Goal: Task Accomplishment & Management: Manage account settings

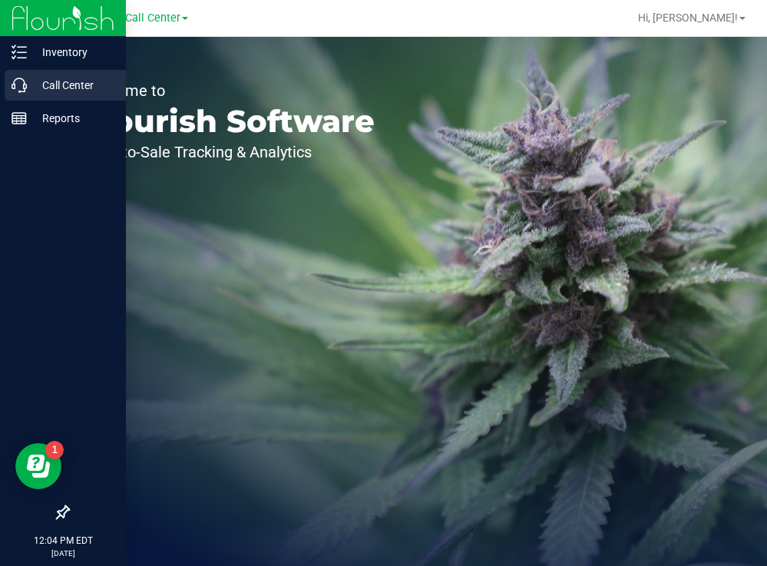
click at [51, 80] on p "Call Center" at bounding box center [73, 85] width 92 height 18
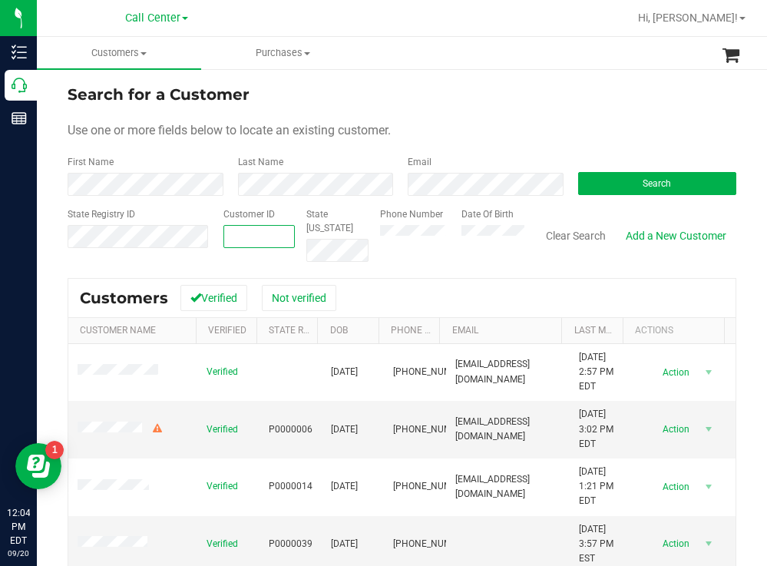
drag, startPoint x: 241, startPoint y: 237, endPoint x: 486, endPoint y: 108, distance: 276.5
click at [486, 108] on form "Search for a Customer Use one or more fields below to locate an existing custom…" at bounding box center [402, 172] width 669 height 179
click at [627, 180] on button "Search" at bounding box center [657, 183] width 159 height 23
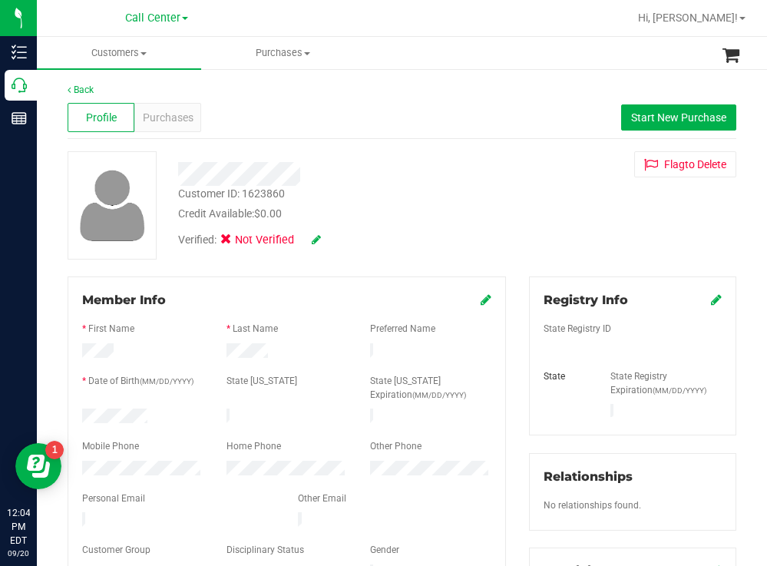
click at [481, 300] on icon at bounding box center [486, 299] width 11 height 12
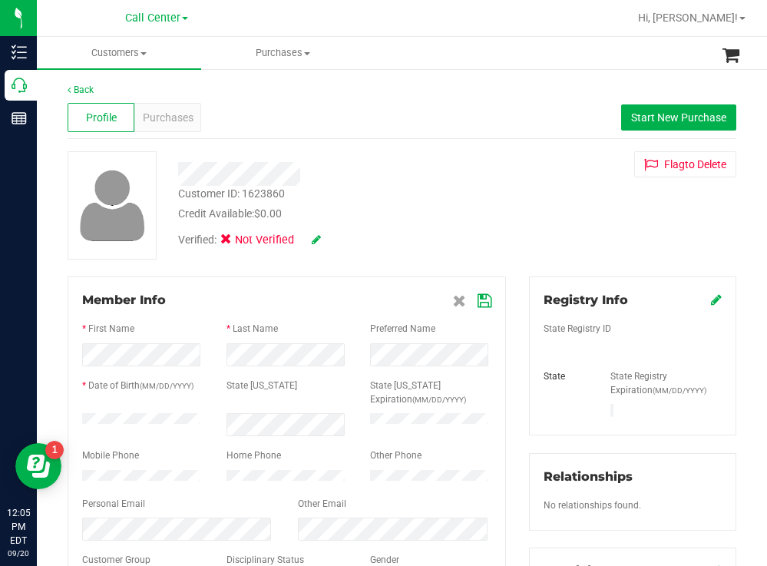
click at [478, 299] on icon at bounding box center [485, 301] width 14 height 12
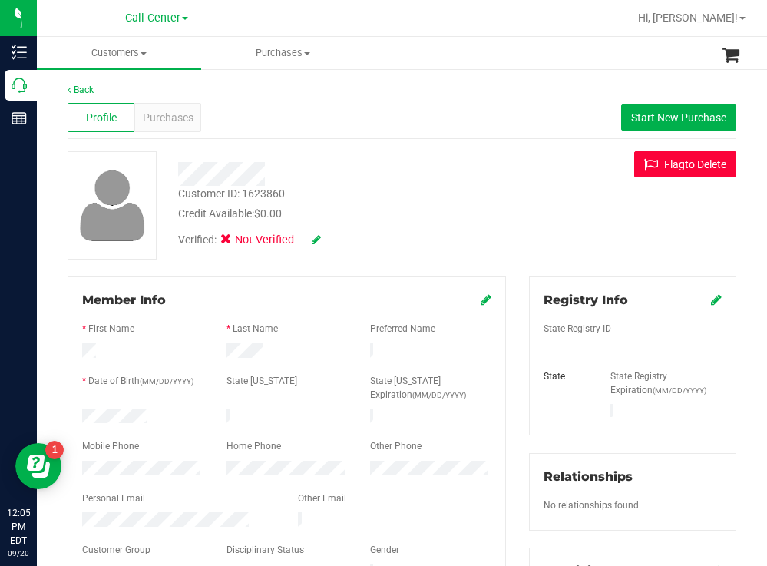
click at [673, 173] on button "Flag to [GEOGRAPHIC_DATA]" at bounding box center [685, 164] width 102 height 26
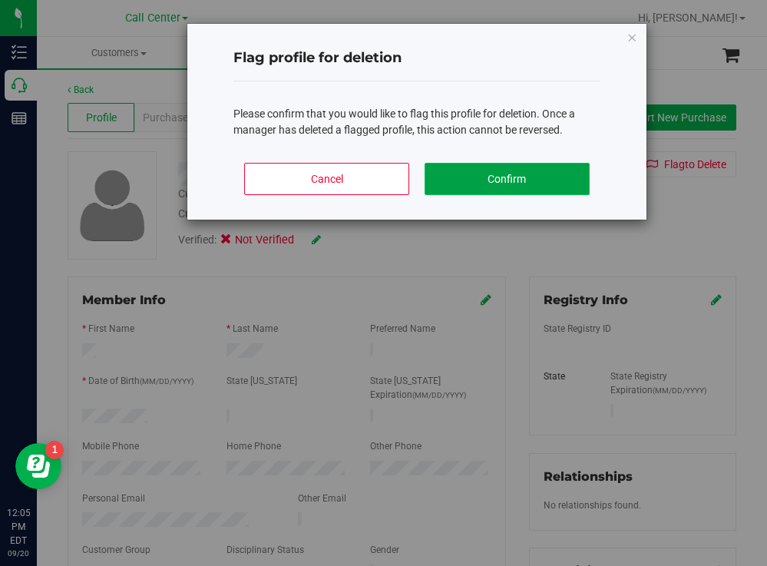
click at [517, 176] on button "Confirm" at bounding box center [507, 179] width 165 height 32
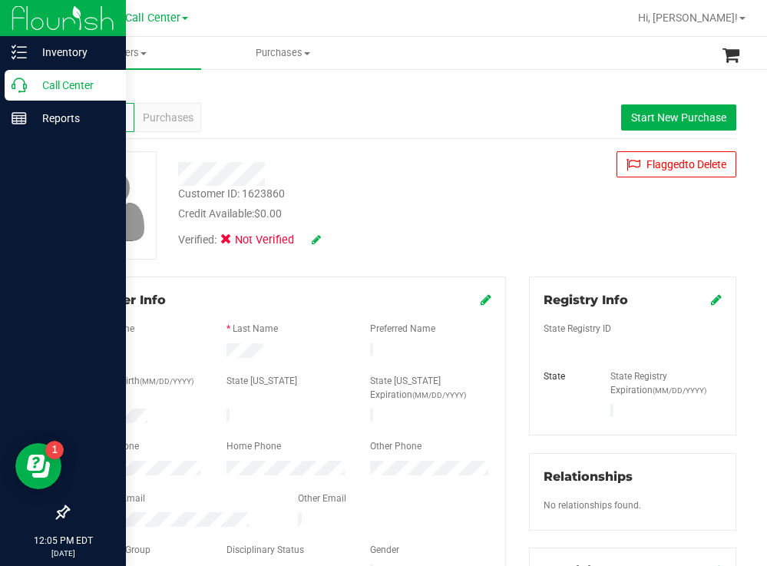
click at [70, 84] on p "Call Center" at bounding box center [73, 85] width 92 height 18
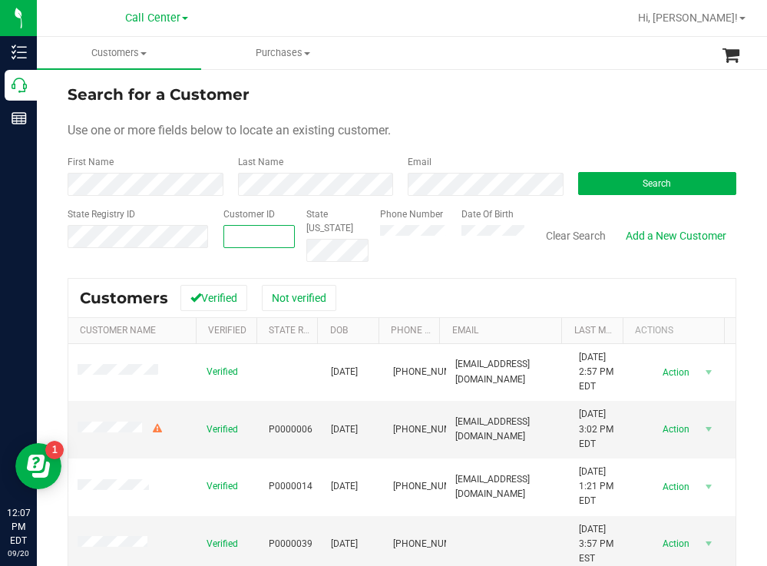
paste input "103772"
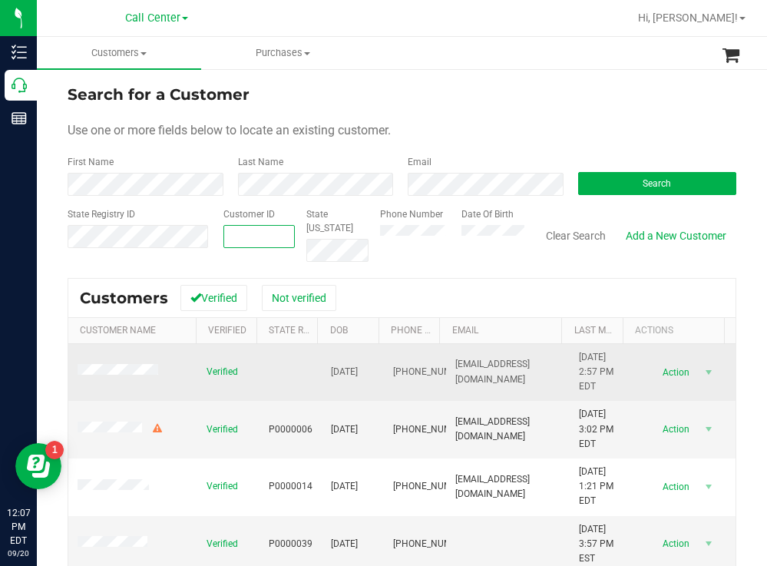
type input "103772"
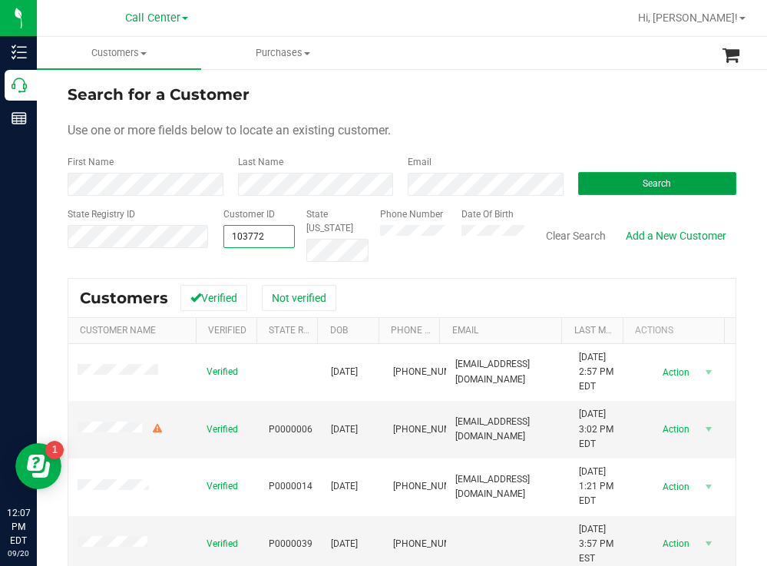
type input "103772"
click at [627, 182] on button "Search" at bounding box center [657, 183] width 159 height 23
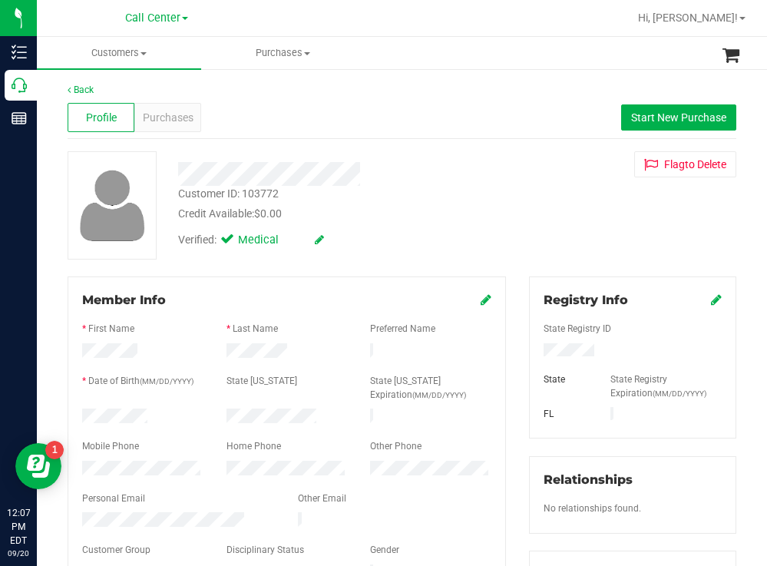
drag, startPoint x: 155, startPoint y: 409, endPoint x: 78, endPoint y: 413, distance: 76.9
click at [78, 413] on div at bounding box center [143, 418] width 144 height 18
drag, startPoint x: 600, startPoint y: 349, endPoint x: 529, endPoint y: 353, distance: 70.8
click at [532, 353] on div at bounding box center [632, 351] width 201 height 17
drag, startPoint x: 518, startPoint y: 208, endPoint x: 481, endPoint y: 215, distance: 37.5
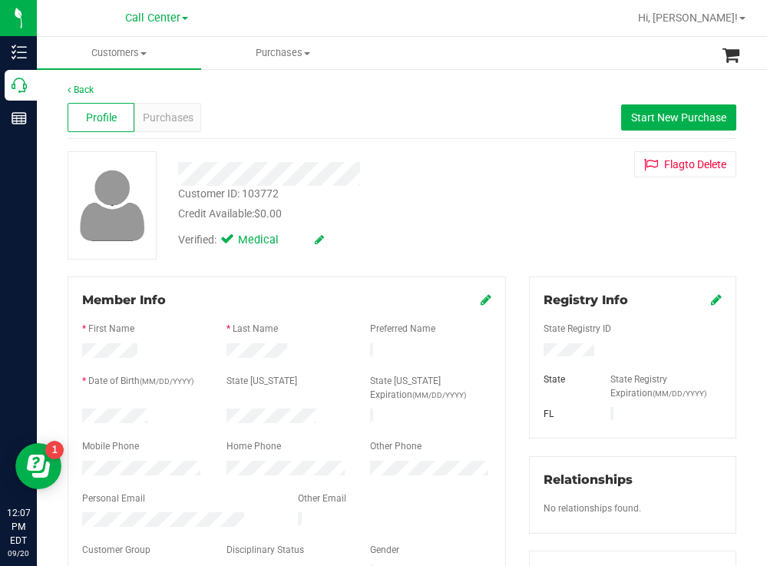
click at [514, 210] on div "Customer ID: 103772 Credit Available: $0.00 Verified: Medical Flag to [GEOGRAPH…" at bounding box center [402, 205] width 692 height 108
click at [81, 461] on div at bounding box center [143, 470] width 144 height 18
click at [371, 198] on div "Customer ID: 103772 Credit Available: $0.00" at bounding box center [340, 204] width 346 height 36
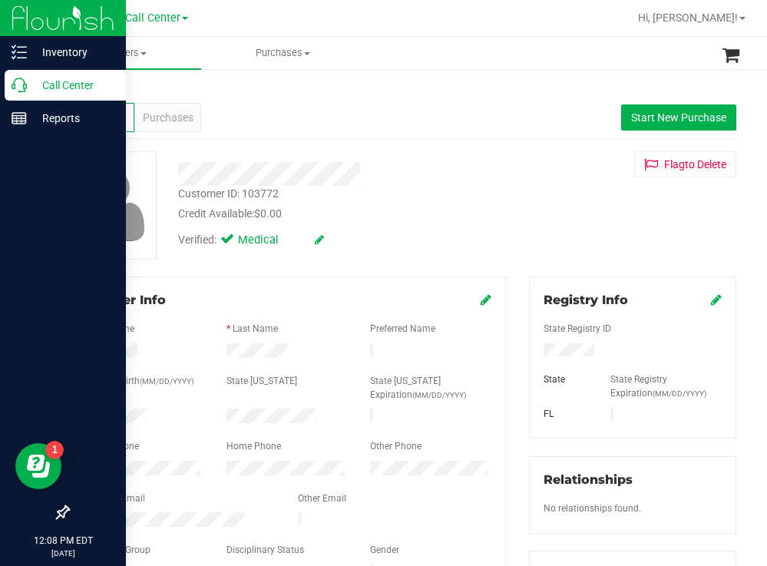
click at [49, 91] on p "Call Center" at bounding box center [73, 85] width 92 height 18
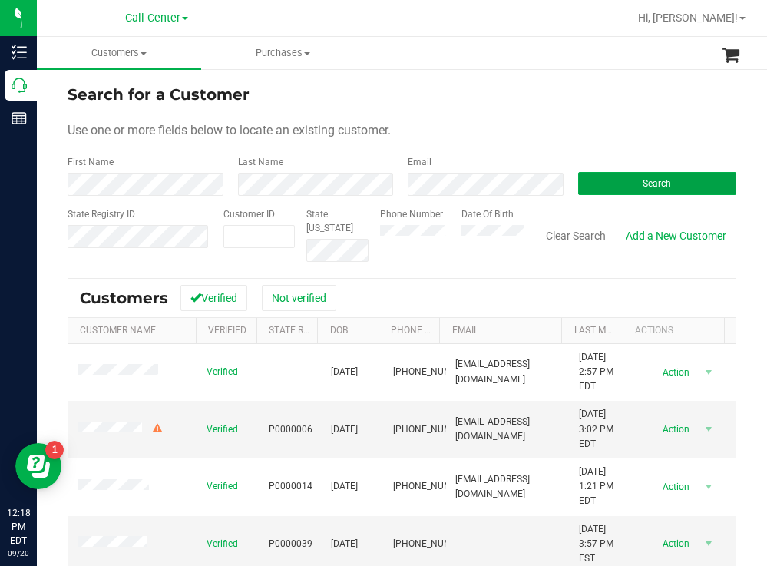
drag, startPoint x: 600, startPoint y: 179, endPoint x: 576, endPoint y: 170, distance: 25.5
click at [599, 180] on button "Search" at bounding box center [657, 183] width 159 height 23
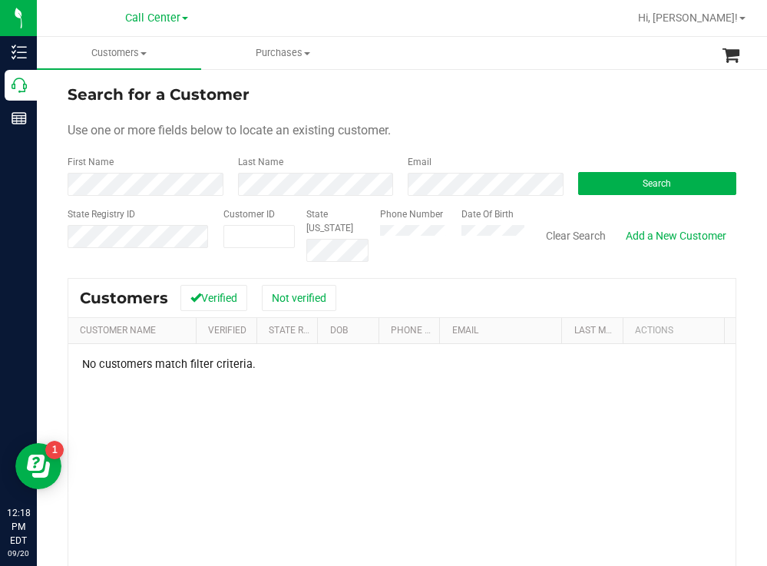
click at [449, 228] on div "Phone Number Date Of Birth" at bounding box center [447, 234] width 156 height 55
click at [628, 174] on button "Search" at bounding box center [657, 183] width 159 height 23
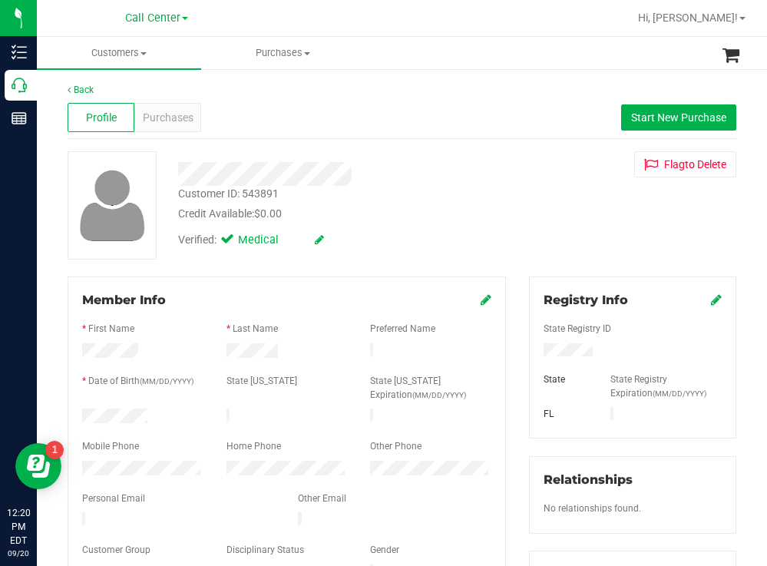
drag, startPoint x: 157, startPoint y: 409, endPoint x: 83, endPoint y: 404, distance: 73.9
click at [83, 404] on form "Member Info * First Name * Last Name Preferred Name * Date of Birth (MM/DD/YYYY…" at bounding box center [286, 437] width 409 height 292
drag, startPoint x: 595, startPoint y: 349, endPoint x: 528, endPoint y: 356, distance: 67.9
click at [532, 356] on div at bounding box center [632, 351] width 201 height 17
drag, startPoint x: 439, startPoint y: 208, endPoint x: 372, endPoint y: 161, distance: 82.2
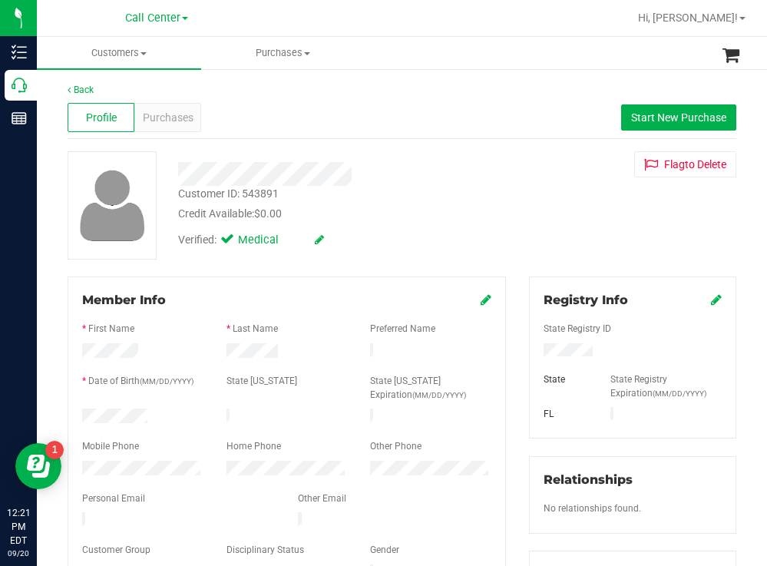
click at [431, 199] on div "Customer ID: 543891 Credit Available: $0.00" at bounding box center [340, 204] width 346 height 36
click at [178, 111] on span "Purchases" at bounding box center [168, 118] width 51 height 16
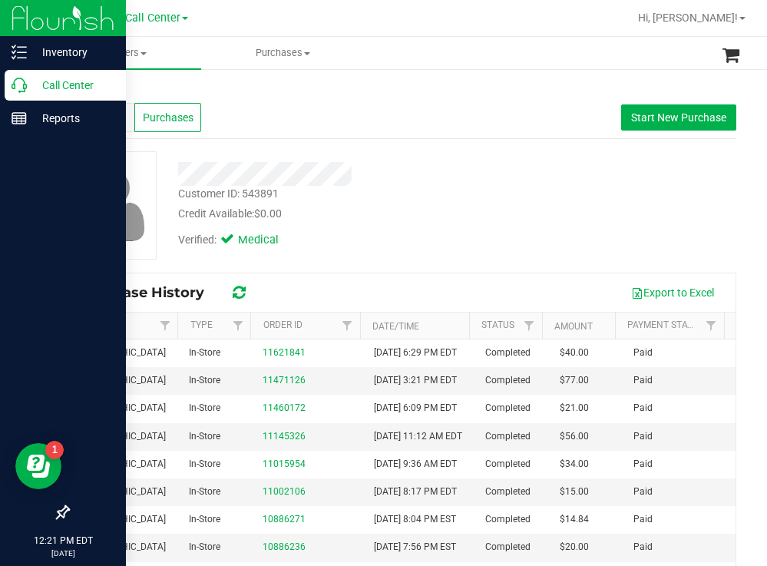
click at [73, 84] on p "Call Center" at bounding box center [73, 85] width 92 height 18
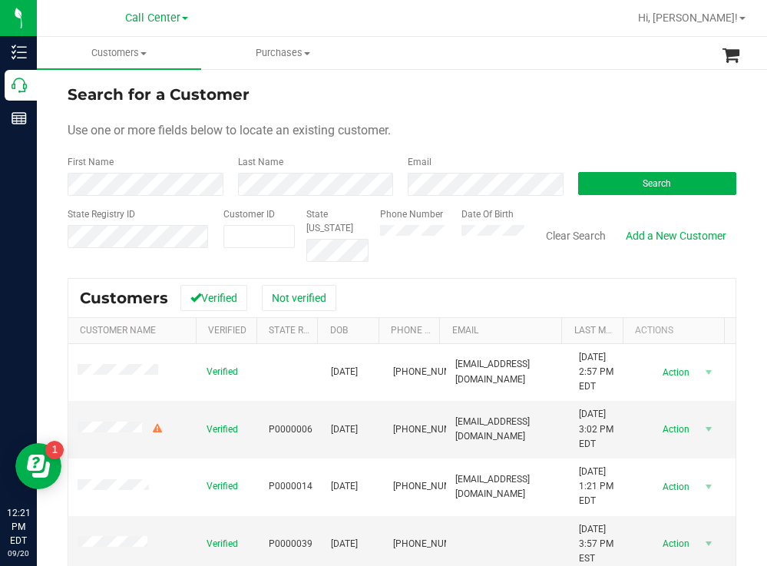
click at [422, 125] on div "Use one or more fields below to locate an existing customer." at bounding box center [402, 130] width 669 height 18
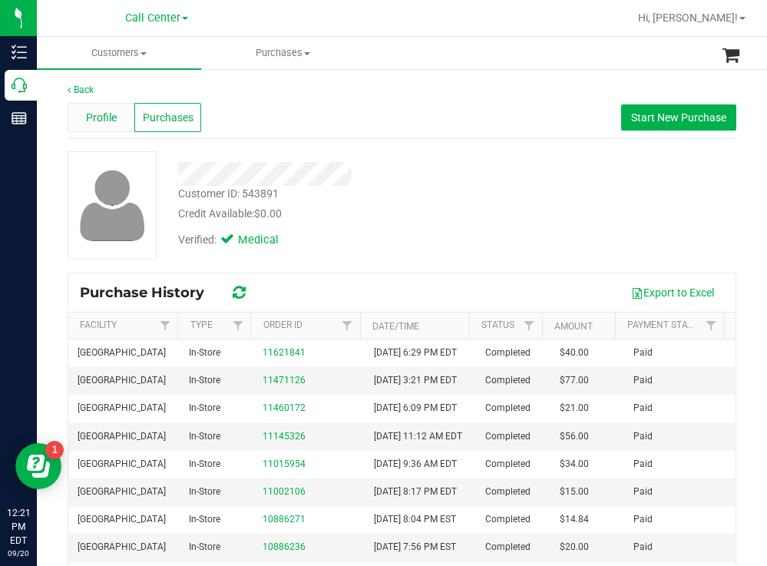
click at [117, 117] on div "Profile" at bounding box center [101, 117] width 67 height 29
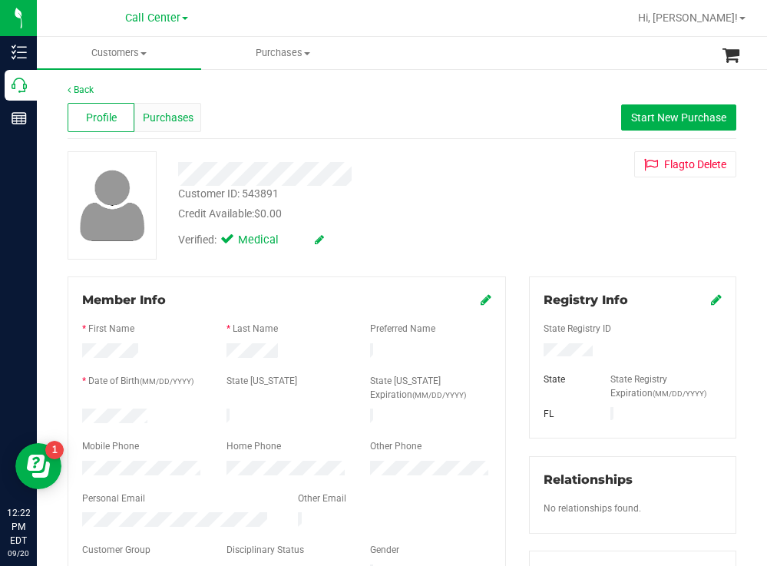
click at [181, 114] on span "Purchases" at bounding box center [168, 118] width 51 height 16
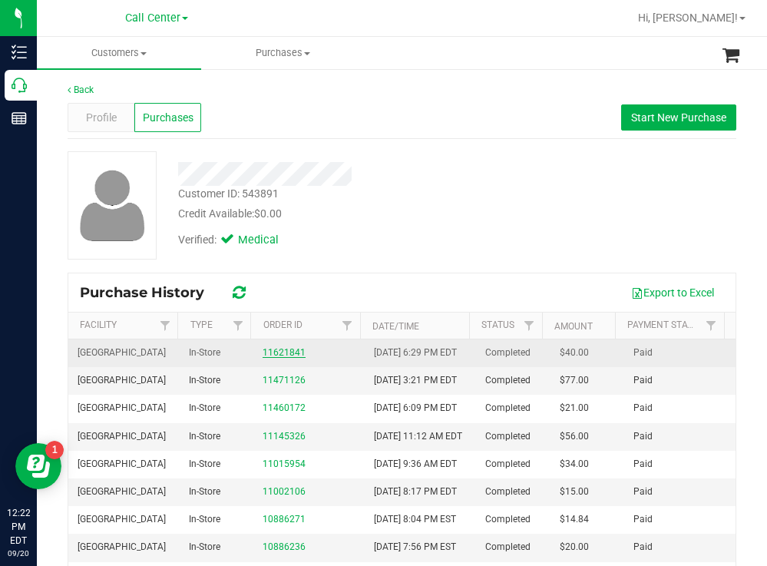
click at [283, 357] on link "11621841" at bounding box center [284, 352] width 43 height 11
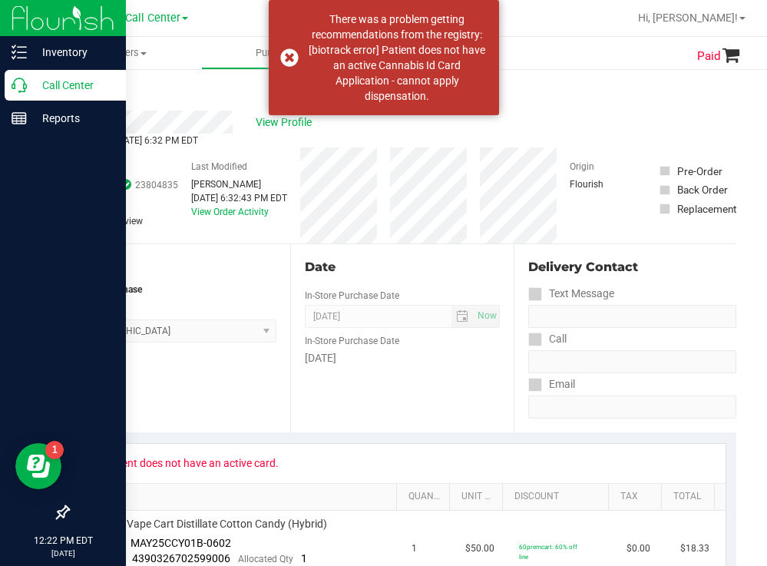
click at [62, 84] on p "Call Center" at bounding box center [73, 85] width 92 height 18
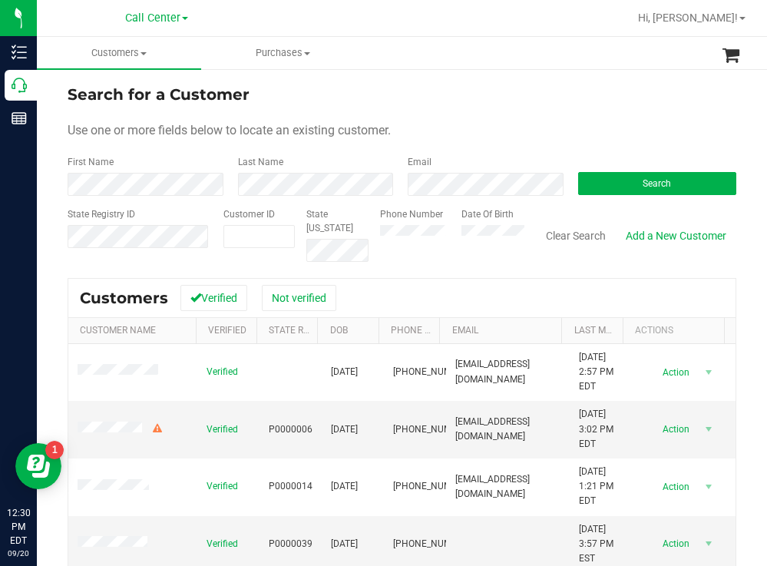
drag, startPoint x: 488, startPoint y: 108, endPoint x: 478, endPoint y: 112, distance: 11.7
click at [485, 109] on form "Search for a Customer Use one or more fields below to locate an existing custom…" at bounding box center [402, 172] width 669 height 179
paste input "7277426299"
type input "7277426299"
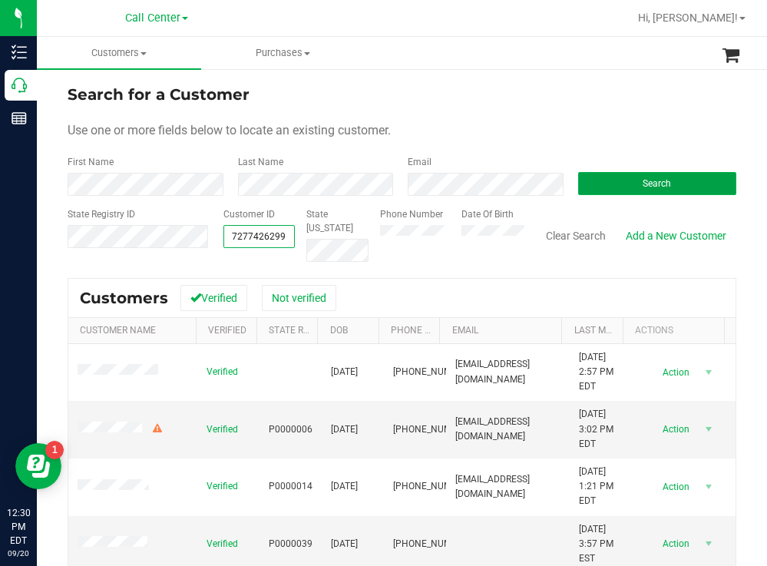
drag, startPoint x: 598, startPoint y: 187, endPoint x: 501, endPoint y: 154, distance: 102.2
click at [597, 186] on button "Search" at bounding box center [657, 183] width 159 height 23
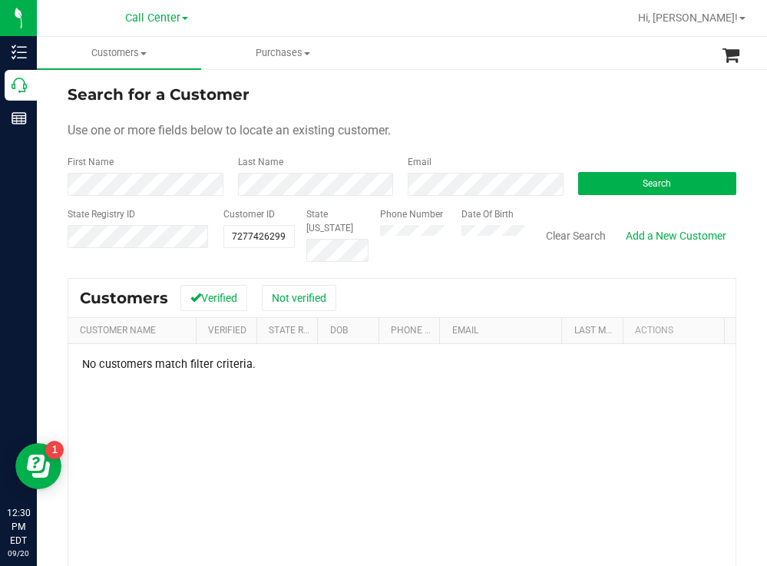
click at [394, 95] on div "Search for a Customer" at bounding box center [402, 94] width 669 height 23
drag, startPoint x: 221, startPoint y: 233, endPoint x: 278, endPoint y: 231, distance: 56.9
click at [278, 231] on span "7277426299 7277426299" at bounding box center [258, 236] width 71 height 23
click at [643, 181] on span "Search" at bounding box center [657, 183] width 28 height 11
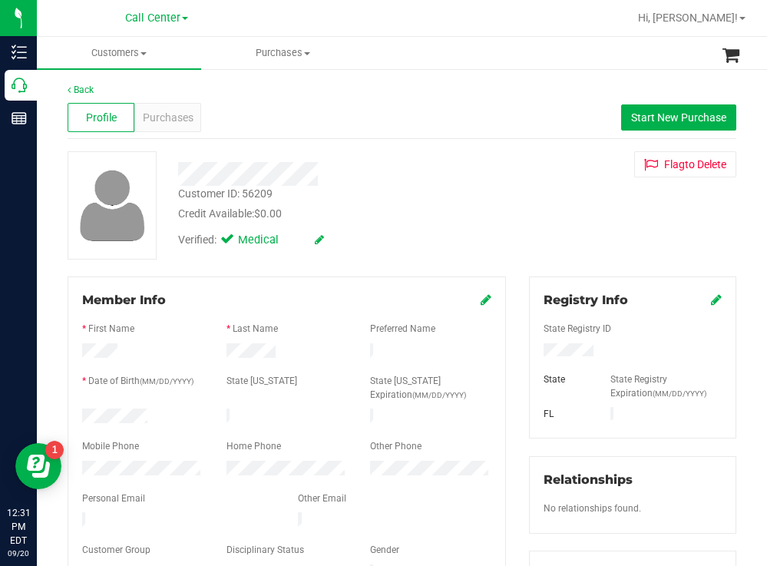
click at [82, 415] on div at bounding box center [143, 418] width 144 height 18
drag, startPoint x: 597, startPoint y: 351, endPoint x: 535, endPoint y: 352, distance: 62.2
click at [532, 353] on div at bounding box center [632, 351] width 201 height 17
click at [631, 117] on span "Start New Purchase" at bounding box center [678, 117] width 95 height 12
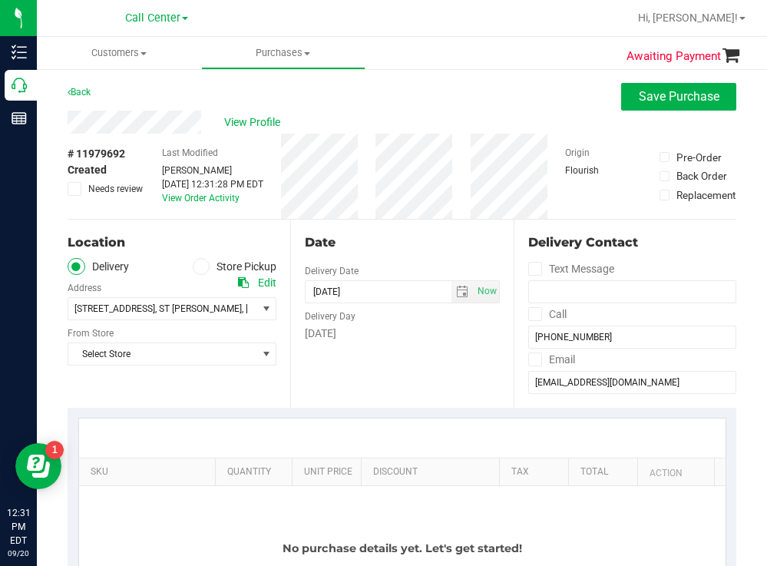
click at [303, 104] on div "Back Save Purchase" at bounding box center [402, 97] width 669 height 28
click at [200, 260] on span at bounding box center [202, 267] width 18 height 18
click at [0, 0] on input "Store Pickup" at bounding box center [0, 0] width 0 height 0
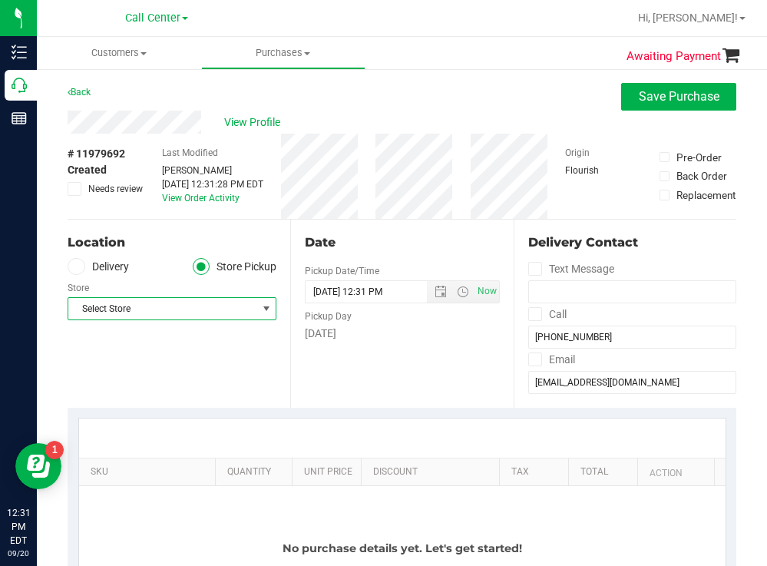
click at [155, 310] on span "Select Store" at bounding box center [162, 309] width 188 height 22
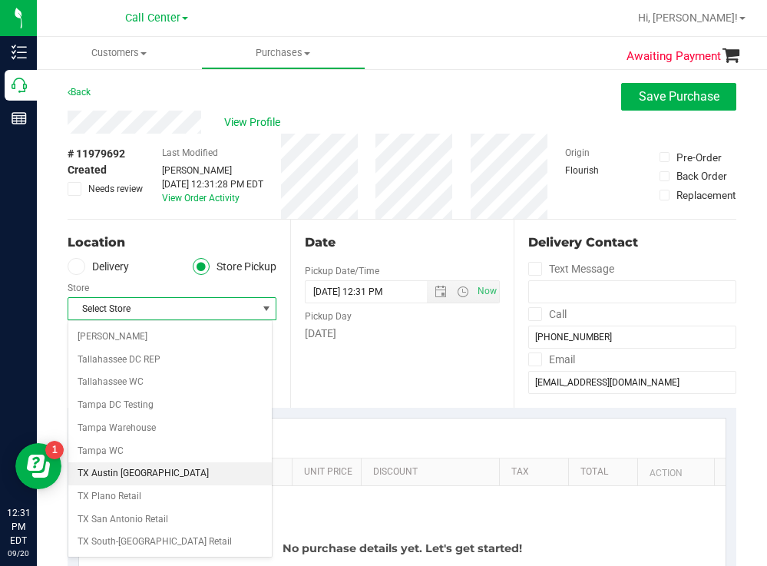
scroll to position [998, 0]
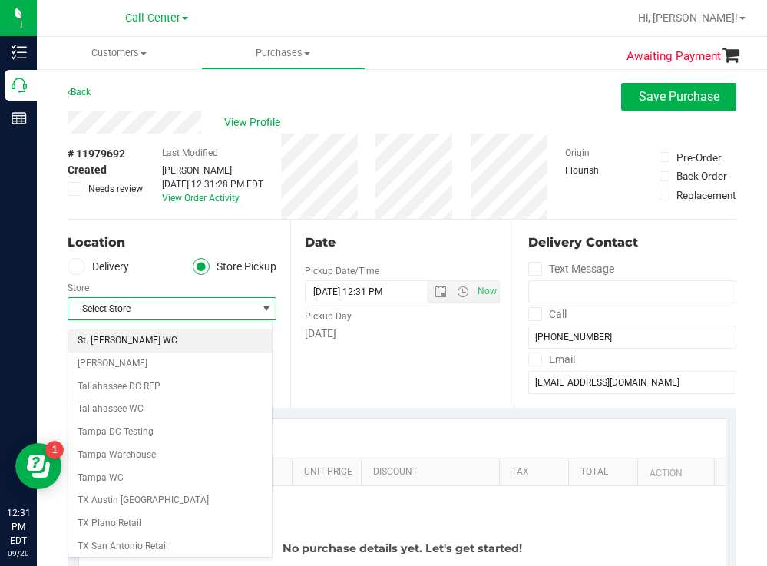
click at [113, 340] on li "St. [PERSON_NAME] WC" at bounding box center [169, 340] width 203 height 23
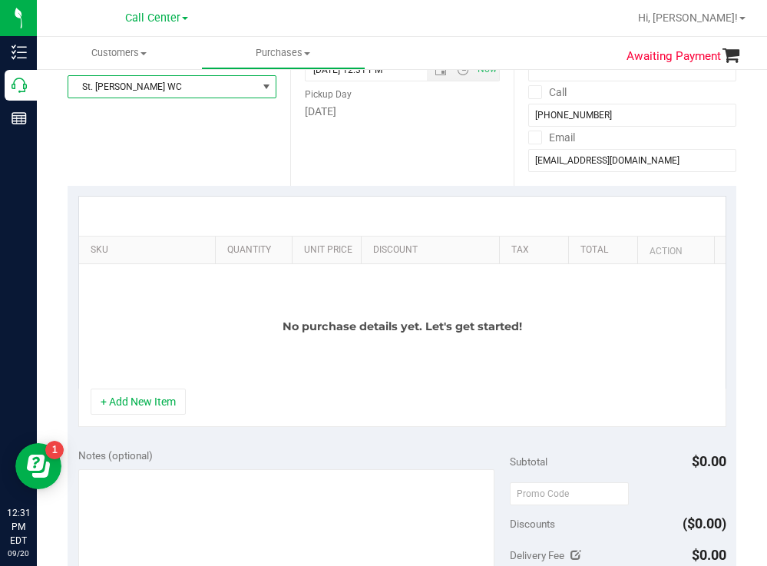
scroll to position [230, 0]
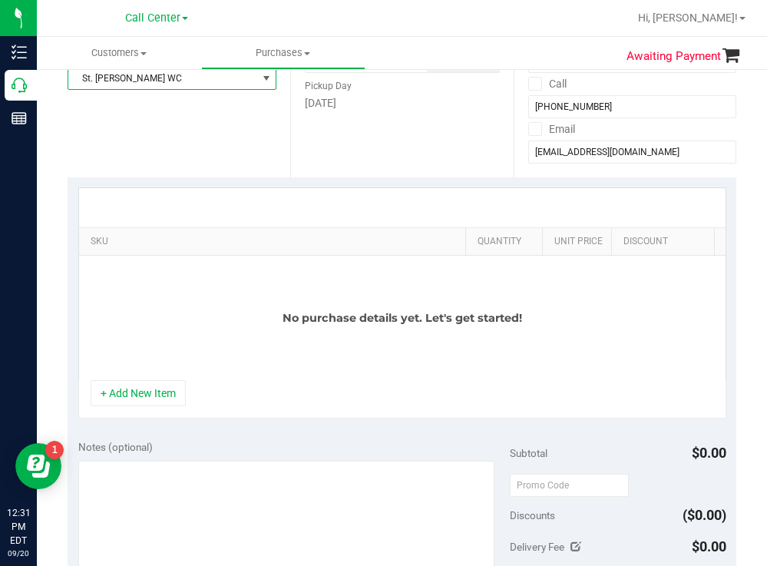
drag, startPoint x: 204, startPoint y: 237, endPoint x: 411, endPoint y: 280, distance: 211.0
click at [467, 240] on div "SKU Quantity Unit Price Discount Tax Total Action" at bounding box center [397, 241] width 636 height 27
click at [159, 404] on button "+ Add New Item" at bounding box center [138, 393] width 95 height 26
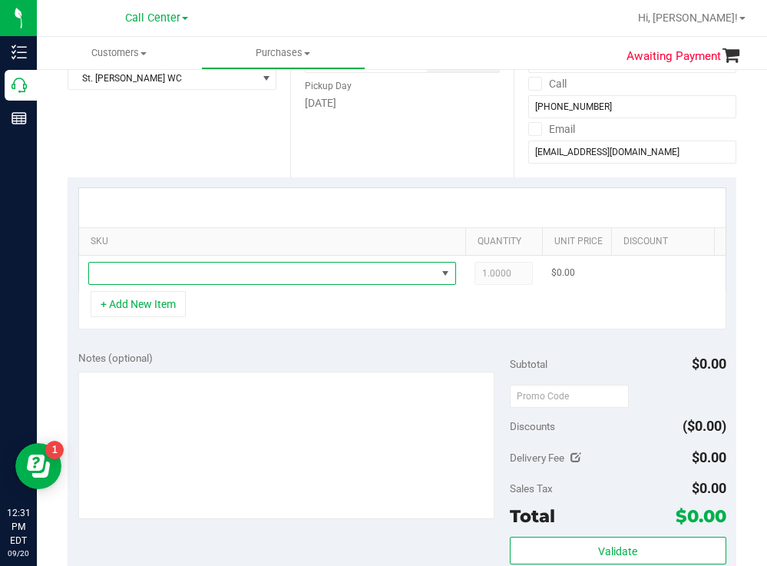
click at [179, 274] on span "NO DATA FOUND" at bounding box center [262, 274] width 347 height 22
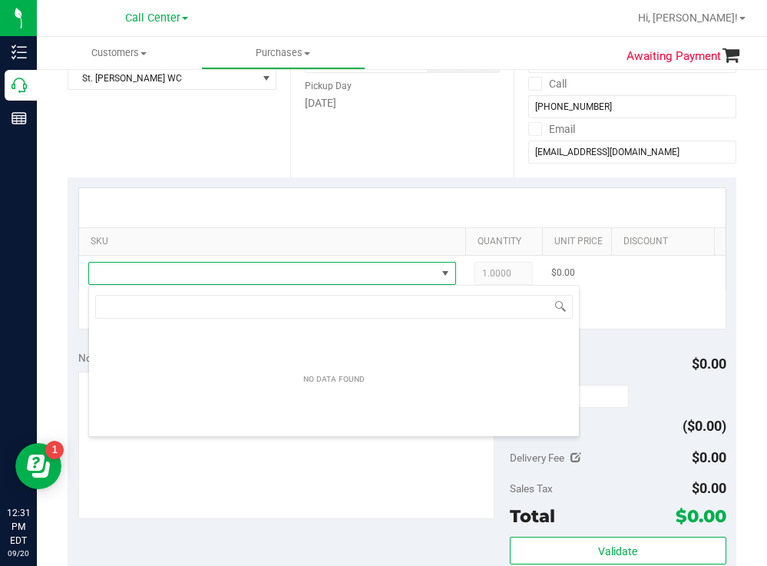
scroll to position [23, 368]
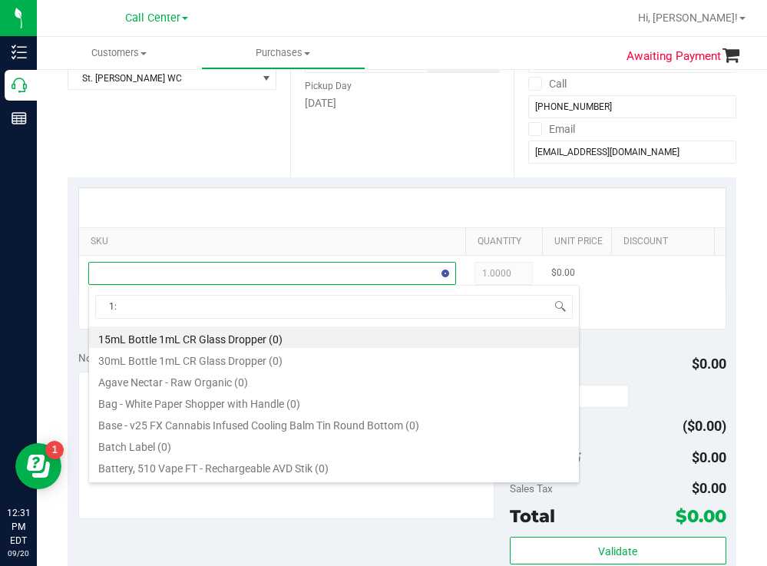
type input "1:9"
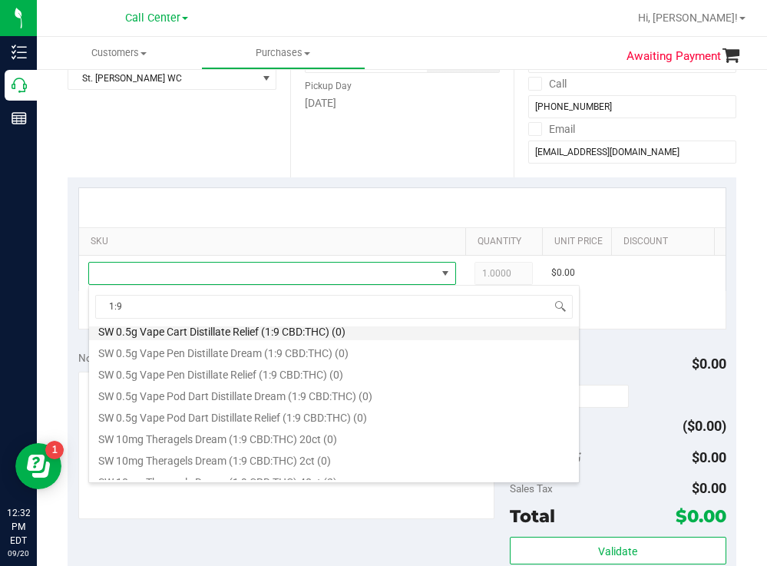
scroll to position [538, 0]
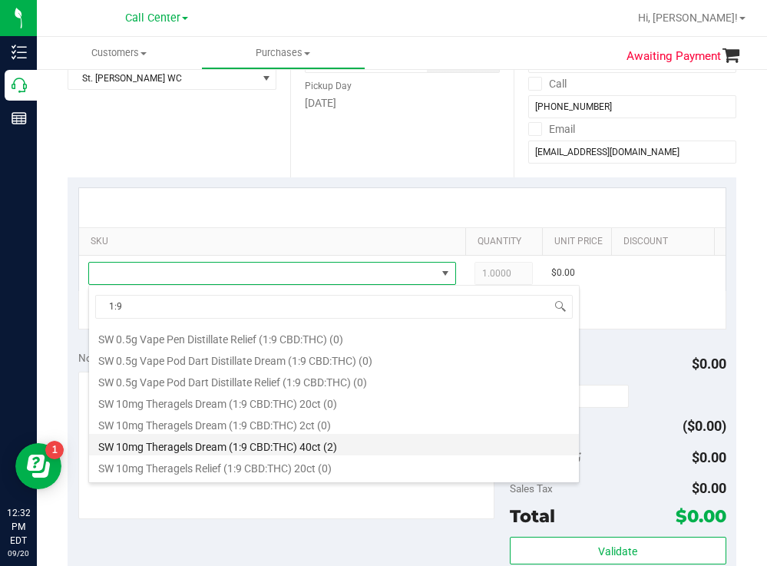
click at [273, 440] on li "SW 10mg Theragels Dream (1:9 CBD:THC) 40ct (2)" at bounding box center [334, 445] width 490 height 22
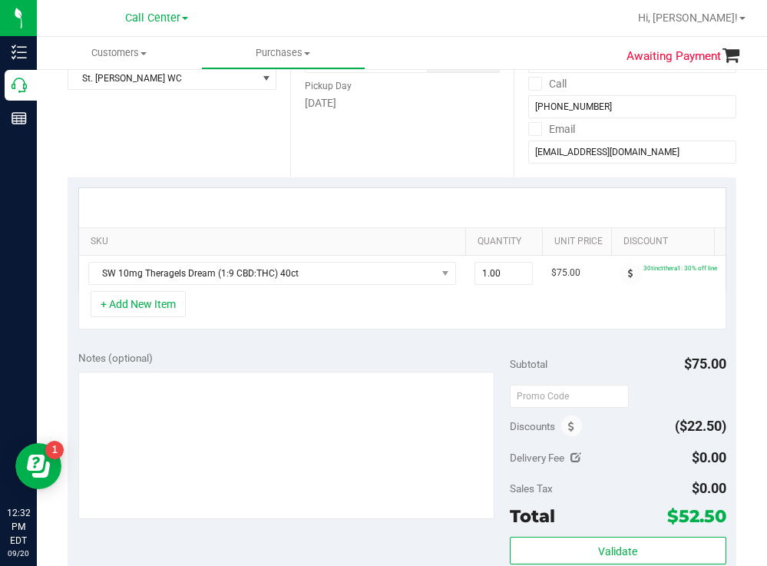
scroll to position [0, 262]
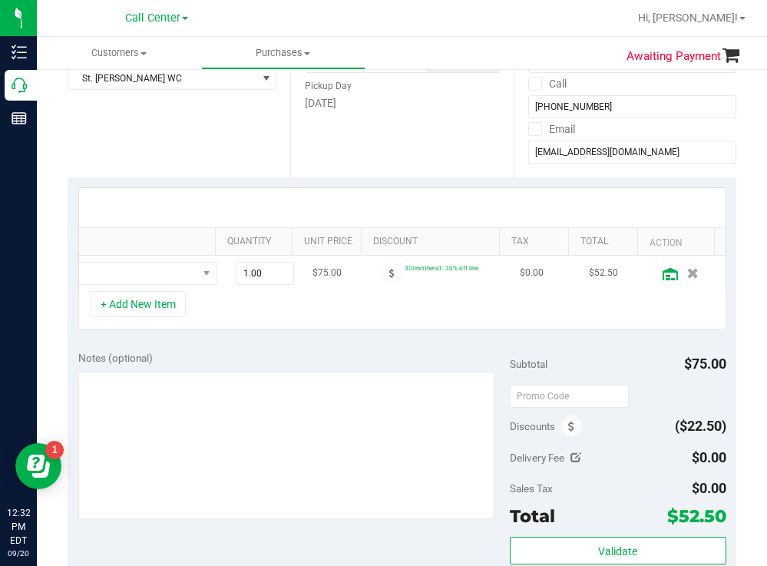
click at [663, 270] on icon at bounding box center [670, 274] width 15 height 12
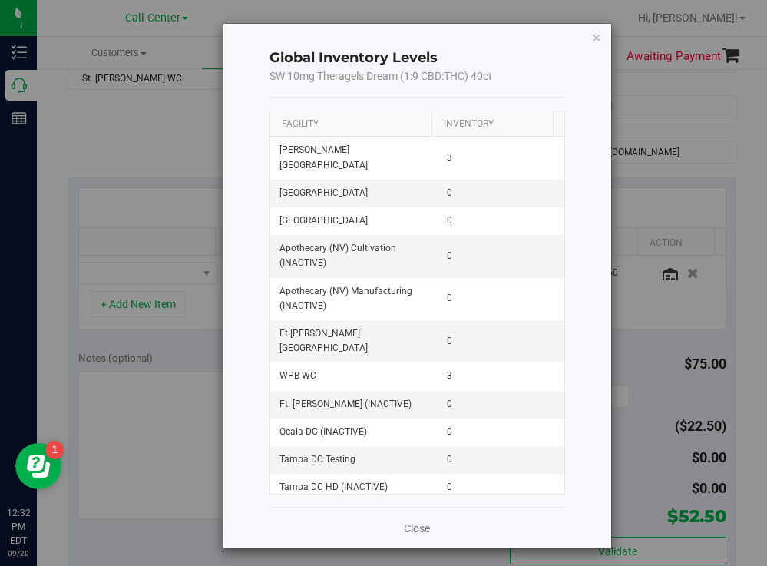
click at [346, 124] on th "Facility" at bounding box center [350, 124] width 161 height 26
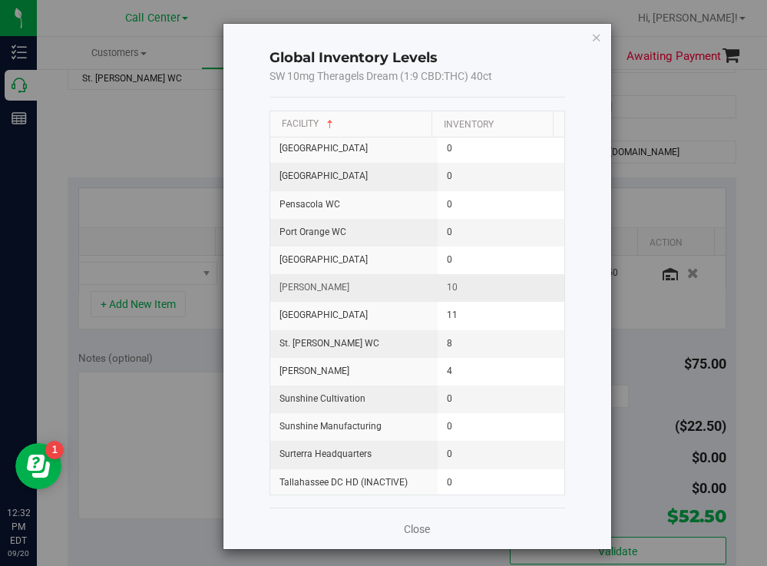
scroll to position [1613, 0]
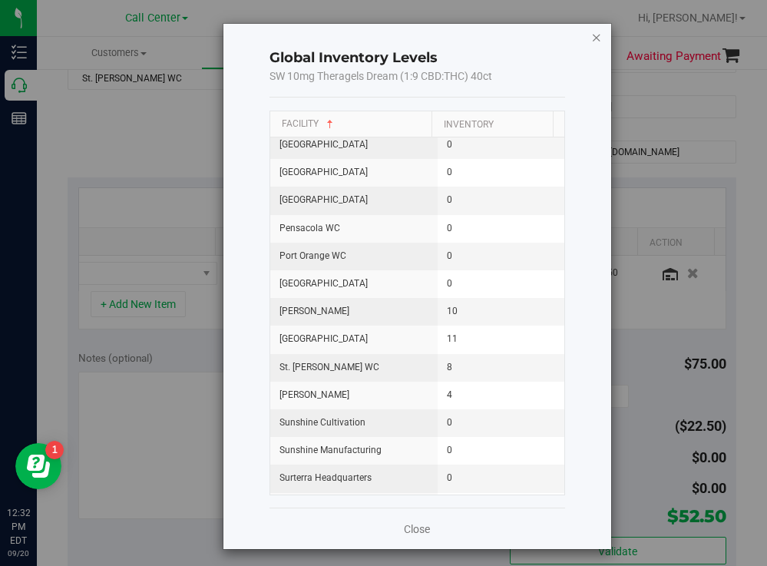
click at [591, 35] on icon "button" at bounding box center [596, 37] width 11 height 18
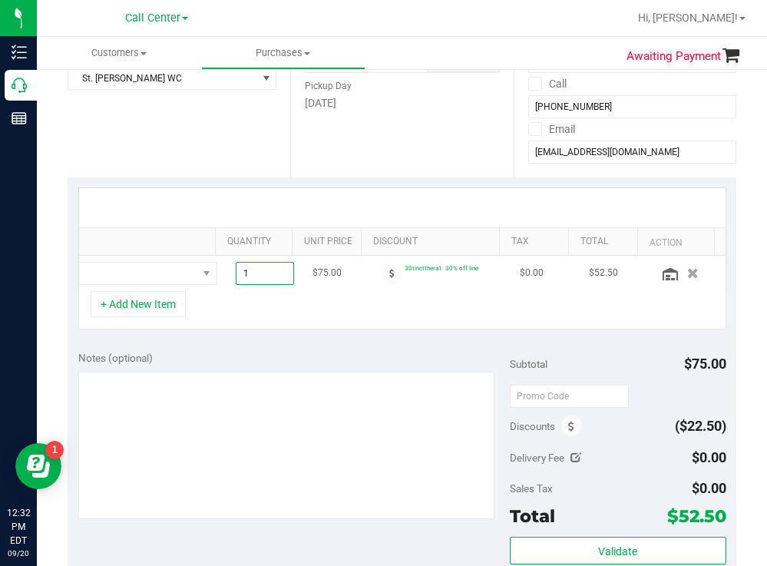
click at [256, 277] on span "1.00 1" at bounding box center [265, 273] width 58 height 23
type input "2"
type input "2.00"
click at [270, 329] on div "+ Add New Item" at bounding box center [402, 310] width 648 height 38
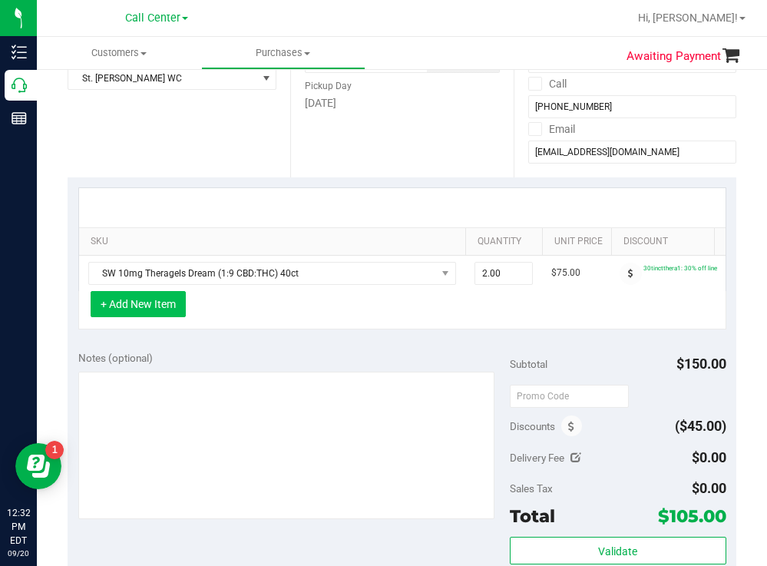
click at [168, 317] on button "+ Add New Item" at bounding box center [138, 304] width 95 height 26
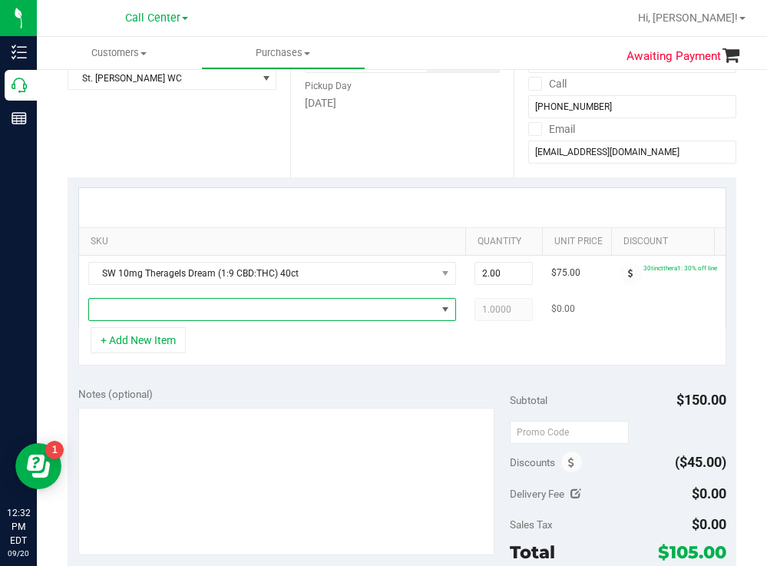
click at [176, 313] on span "NO DATA FOUND" at bounding box center [262, 310] width 347 height 22
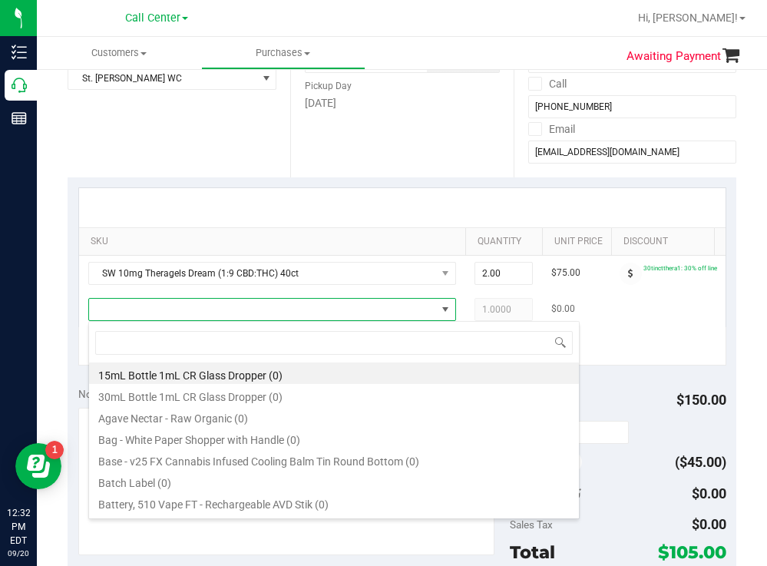
scroll to position [23, 368]
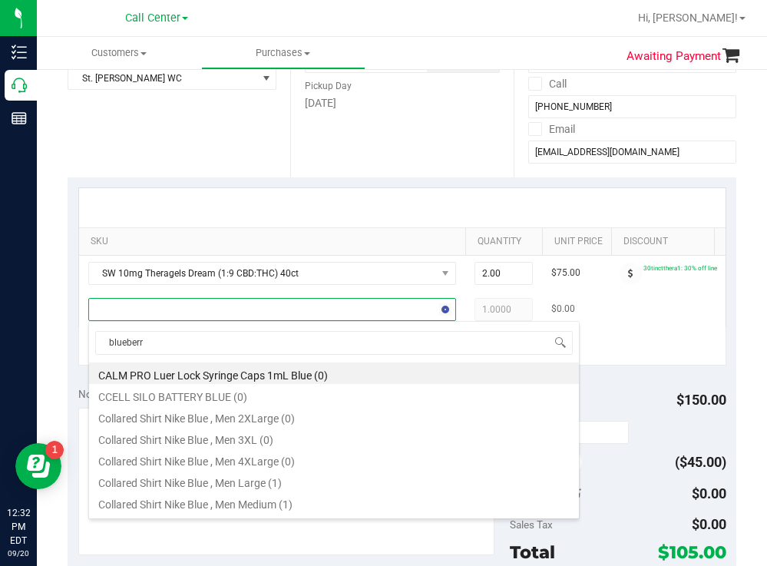
type input "blueberry"
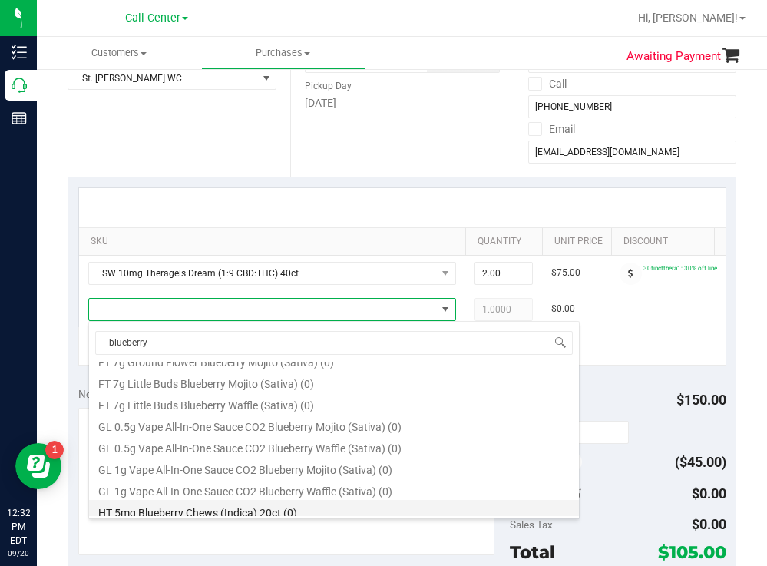
scroll to position [685, 0]
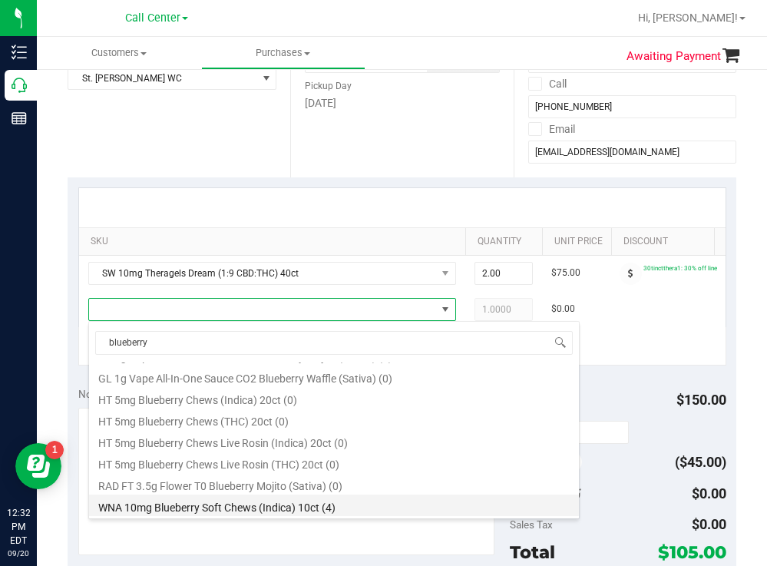
click at [307, 506] on li "WNA 10mg Blueberry Soft Chews (Indica) 10ct (4)" at bounding box center [334, 506] width 490 height 22
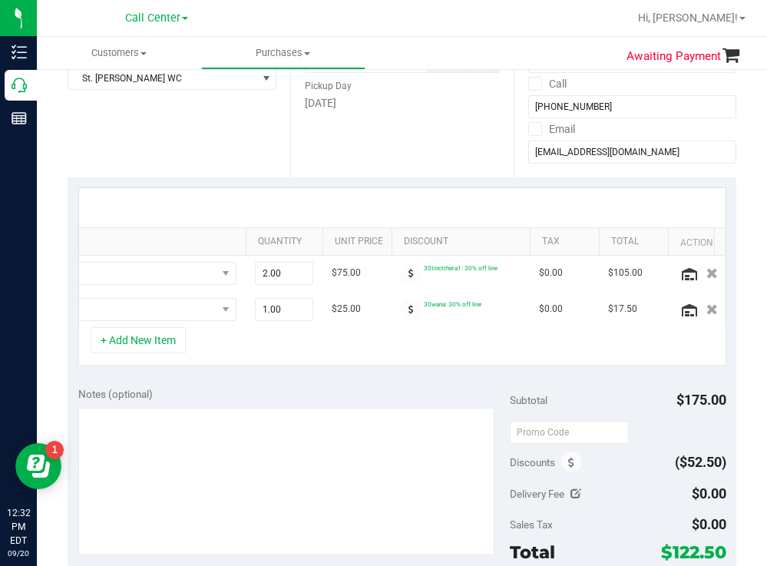
scroll to position [0, 262]
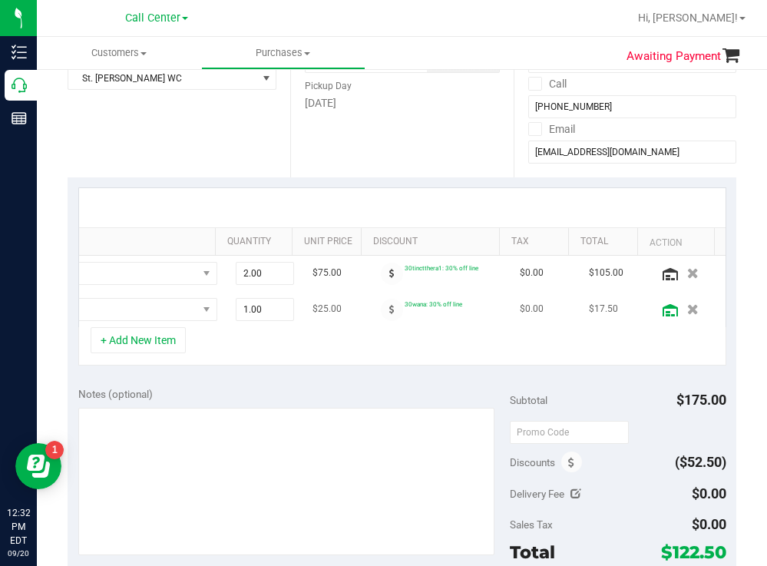
click at [663, 309] on icon at bounding box center [670, 310] width 15 height 12
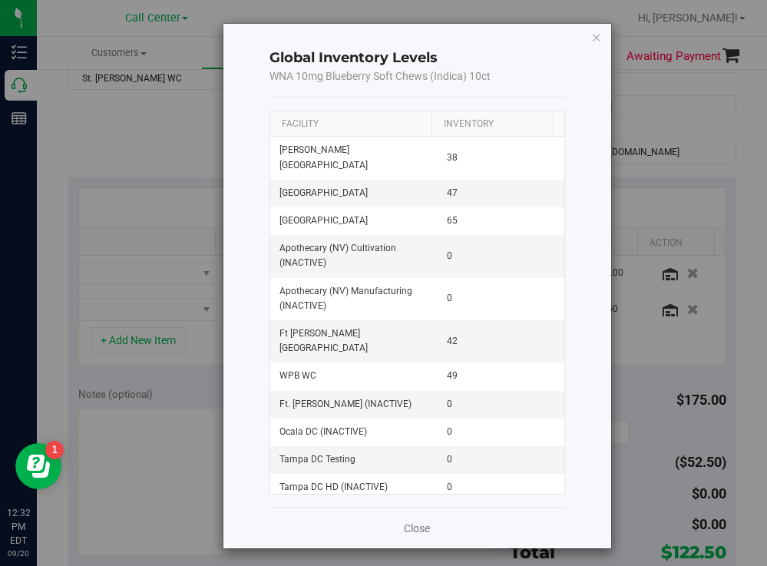
click at [349, 119] on th "Facility" at bounding box center [350, 124] width 161 height 26
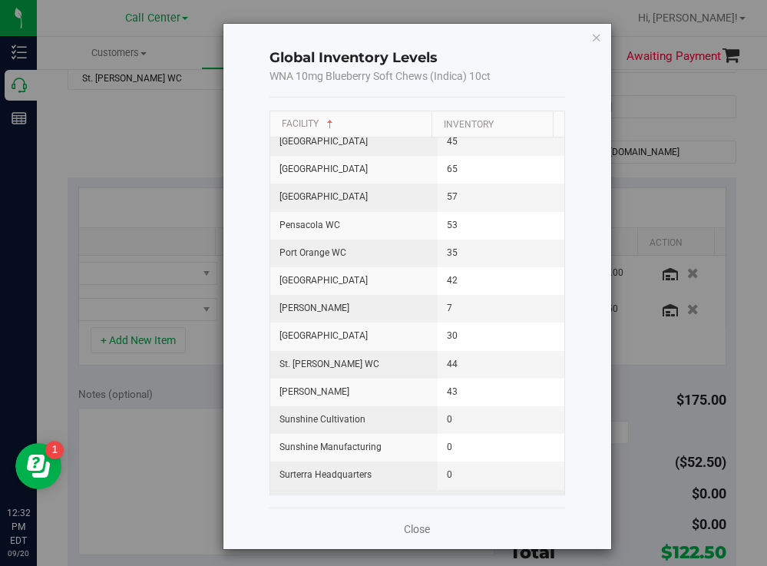
scroll to position [1766, 0]
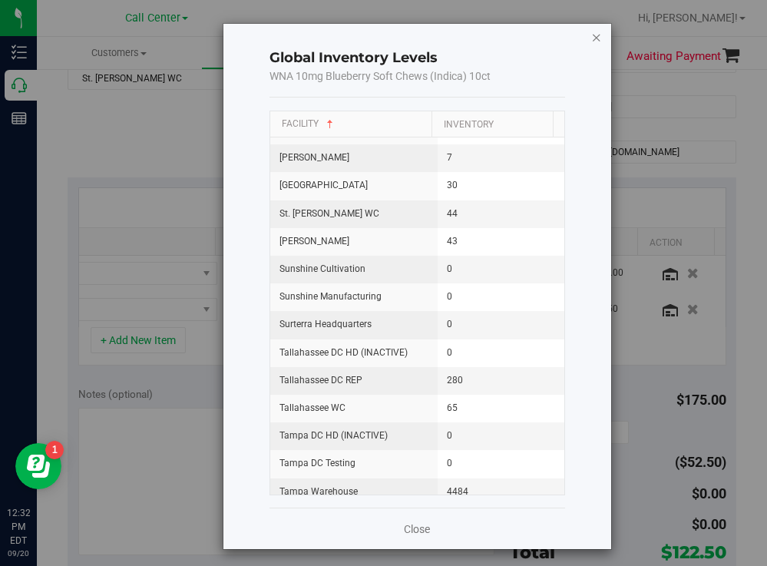
click at [591, 37] on icon "button" at bounding box center [596, 37] width 11 height 18
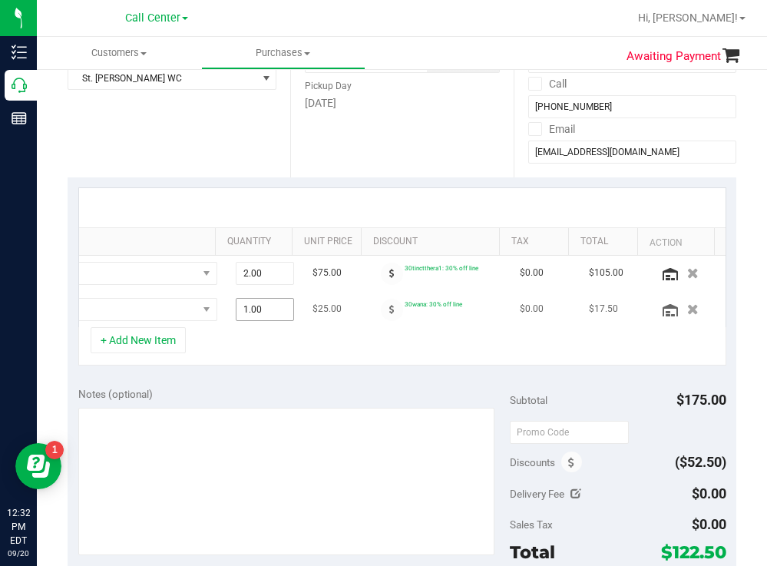
click at [248, 314] on span "1.00 1" at bounding box center [265, 309] width 58 height 23
type input "6"
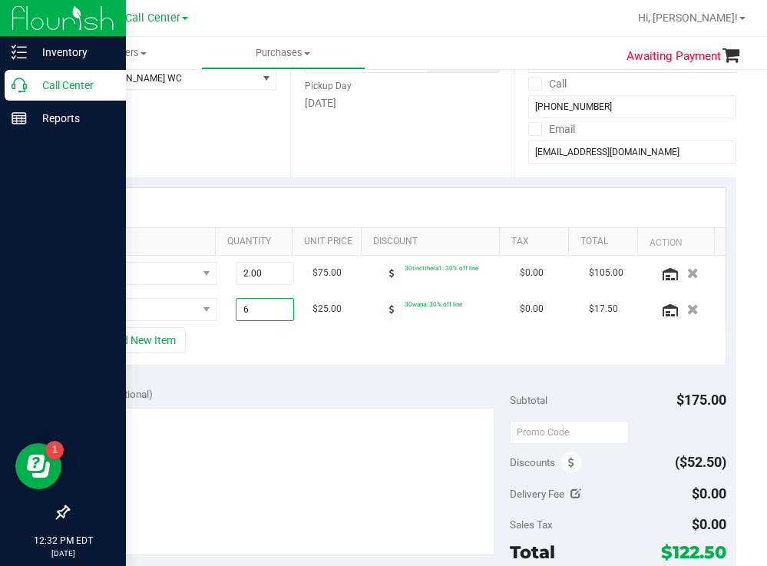
type input "6.00"
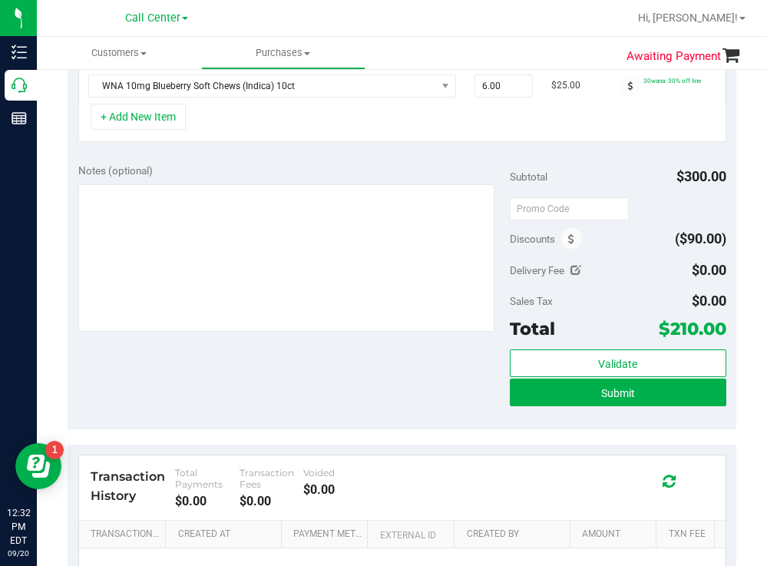
scroll to position [461, 0]
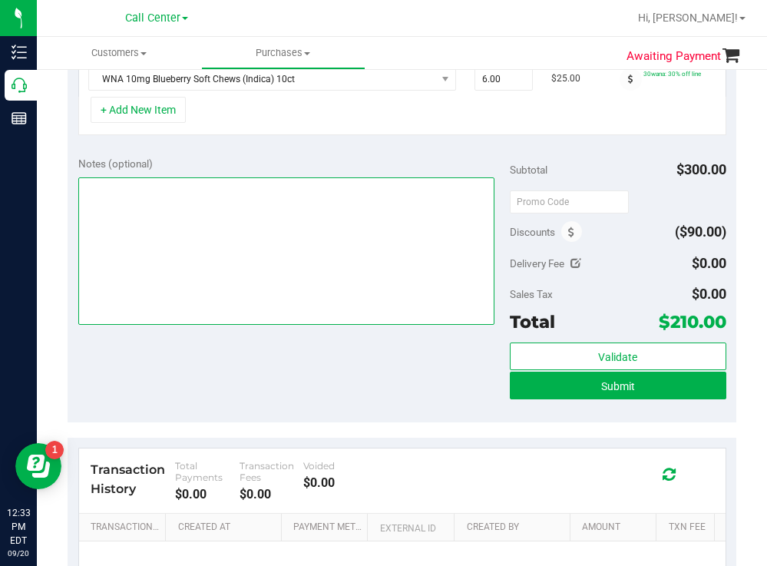
click at [154, 256] on textarea at bounding box center [286, 250] width 417 height 147
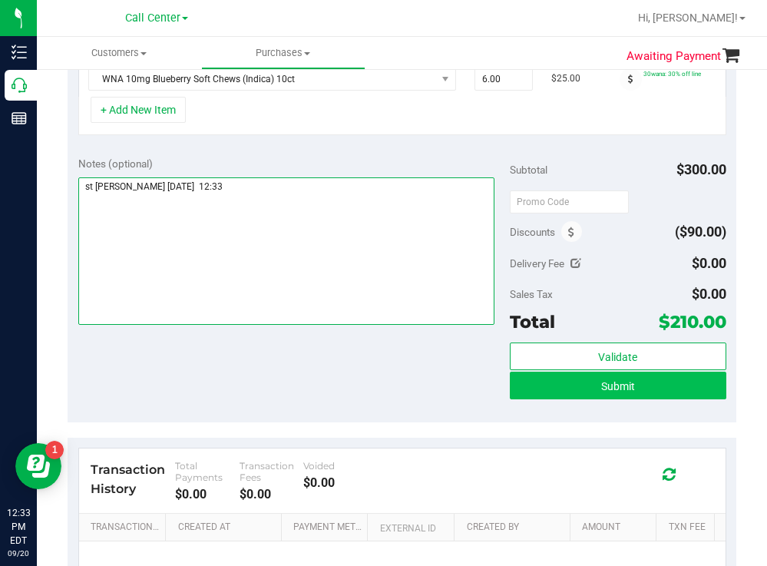
type textarea "st [PERSON_NAME] [DATE] 12:33"
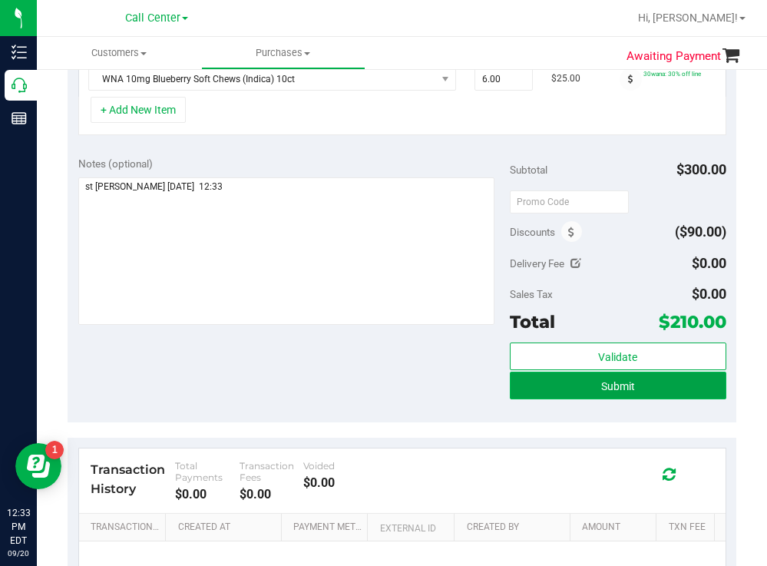
click at [578, 399] on button "Submit" at bounding box center [618, 386] width 216 height 28
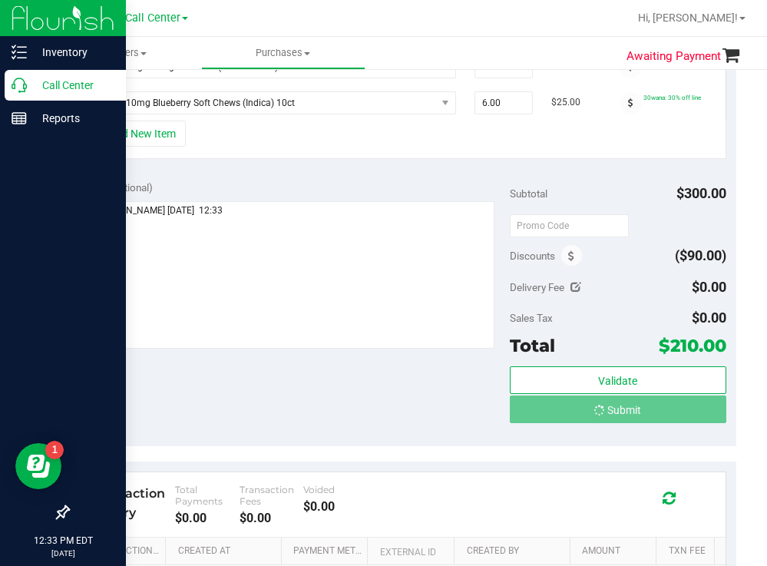
scroll to position [440, 0]
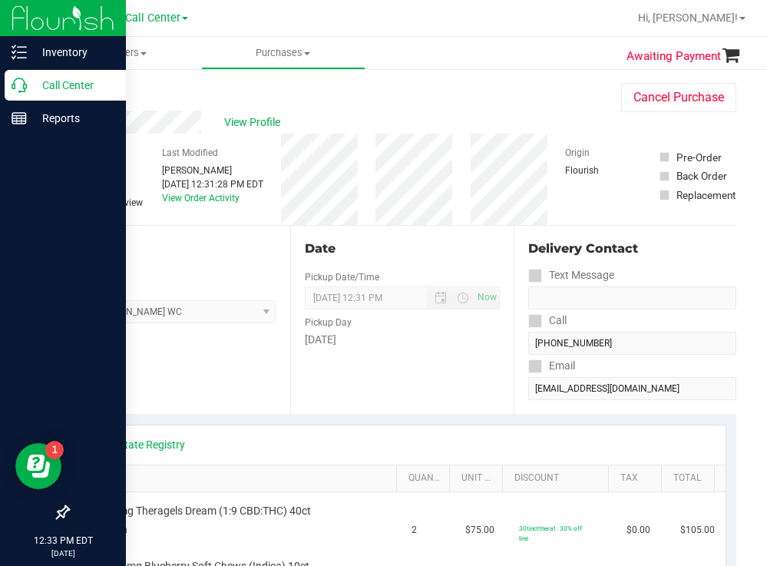
click at [73, 90] on p "Call Center" at bounding box center [73, 85] width 92 height 18
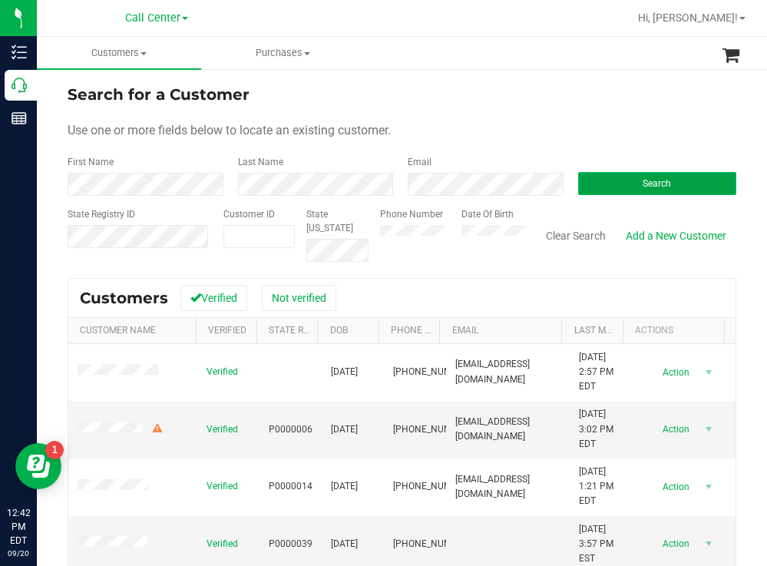
click at [614, 184] on button "Search" at bounding box center [657, 183] width 159 height 23
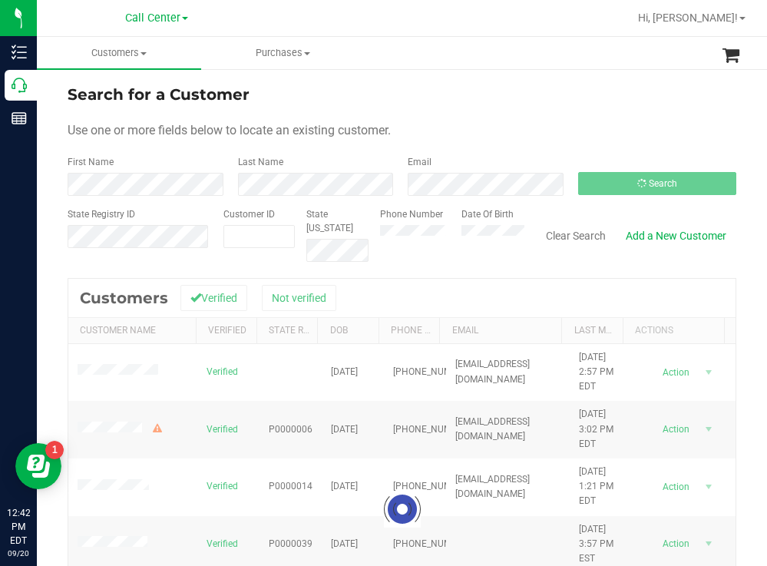
click at [421, 109] on form "Search for a Customer Use one or more fields below to locate an existing custom…" at bounding box center [402, 172] width 669 height 179
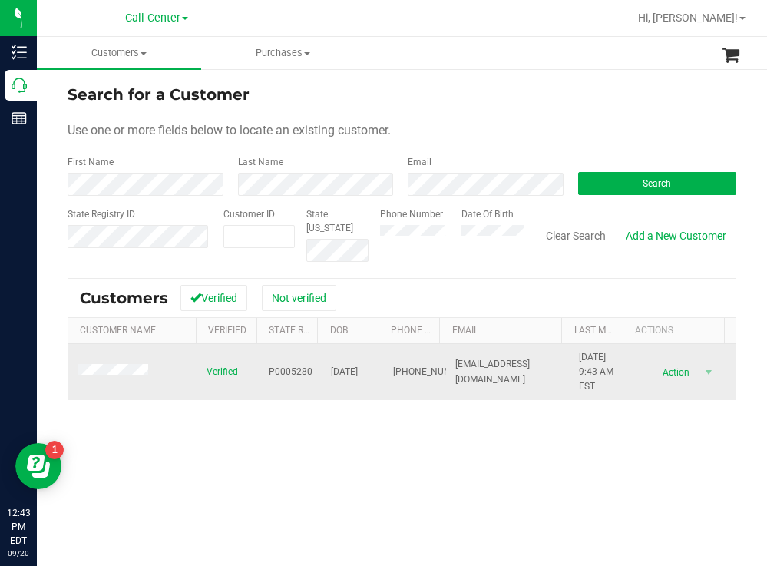
click at [119, 377] on span at bounding box center [115, 371] width 75 height 15
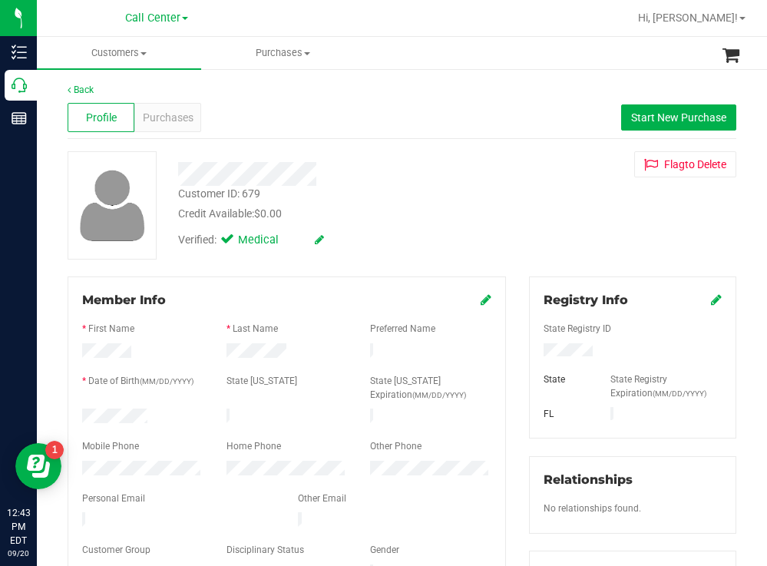
drag, startPoint x: 147, startPoint y: 407, endPoint x: 70, endPoint y: 412, distance: 77.7
click at [70, 412] on div "Member Info * First Name * Last Name Preferred Name * Date of Birth (MM/DD/YYYY…" at bounding box center [287, 436] width 438 height 321
drag, startPoint x: 611, startPoint y: 348, endPoint x: 528, endPoint y: 352, distance: 83.8
click at [532, 352] on div at bounding box center [632, 351] width 201 height 17
drag, startPoint x: 416, startPoint y: 236, endPoint x: 306, endPoint y: 153, distance: 137.6
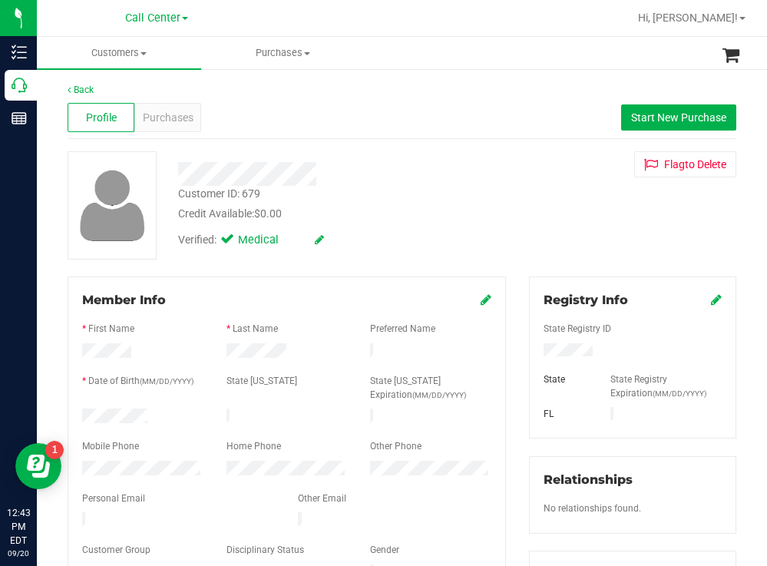
click at [416, 234] on div "Verified: Medical" at bounding box center [340, 239] width 346 height 34
click at [192, 116] on div "Purchases" at bounding box center [167, 117] width 67 height 29
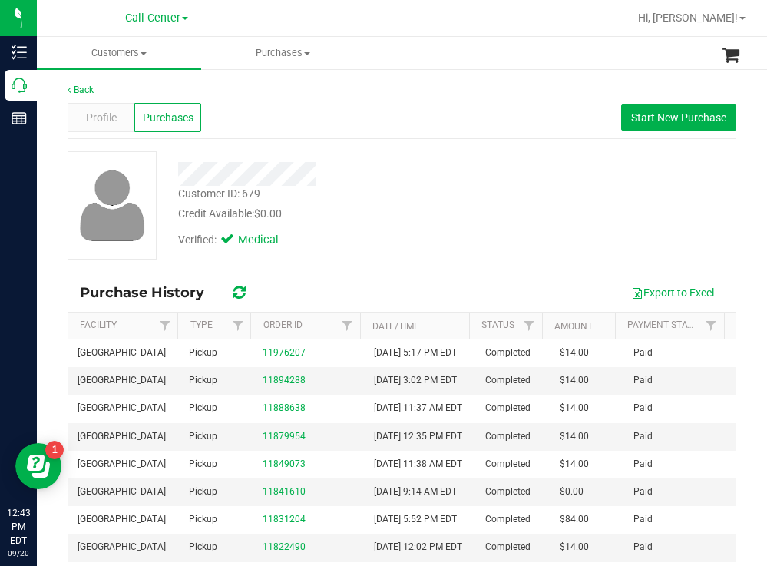
click at [520, 219] on div "Customer ID: 679 Credit Available: $0.00 Verified: Medical" at bounding box center [402, 205] width 692 height 108
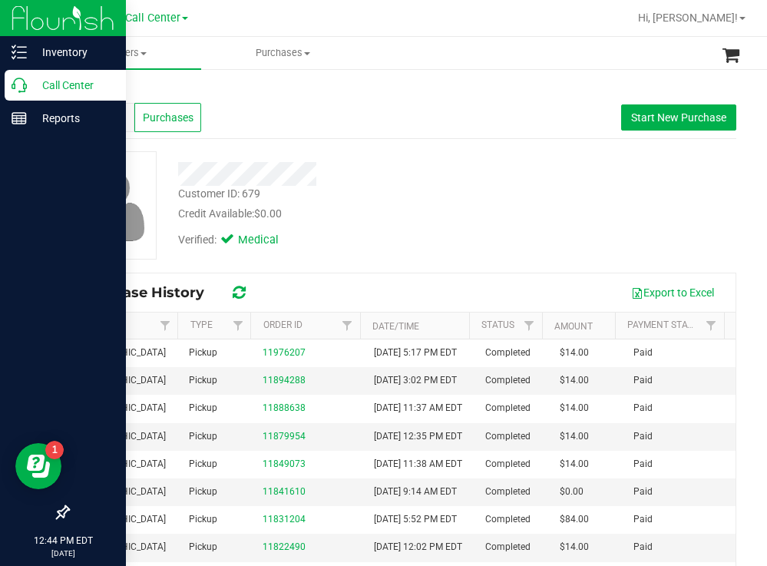
click at [61, 78] on p "Call Center" at bounding box center [73, 85] width 92 height 18
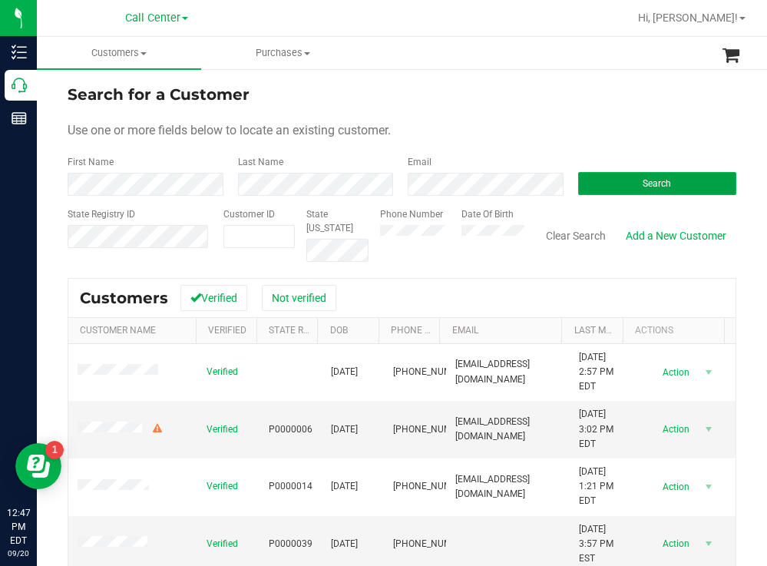
click at [597, 181] on button "Search" at bounding box center [657, 183] width 159 height 23
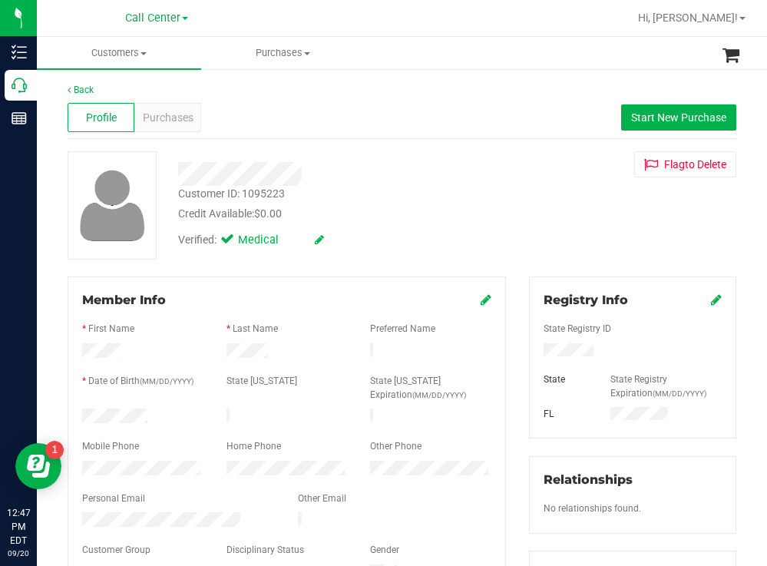
click at [82, 414] on div at bounding box center [143, 418] width 144 height 18
drag, startPoint x: 587, startPoint y: 349, endPoint x: 532, endPoint y: 352, distance: 54.7
click at [532, 352] on div at bounding box center [632, 351] width 201 height 17
click at [658, 111] on span "Start New Purchase" at bounding box center [678, 117] width 95 height 12
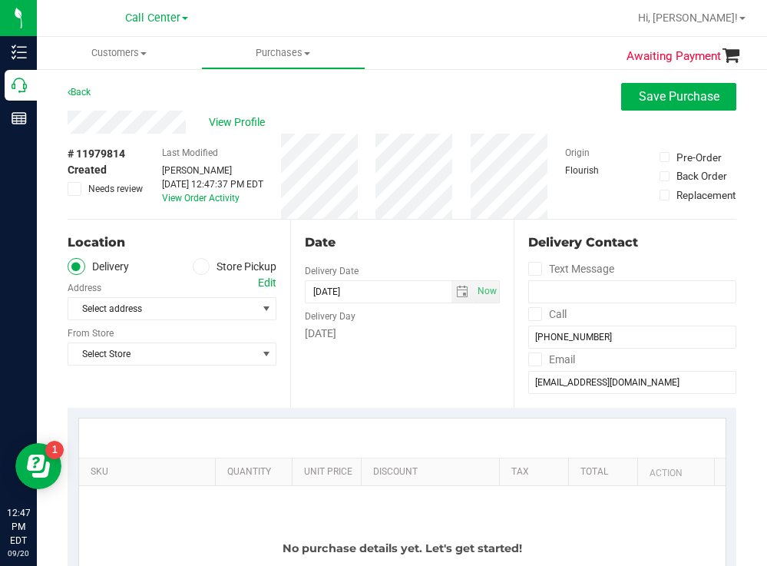
click at [197, 266] on icon at bounding box center [201, 266] width 9 height 0
click at [0, 0] on input "Store Pickup" at bounding box center [0, 0] width 0 height 0
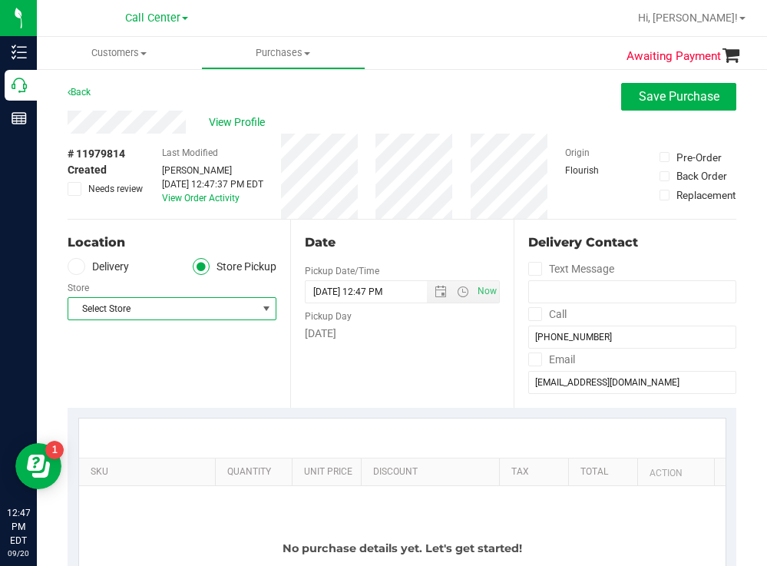
click at [160, 316] on span "Select Store" at bounding box center [162, 309] width 188 height 22
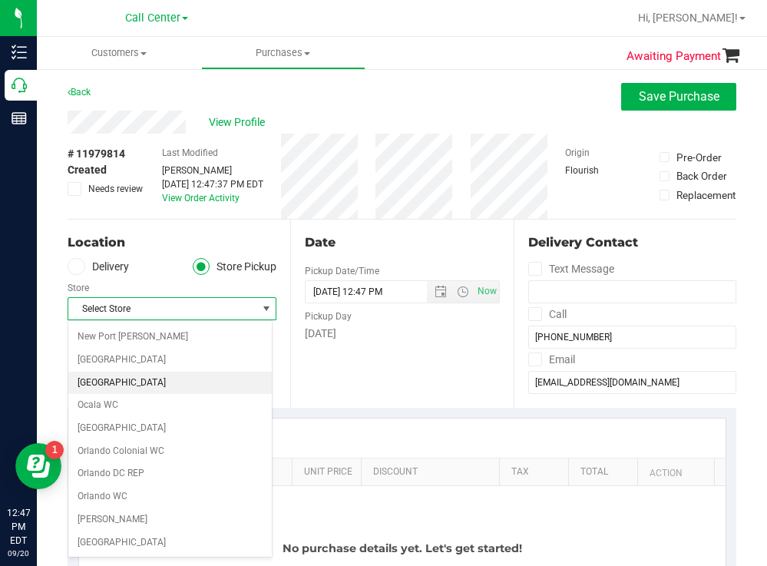
scroll to position [538, 0]
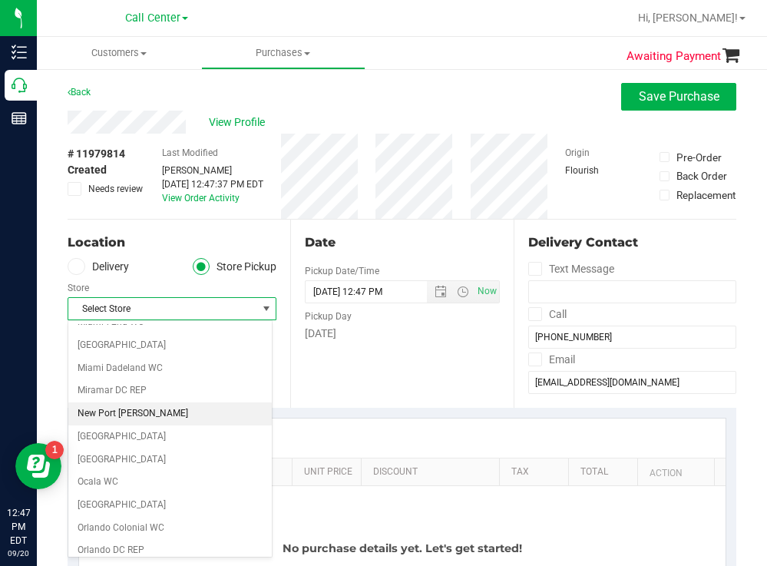
click at [139, 412] on li "New Port [PERSON_NAME]" at bounding box center [169, 413] width 203 height 23
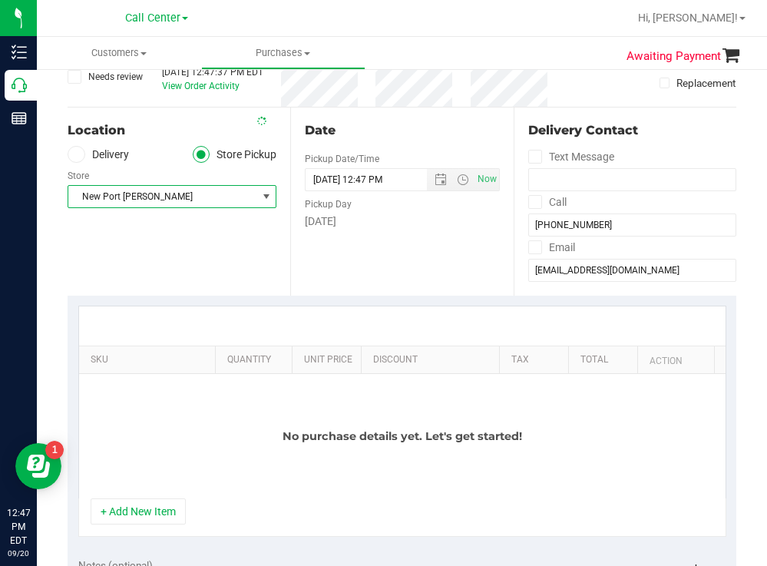
scroll to position [230, 0]
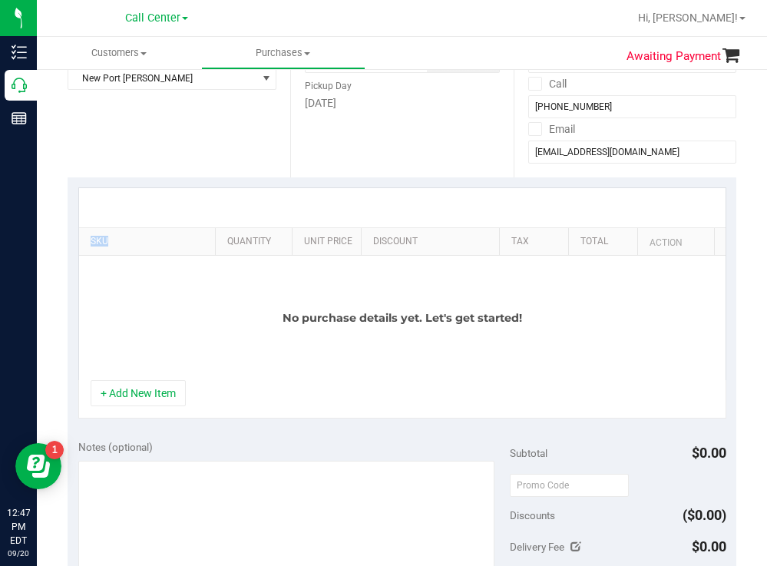
drag, startPoint x: 198, startPoint y: 232, endPoint x: 391, endPoint y: 208, distance: 194.2
click at [391, 208] on div "SKU Quantity Unit Price Discount Tax Total Action No purchase details yet. Let'…" at bounding box center [402, 283] width 648 height 193
click at [203, 289] on div "No purchase details yet. Let's get started!" at bounding box center [402, 318] width 647 height 124
drag, startPoint x: 201, startPoint y: 237, endPoint x: 531, endPoint y: 206, distance: 331.7
click at [531, 206] on div "SKU Quantity Unit Price Discount Tax Total Action No purchase details yet. Let'…" at bounding box center [402, 283] width 648 height 193
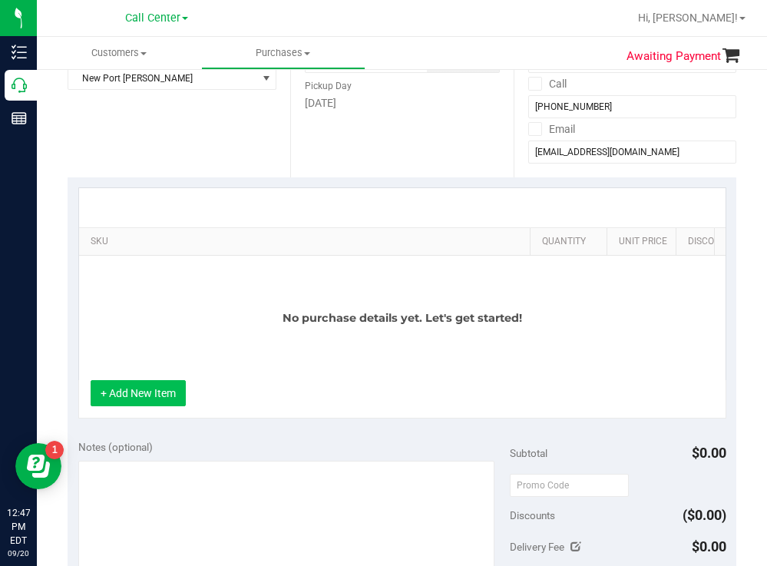
drag, startPoint x: 144, startPoint y: 408, endPoint x: 160, endPoint y: 319, distance: 89.8
click at [144, 406] on button "+ Add New Item" at bounding box center [138, 393] width 95 height 26
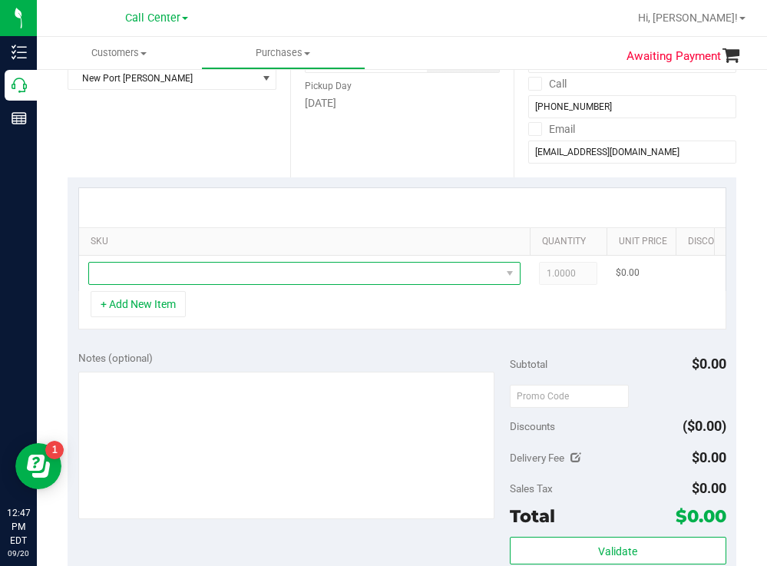
click at [174, 273] on span "NO DATA FOUND" at bounding box center [295, 274] width 412 height 22
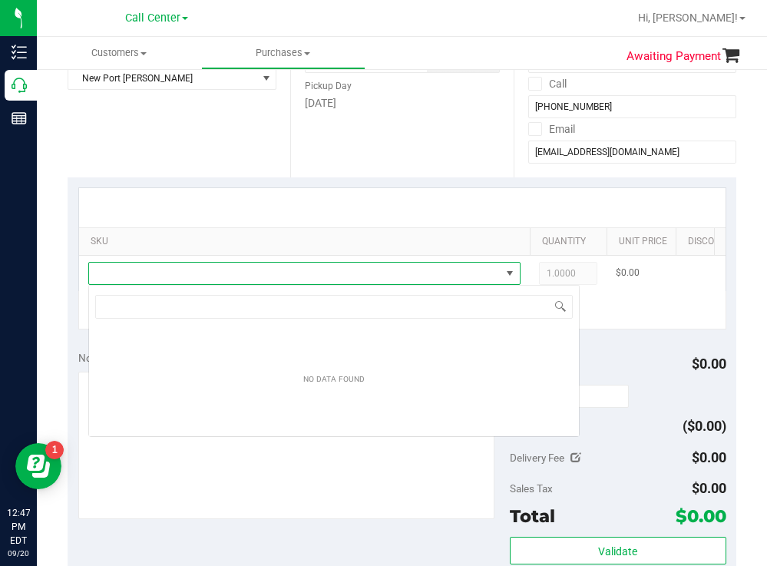
scroll to position [23, 432]
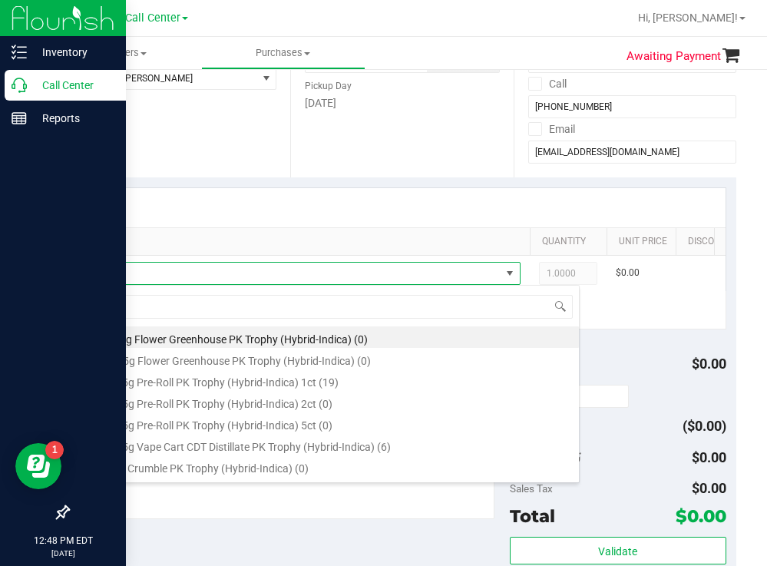
type input "pk t"
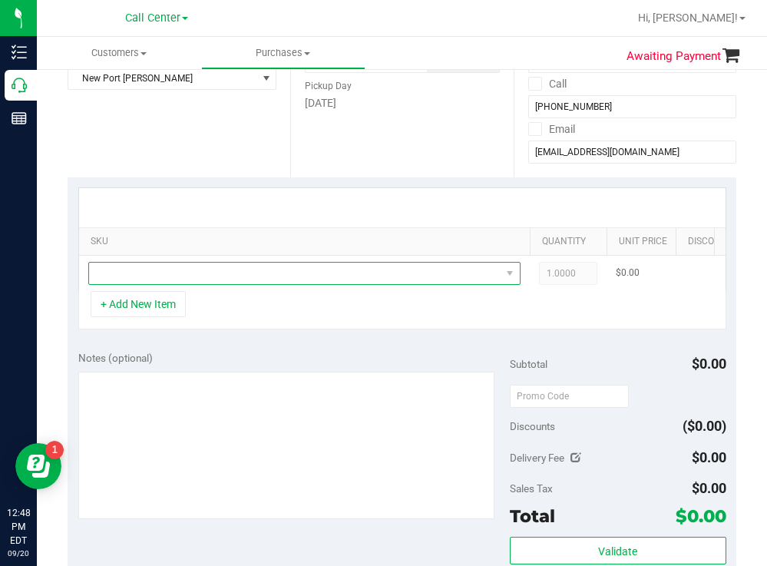
click at [218, 273] on span "NO DATA FOUND" at bounding box center [295, 274] width 412 height 22
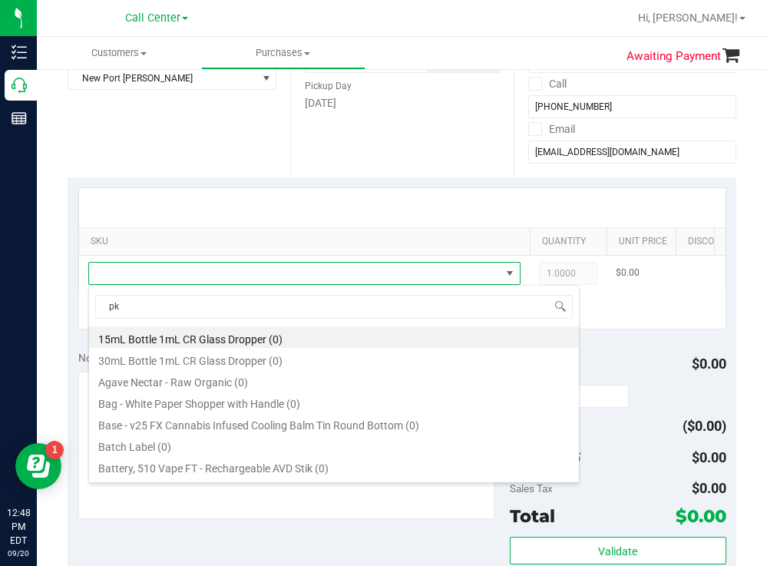
type input "pk t"
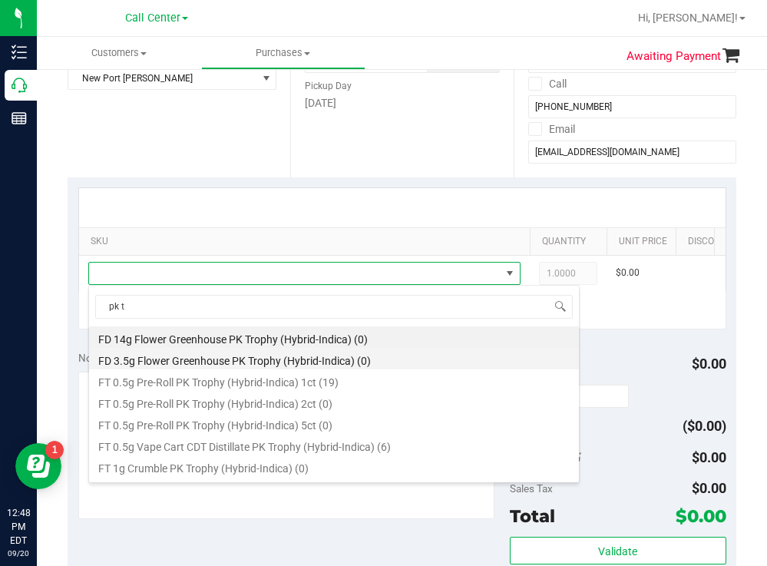
click at [298, 366] on li "FD 3.5g Flower Greenhouse PK Trophy (Hybrid-Indica) (0)" at bounding box center [334, 359] width 490 height 22
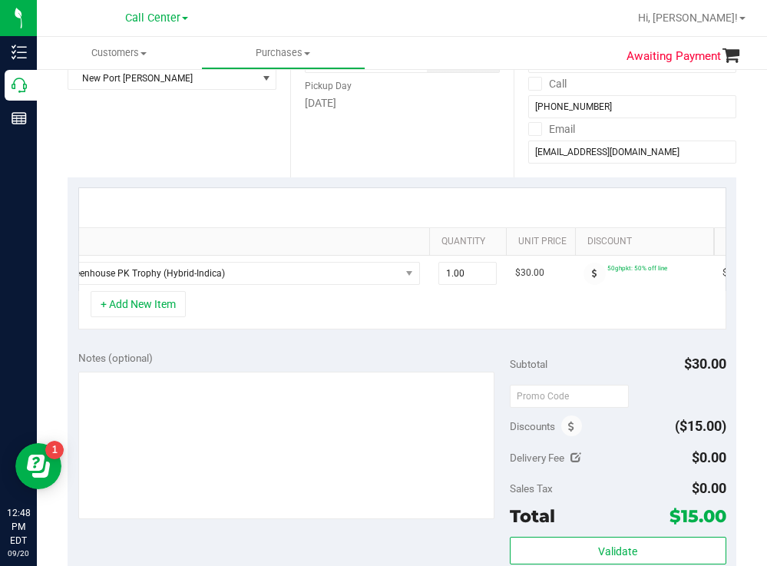
scroll to position [0, 326]
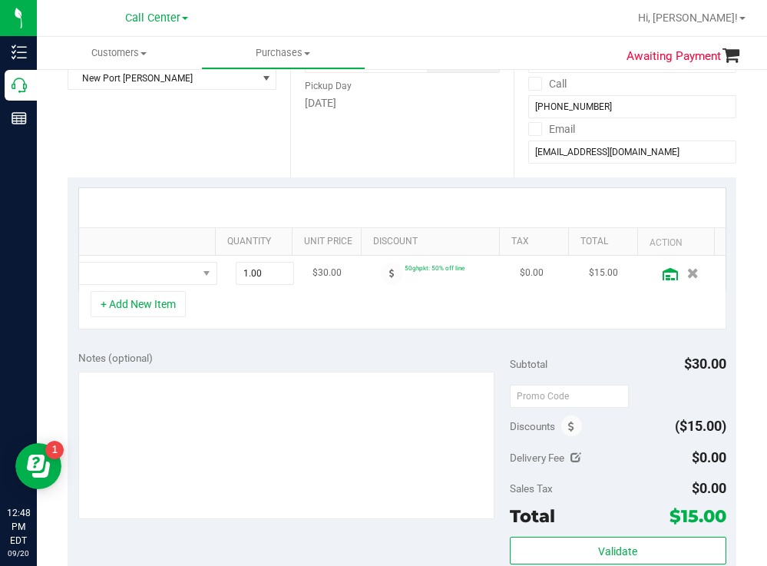
click at [663, 274] on icon at bounding box center [670, 274] width 15 height 12
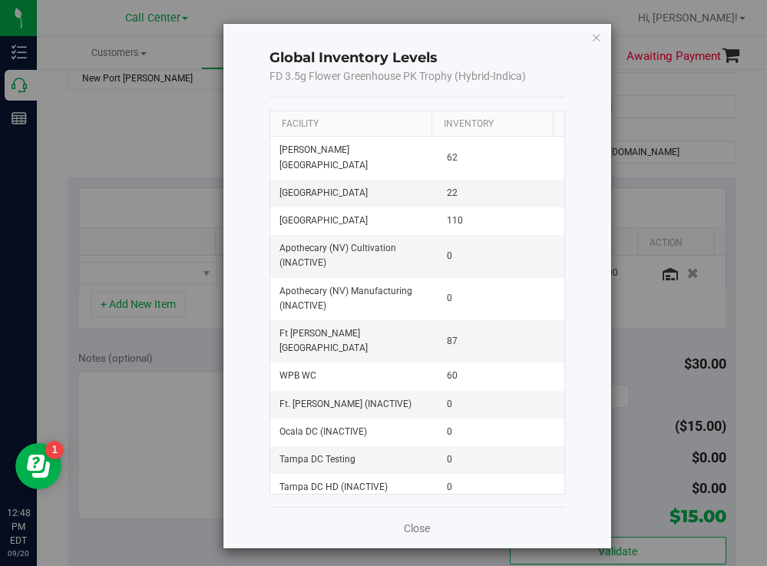
click at [381, 130] on th "Facility" at bounding box center [350, 124] width 161 height 26
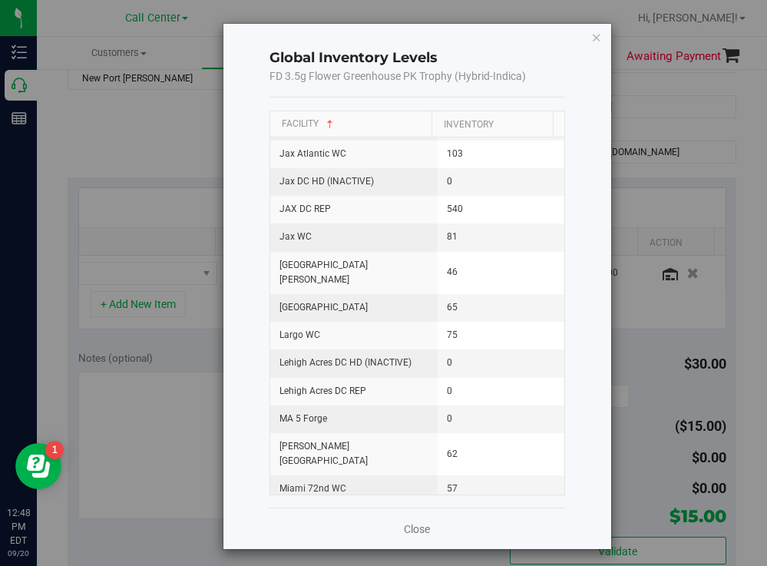
scroll to position [921, 0]
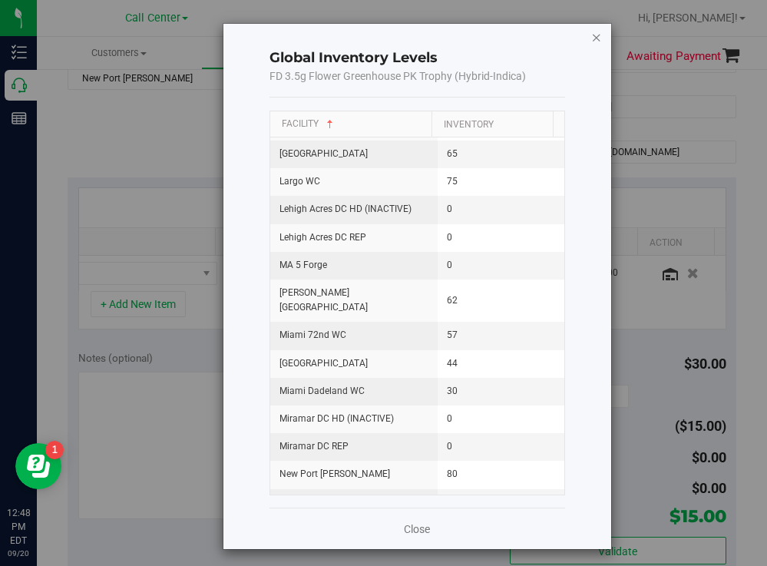
click at [591, 39] on icon "button" at bounding box center [596, 37] width 11 height 18
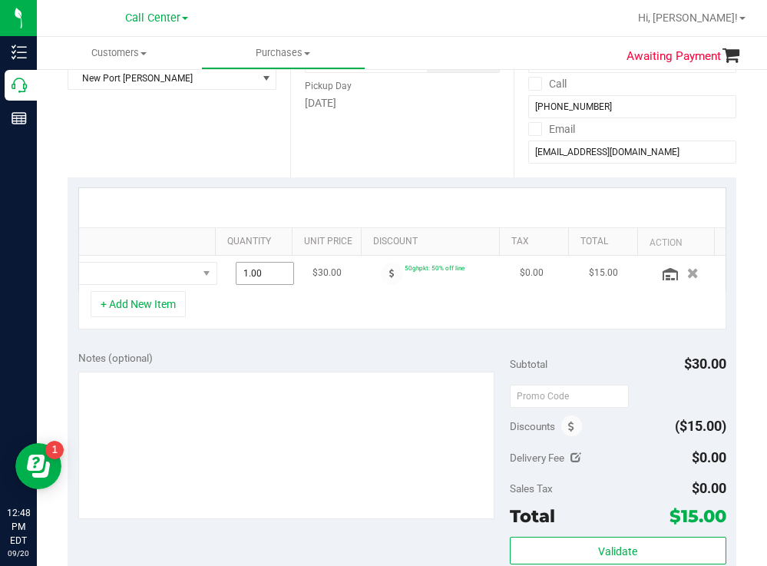
click at [259, 266] on span "1.00 1" at bounding box center [265, 273] width 58 height 23
type input "3"
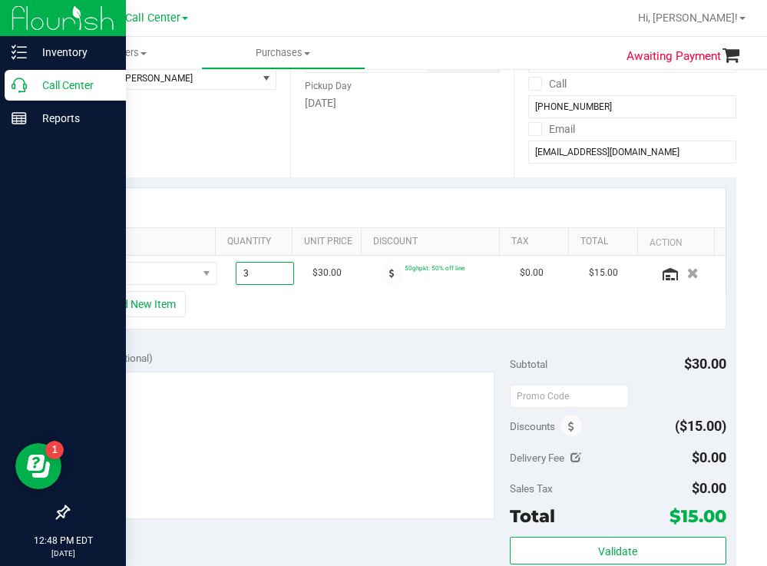
type input "3.00"
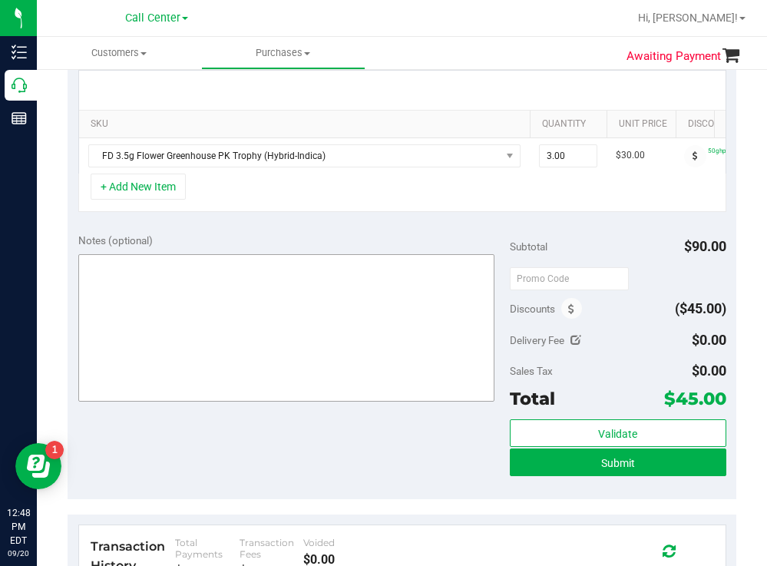
scroll to position [461, 0]
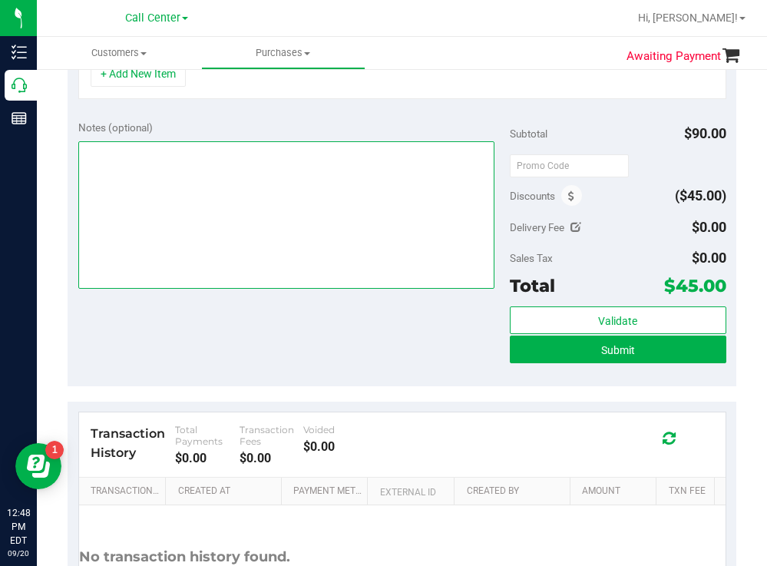
click at [292, 247] on textarea at bounding box center [286, 214] width 417 height 147
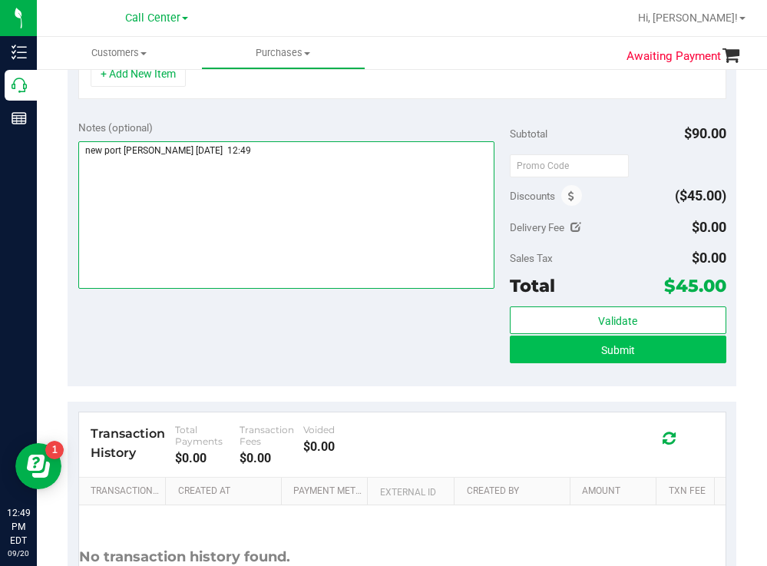
type textarea "new port [PERSON_NAME] [DATE] 12:49"
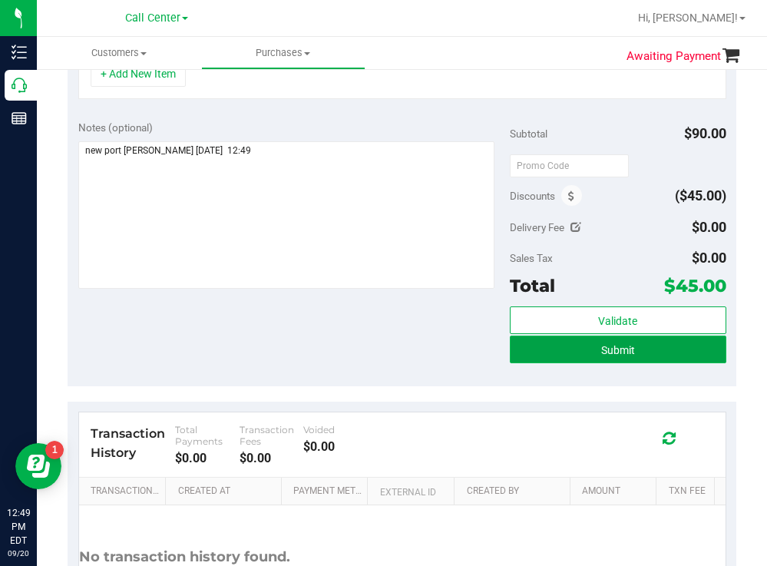
click at [604, 356] on span "Submit" at bounding box center [618, 350] width 34 height 12
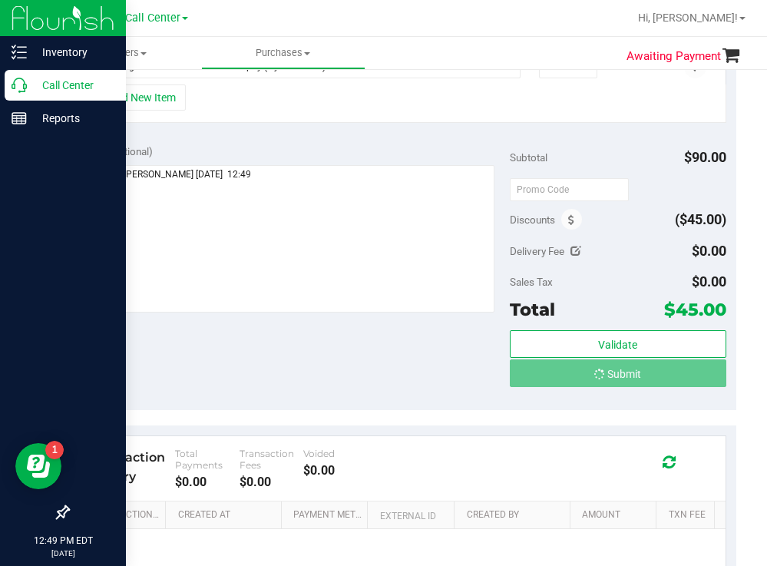
scroll to position [440, 0]
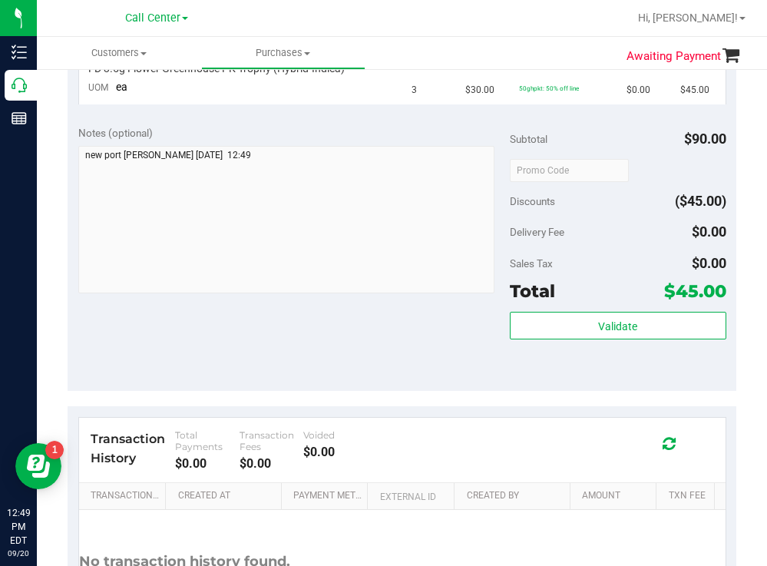
click at [422, 4] on div at bounding box center [451, 18] width 353 height 30
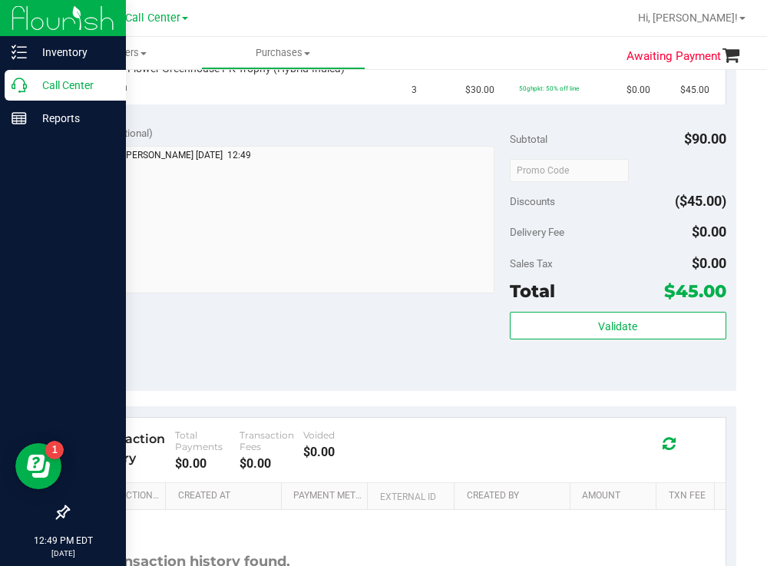
click at [60, 79] on p "Call Center" at bounding box center [73, 85] width 92 height 18
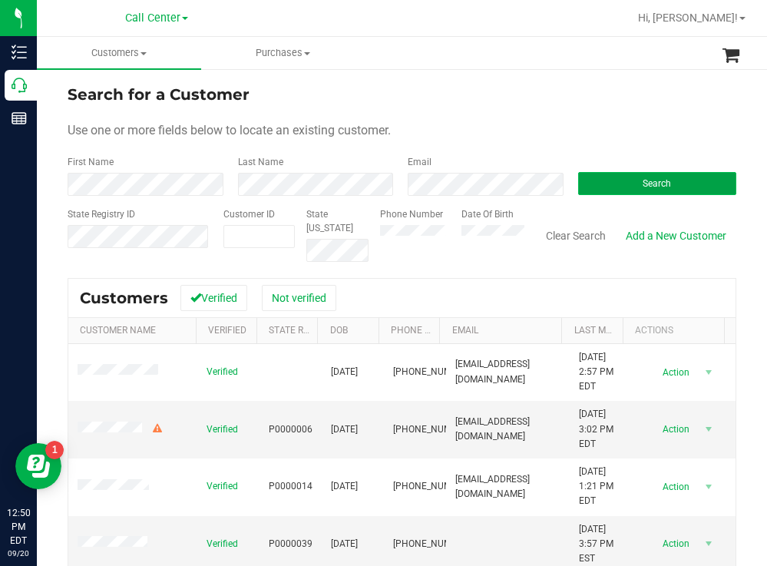
click at [608, 182] on button "Search" at bounding box center [657, 183] width 159 height 23
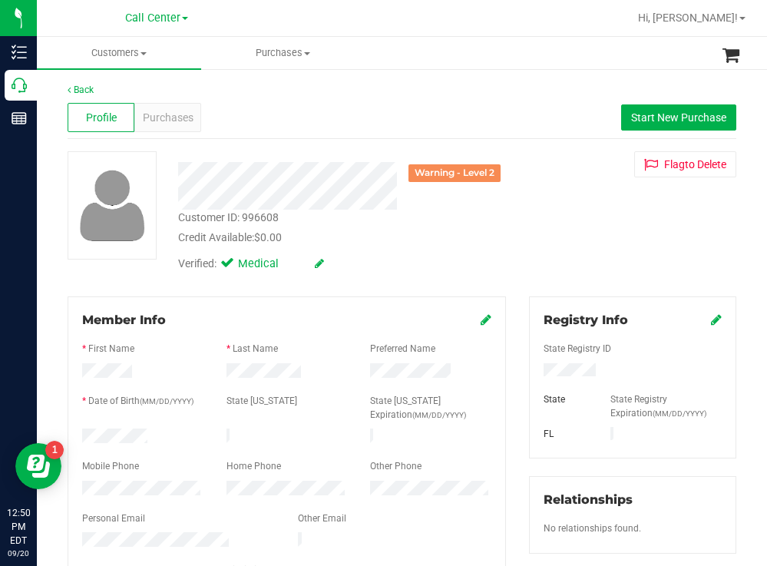
drag, startPoint x: 452, startPoint y: 241, endPoint x: 442, endPoint y: 243, distance: 10.1
click at [452, 241] on div "Credit Available: $0.00" at bounding box center [339, 238] width 323 height 16
click at [82, 430] on div at bounding box center [143, 437] width 144 height 18
drag, startPoint x: 597, startPoint y: 370, endPoint x: 535, endPoint y: 374, distance: 62.3
click at [533, 375] on div at bounding box center [632, 371] width 201 height 17
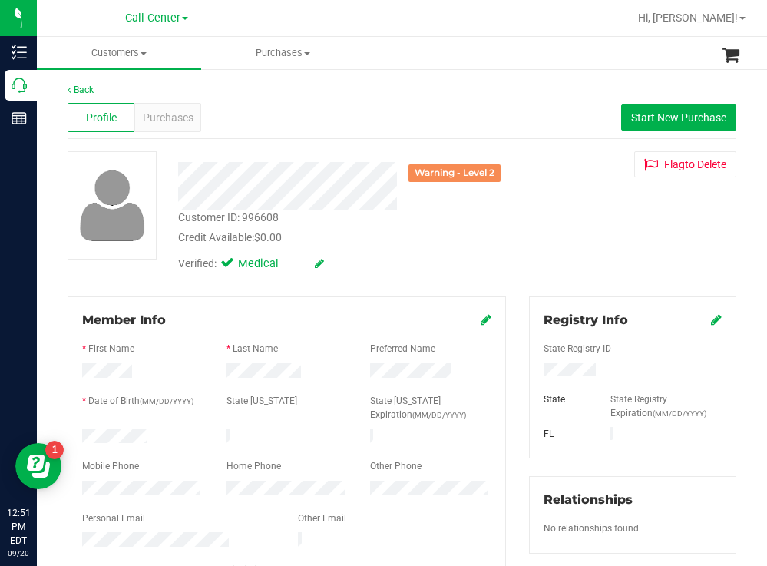
click at [366, 241] on div "Credit Available: $0.00" at bounding box center [339, 238] width 323 height 16
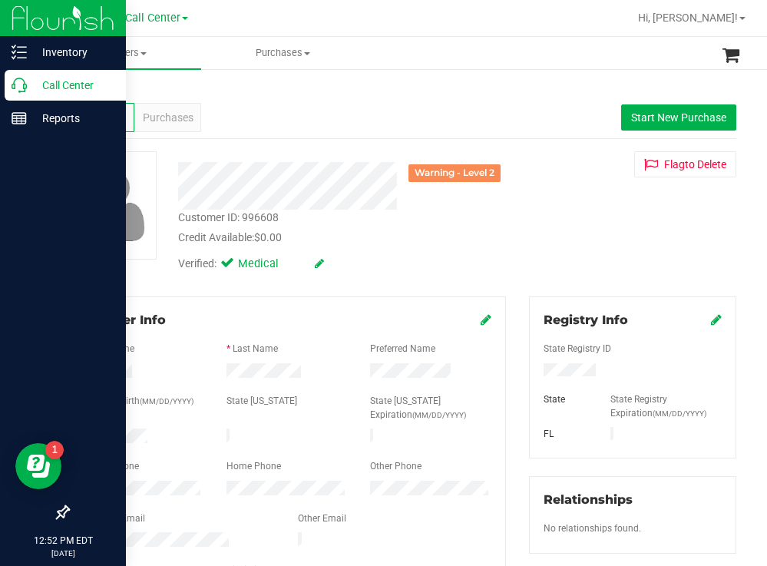
click at [70, 86] on p "Call Center" at bounding box center [73, 85] width 92 height 18
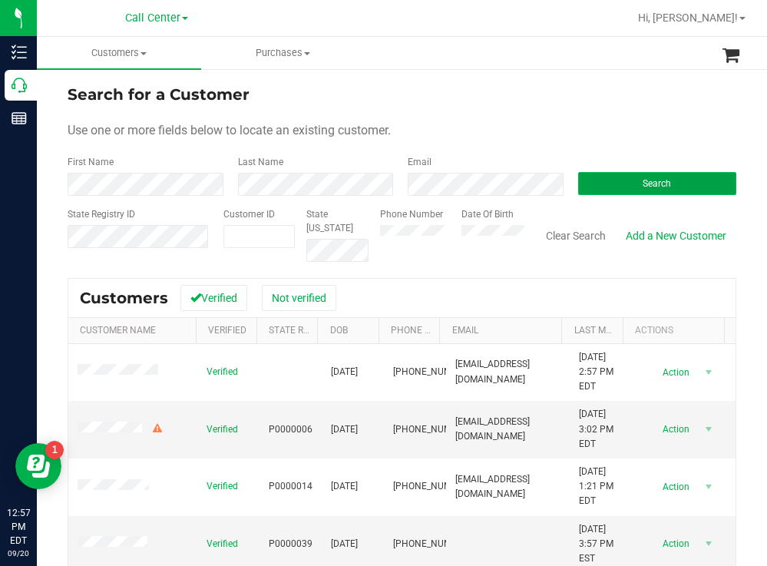
click at [601, 188] on button "Search" at bounding box center [657, 183] width 159 height 23
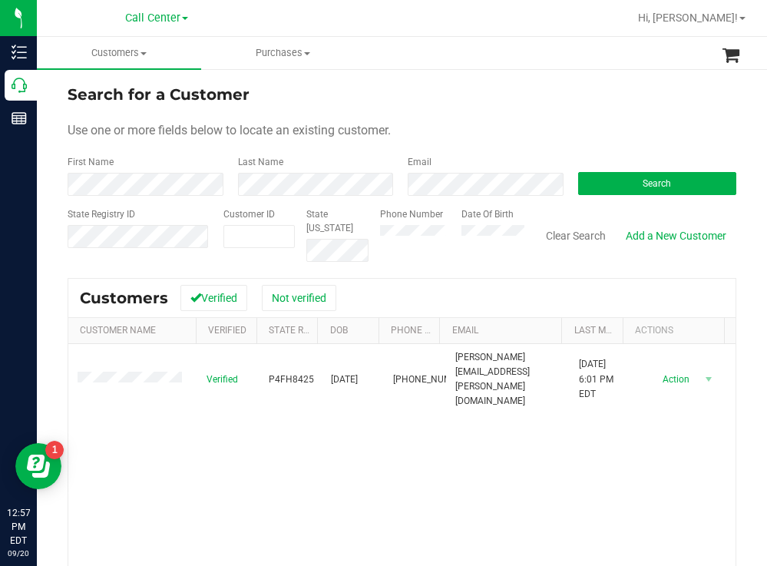
click at [455, 84] on div "Search for a Customer" at bounding box center [402, 94] width 669 height 23
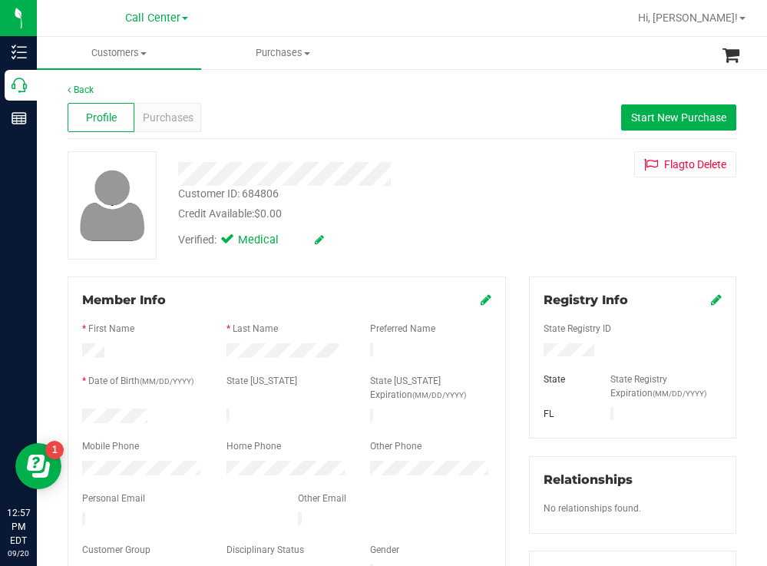
drag, startPoint x: 167, startPoint y: 412, endPoint x: 78, endPoint y: 415, distance: 89.9
click at [78, 415] on div at bounding box center [143, 418] width 144 height 18
drag, startPoint x: 607, startPoint y: 346, endPoint x: 526, endPoint y: 356, distance: 82.0
click at [532, 356] on div at bounding box center [632, 351] width 201 height 17
click at [485, 167] on div at bounding box center [340, 174] width 346 height 24
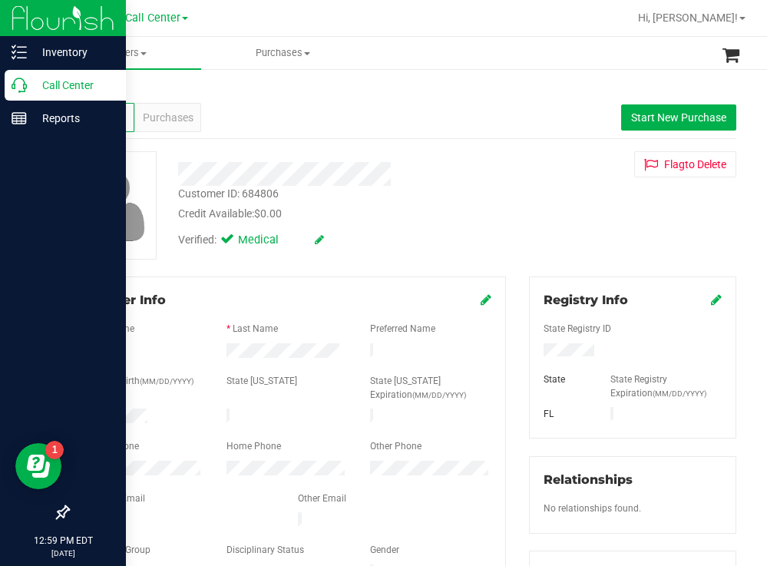
click at [53, 81] on p "Call Center" at bounding box center [73, 85] width 92 height 18
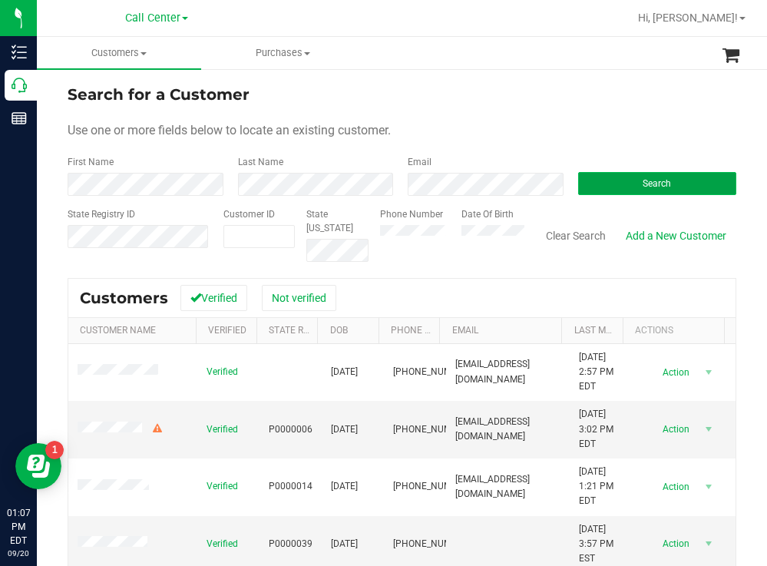
click at [591, 180] on button "Search" at bounding box center [657, 183] width 159 height 23
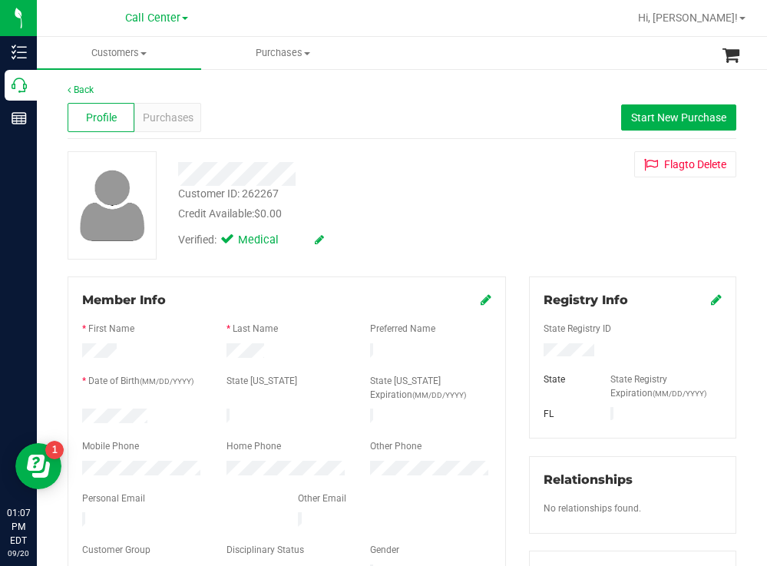
drag, startPoint x: 164, startPoint y: 408, endPoint x: 78, endPoint y: 406, distance: 86.8
click at [78, 409] on div at bounding box center [143, 418] width 144 height 18
drag, startPoint x: 603, startPoint y: 352, endPoint x: 524, endPoint y: 352, distance: 79.1
click at [532, 352] on div at bounding box center [632, 351] width 201 height 17
click at [645, 106] on button "Start New Purchase" at bounding box center [678, 117] width 115 height 26
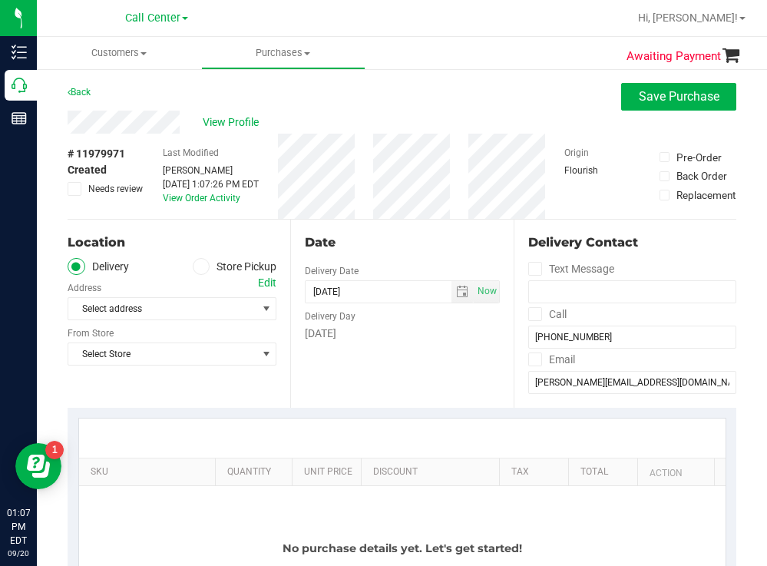
click at [329, 103] on div "Back Save Purchase" at bounding box center [402, 97] width 669 height 28
click at [200, 266] on icon at bounding box center [201, 266] width 9 height 0
click at [0, 0] on input "Store Pickup" at bounding box center [0, 0] width 0 height 0
click at [151, 307] on span "Select Store" at bounding box center [162, 309] width 188 height 22
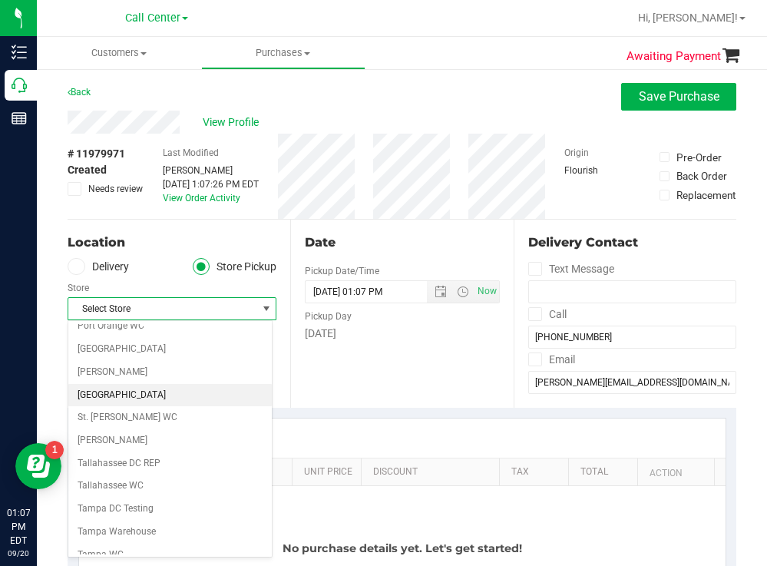
scroll to position [1075, 0]
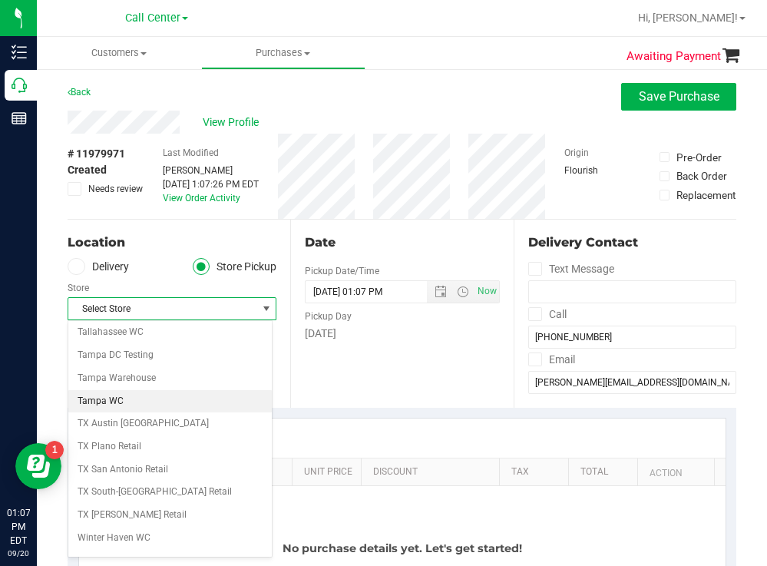
click at [108, 398] on li "Tampa WC" at bounding box center [169, 401] width 203 height 23
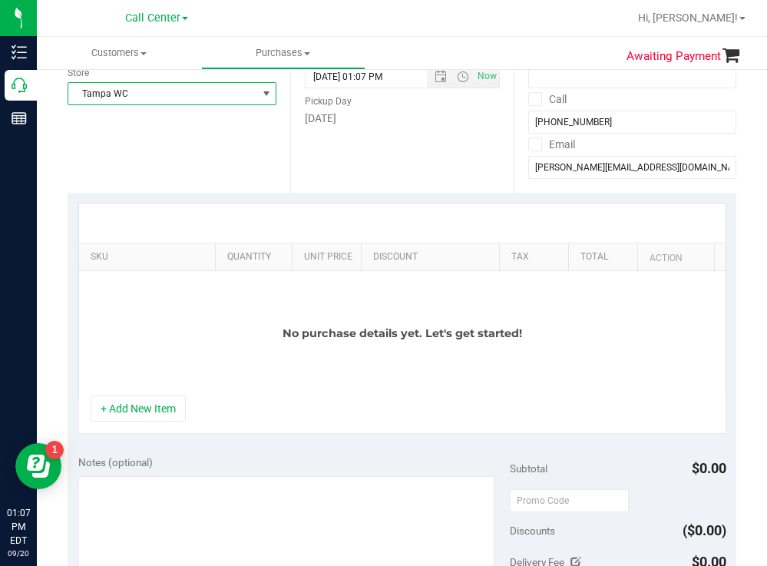
scroll to position [230, 0]
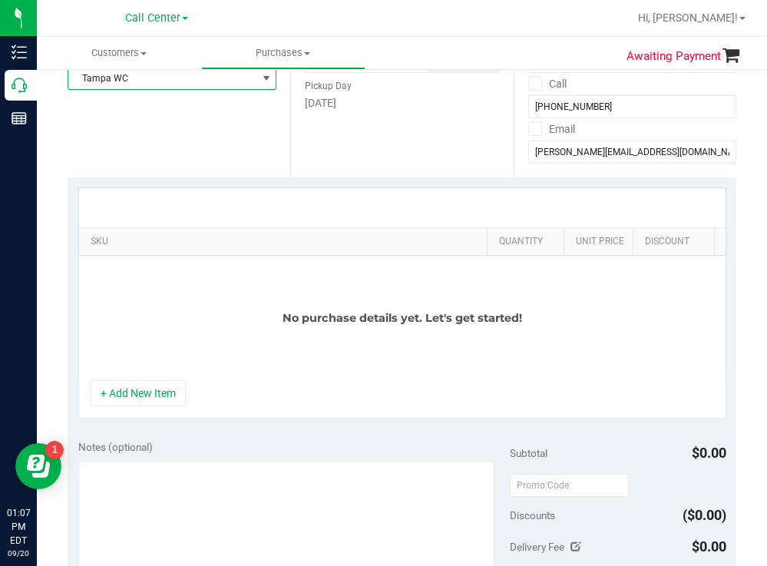
drag, startPoint x: 203, startPoint y: 240, endPoint x: 509, endPoint y: 223, distance: 306.1
click at [509, 223] on div "SKU Quantity Unit Price Discount Tax Total Action No purchase details yet. Let'…" at bounding box center [402, 283] width 648 height 193
click at [153, 403] on button "+ Add New Item" at bounding box center [138, 393] width 95 height 26
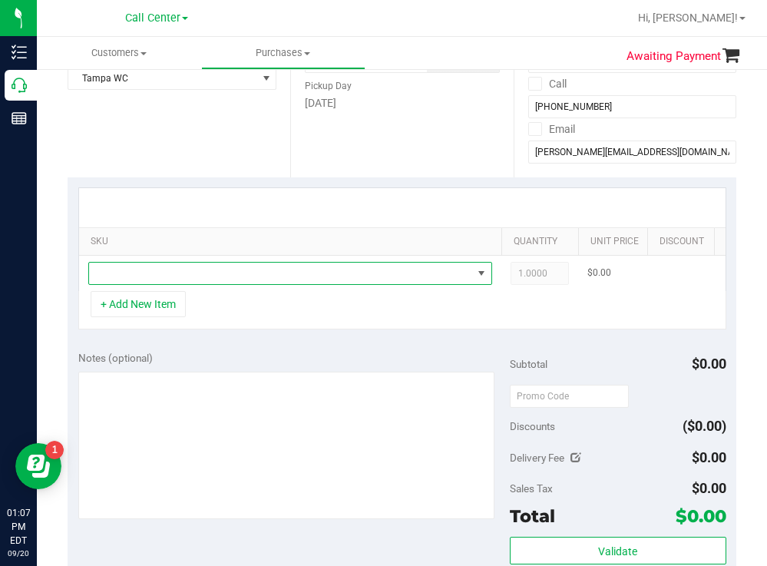
click at [248, 278] on span "NO DATA FOUND" at bounding box center [280, 274] width 383 height 22
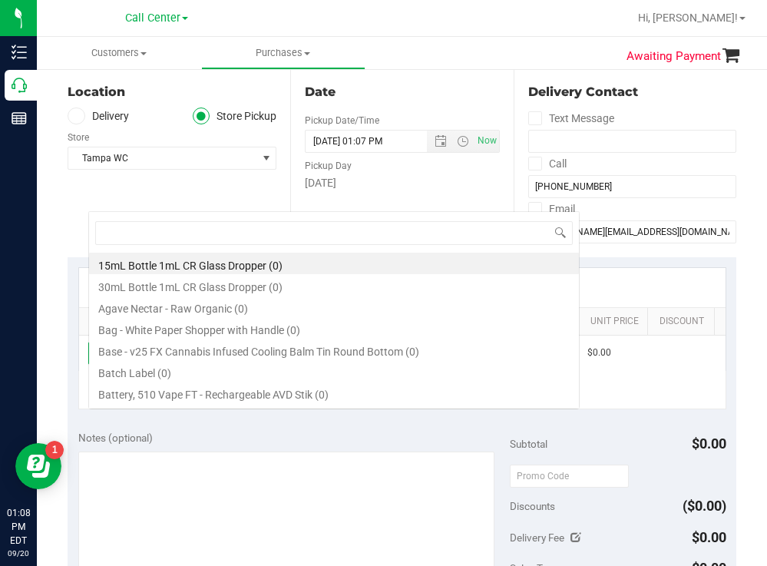
scroll to position [77, 0]
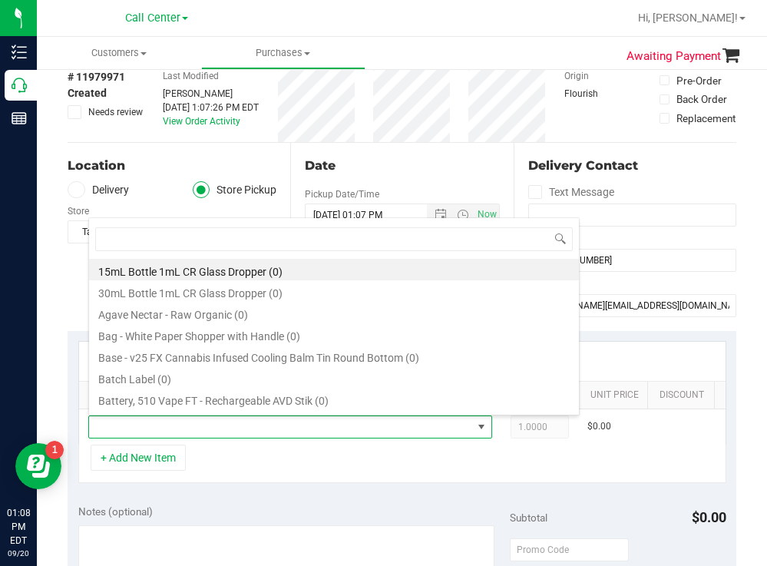
click at [166, 148] on div "Location Delivery Store Pickup Store [GEOGRAPHIC_DATA] WC Select Store [PERSON_…" at bounding box center [179, 237] width 223 height 188
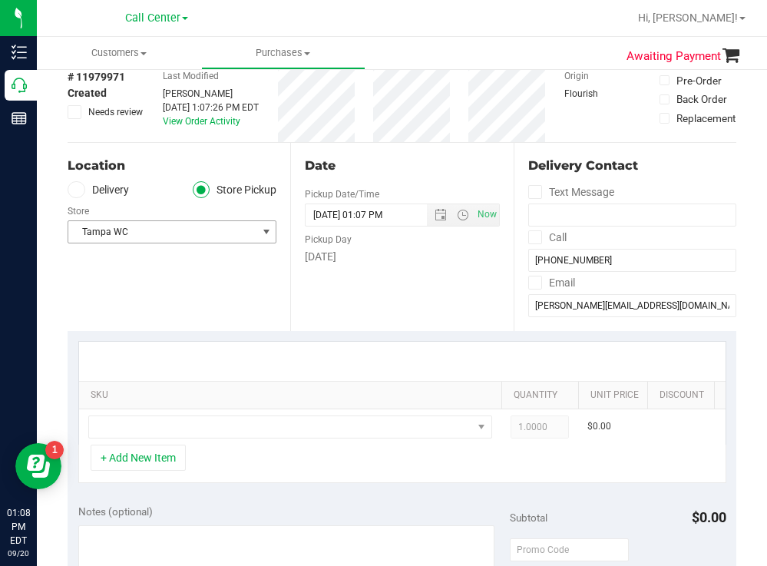
click at [164, 237] on span "Tampa WC" at bounding box center [162, 232] width 188 height 22
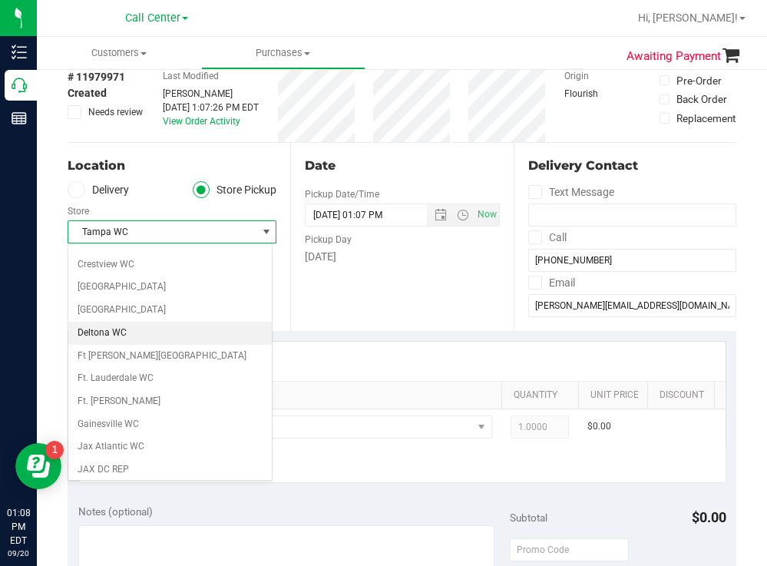
scroll to position [0, 0]
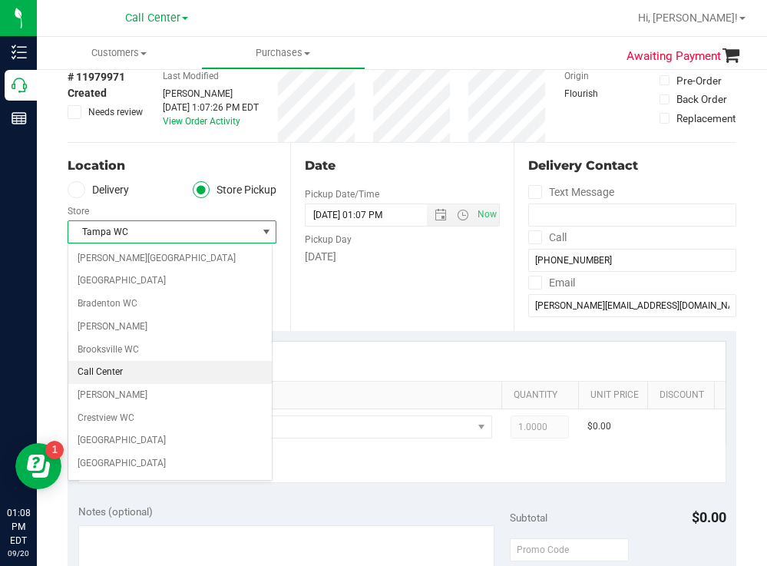
click at [100, 369] on li "Call Center" at bounding box center [169, 372] width 203 height 23
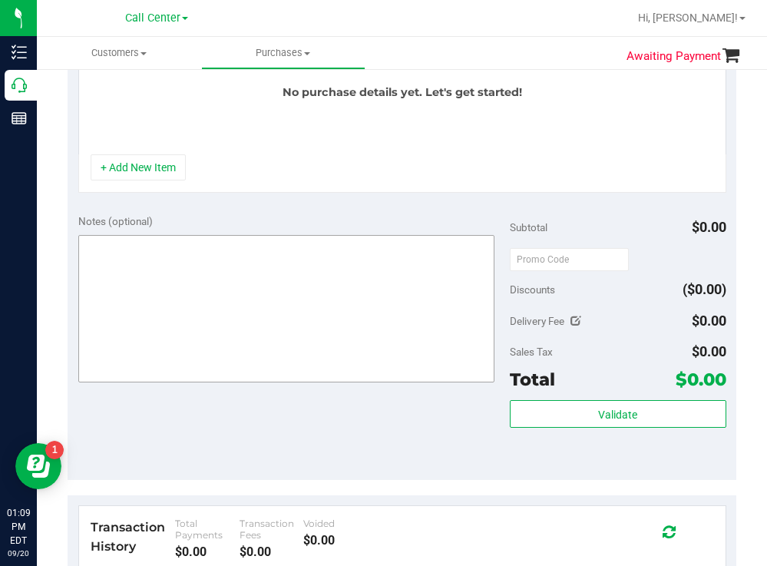
scroll to position [461, 0]
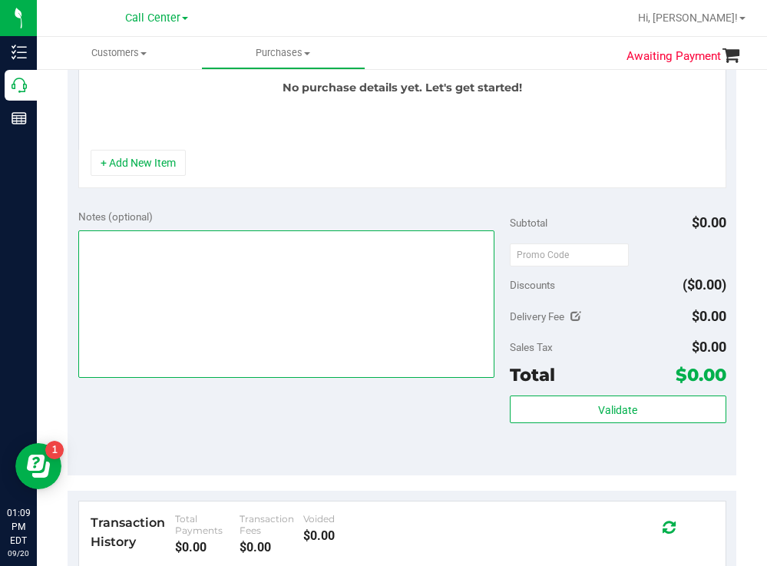
click at [142, 307] on textarea at bounding box center [286, 303] width 417 height 147
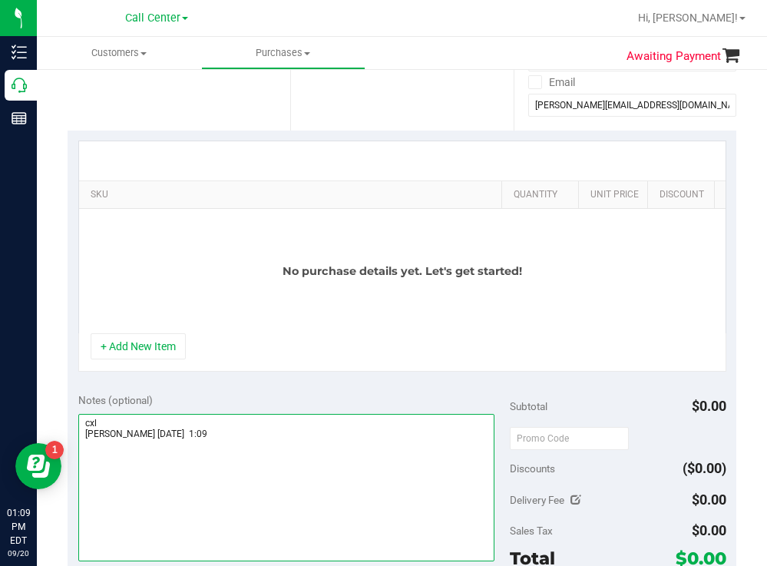
scroll to position [0, 0]
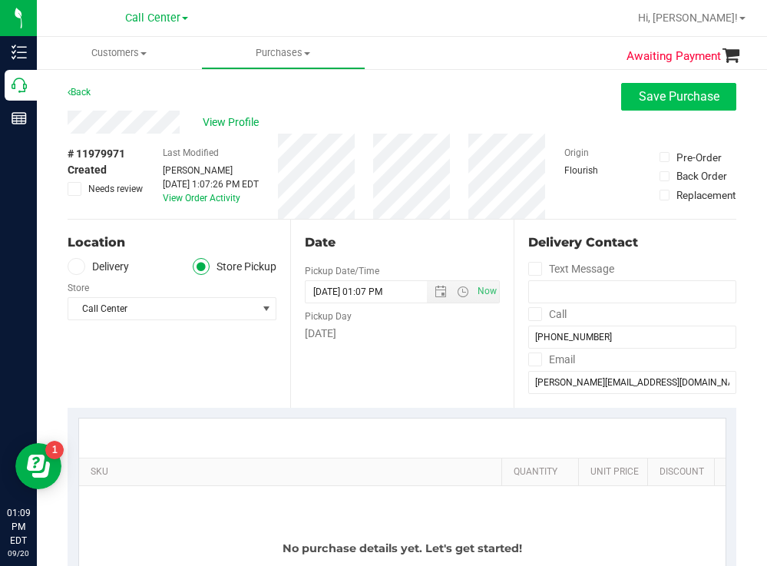
type textarea "cxl [PERSON_NAME] [DATE] 1:09"
click at [656, 101] on span "Save Purchase" at bounding box center [679, 96] width 81 height 15
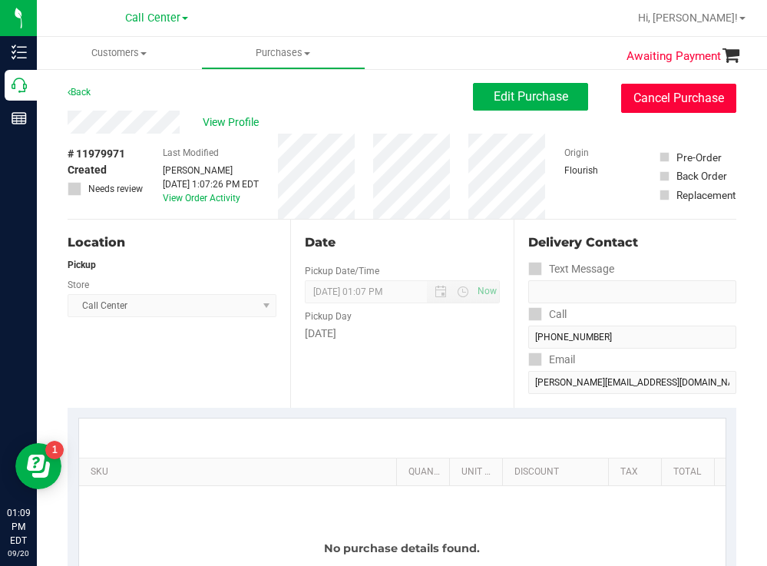
click at [651, 101] on button "Cancel Purchase" at bounding box center [678, 98] width 115 height 29
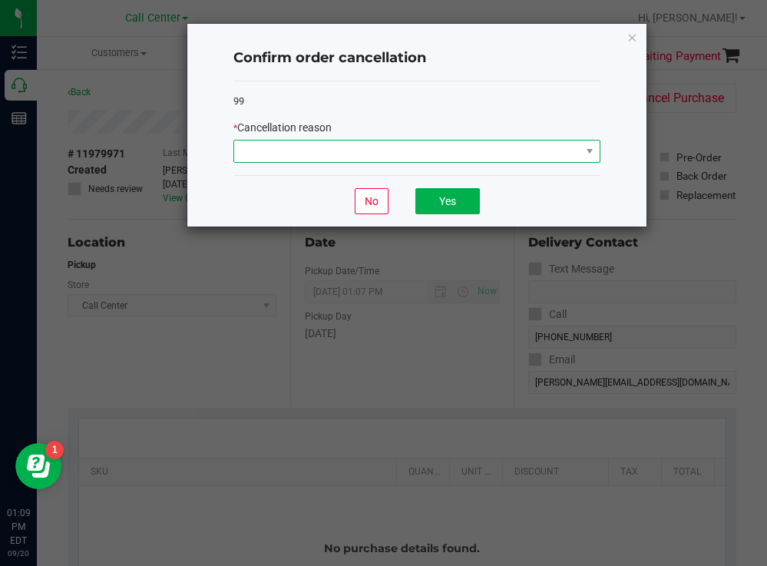
click at [323, 146] on span at bounding box center [407, 152] width 346 height 22
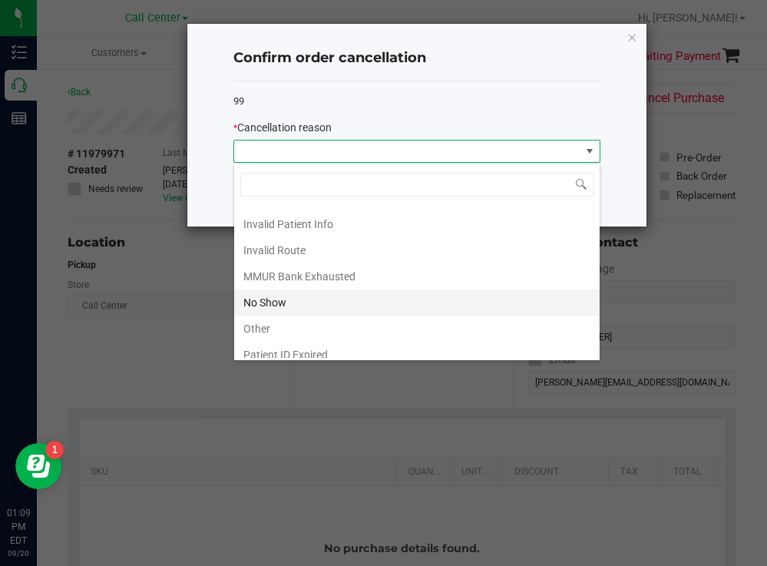
scroll to position [81, 0]
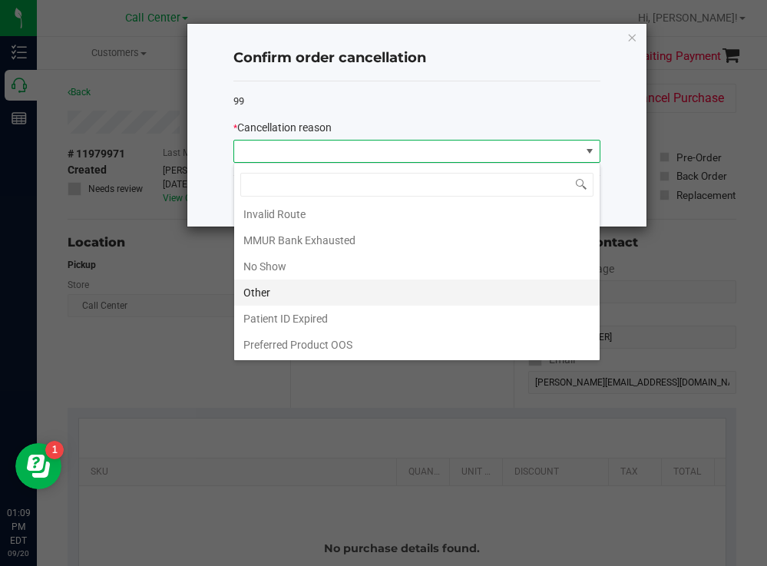
click at [263, 290] on li "Other" at bounding box center [417, 293] width 366 height 26
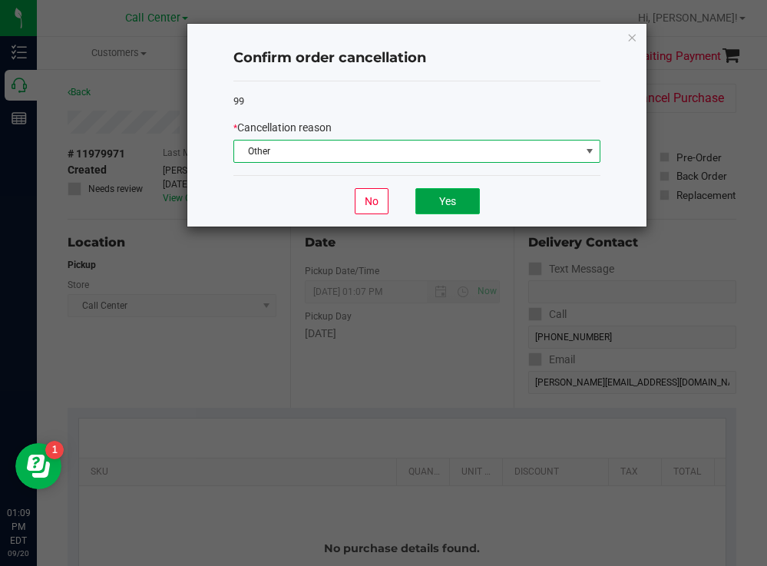
click at [442, 198] on button "Yes" at bounding box center [447, 201] width 65 height 26
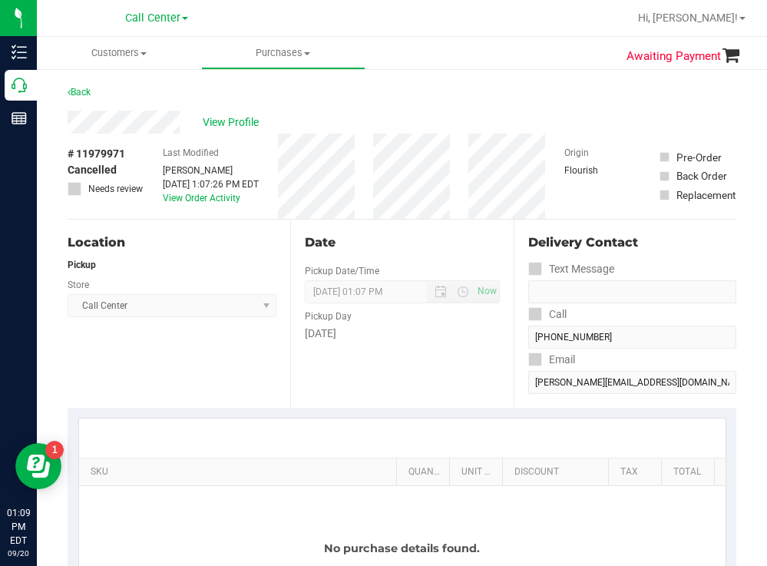
click at [237, 127] on span "View Profile" at bounding box center [233, 122] width 61 height 16
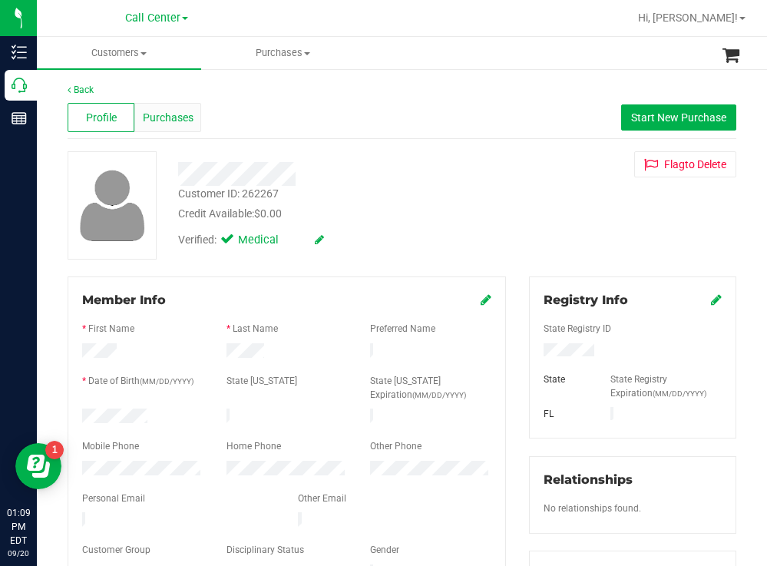
click at [171, 111] on span "Purchases" at bounding box center [168, 118] width 51 height 16
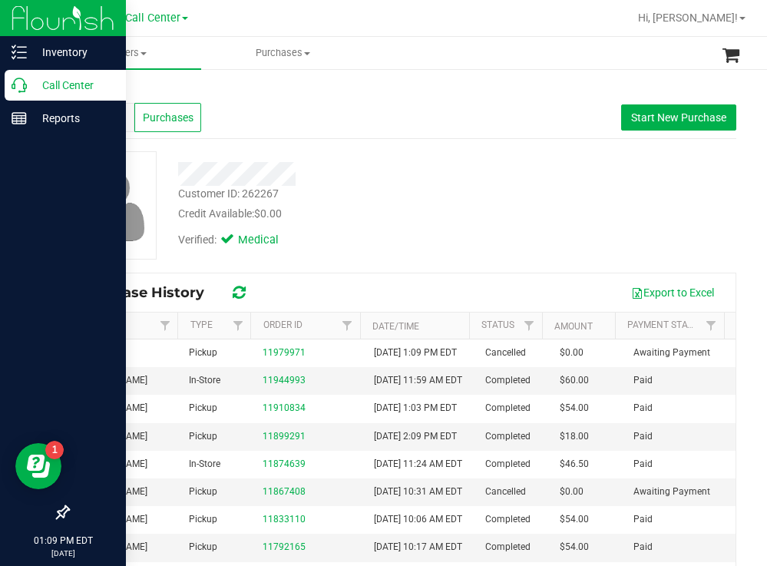
click at [56, 77] on p "Call Center" at bounding box center [73, 85] width 92 height 18
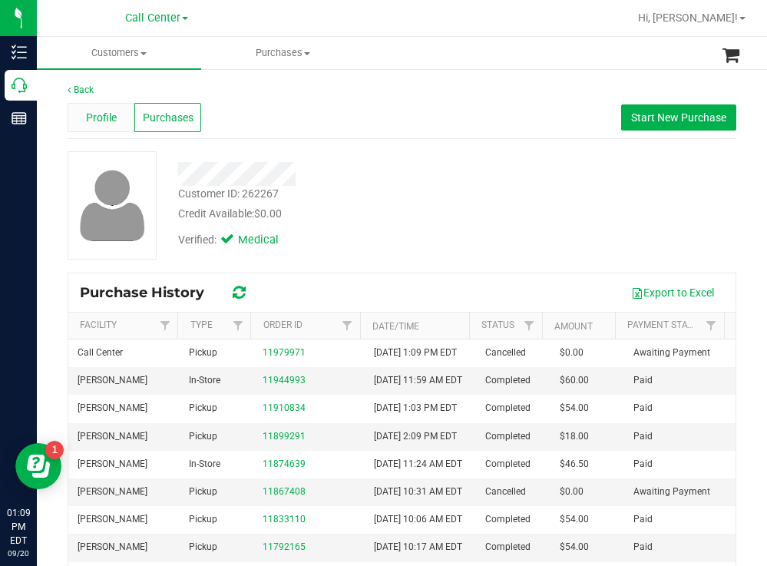
click at [92, 115] on span "Profile" at bounding box center [101, 118] width 31 height 16
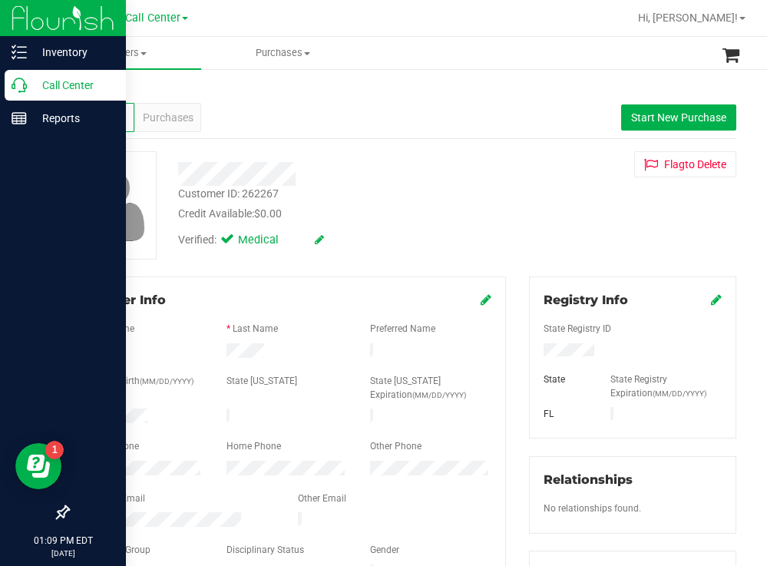
click at [56, 77] on p "Call Center" at bounding box center [73, 85] width 92 height 18
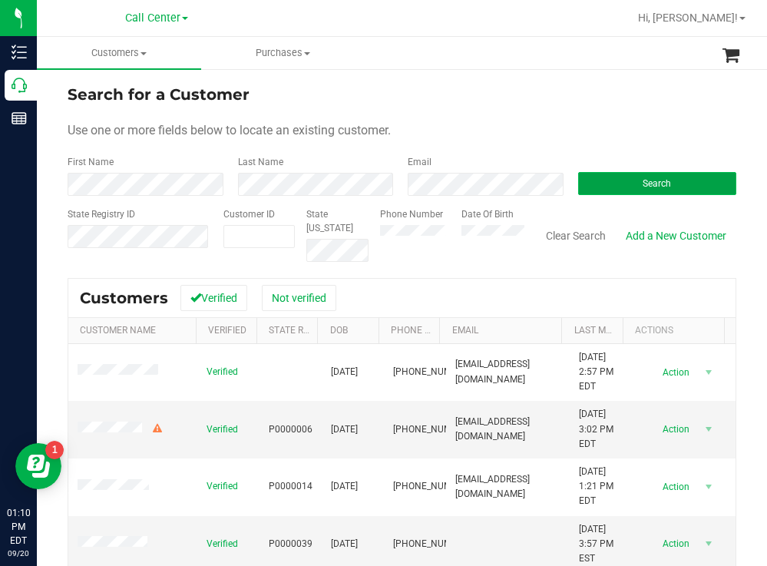
click at [615, 182] on button "Search" at bounding box center [657, 183] width 159 height 23
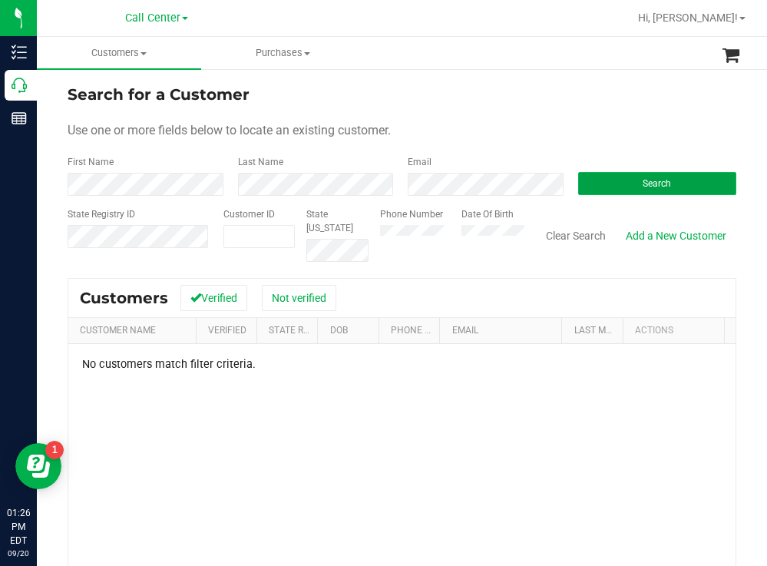
click at [630, 175] on button "Search" at bounding box center [657, 183] width 159 height 23
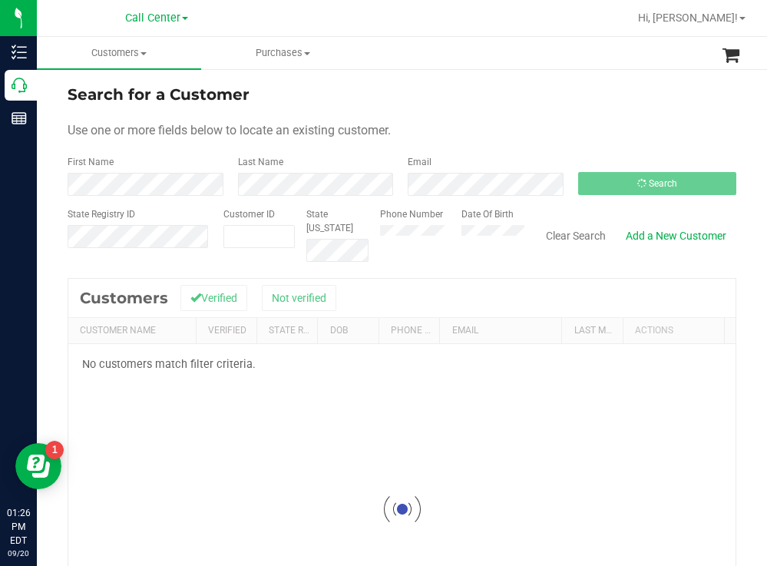
click at [534, 73] on div "Search for a Customer Use one or more fields below to locate an existing custom…" at bounding box center [402, 412] width 730 height 689
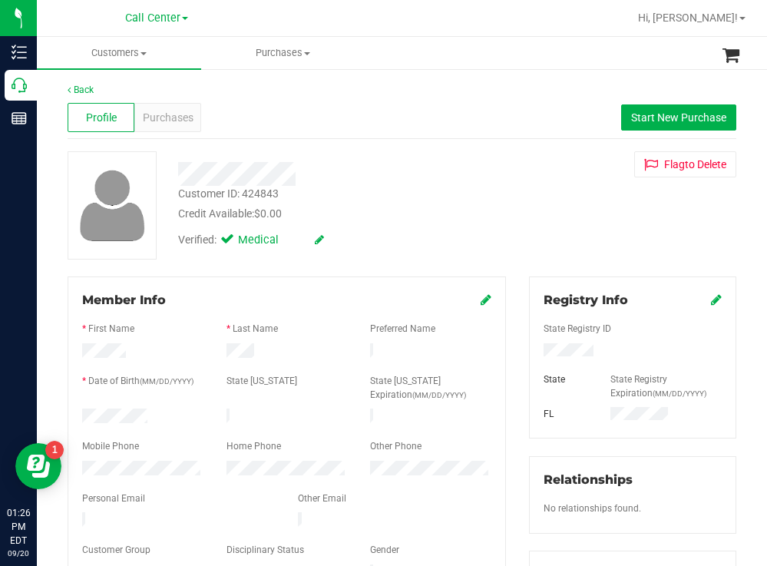
click at [84, 415] on div at bounding box center [143, 418] width 144 height 18
click at [537, 351] on div at bounding box center [632, 351] width 201 height 17
click at [646, 111] on span "Start New Purchase" at bounding box center [678, 117] width 95 height 12
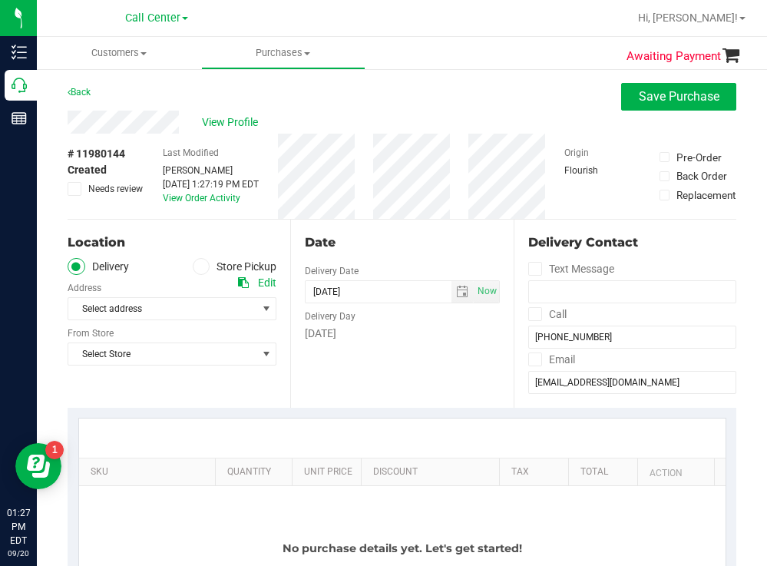
click at [212, 270] on label "Store Pickup" at bounding box center [235, 267] width 84 height 18
click at [0, 0] on input "Store Pickup" at bounding box center [0, 0] width 0 height 0
click at [173, 299] on span "Select Store" at bounding box center [162, 309] width 188 height 22
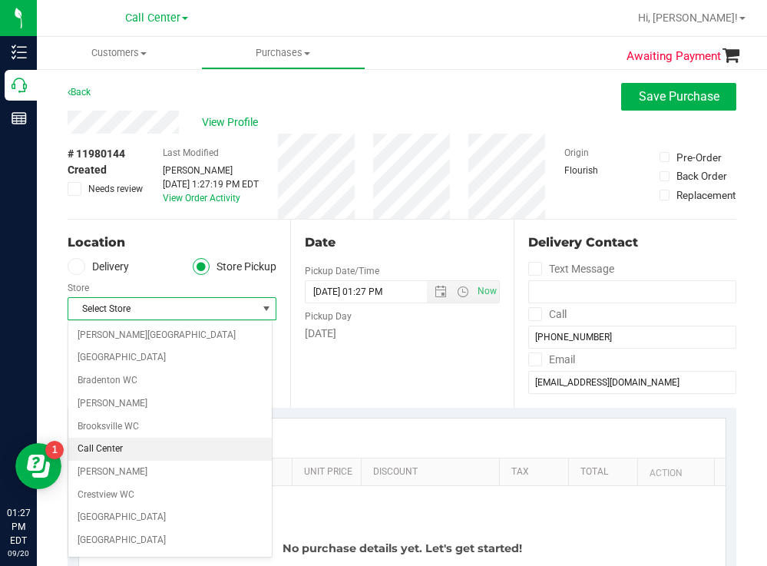
click at [121, 441] on li "Call Center" at bounding box center [169, 449] width 203 height 23
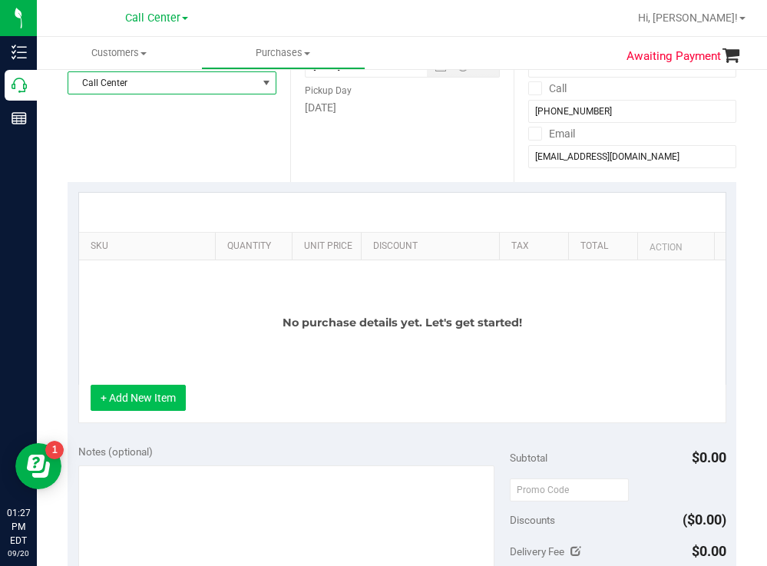
scroll to position [230, 0]
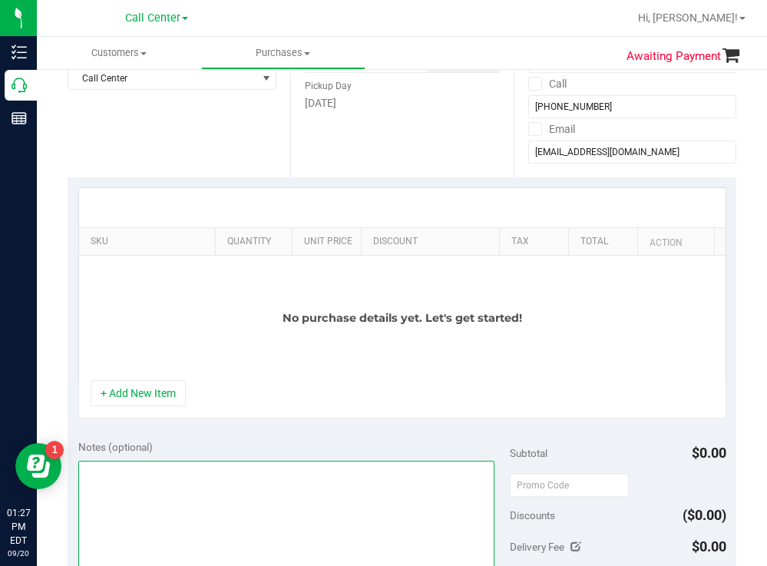
drag, startPoint x: 155, startPoint y: 468, endPoint x: 151, endPoint y: 455, distance: 13.1
click at [154, 468] on textarea at bounding box center [286, 534] width 417 height 147
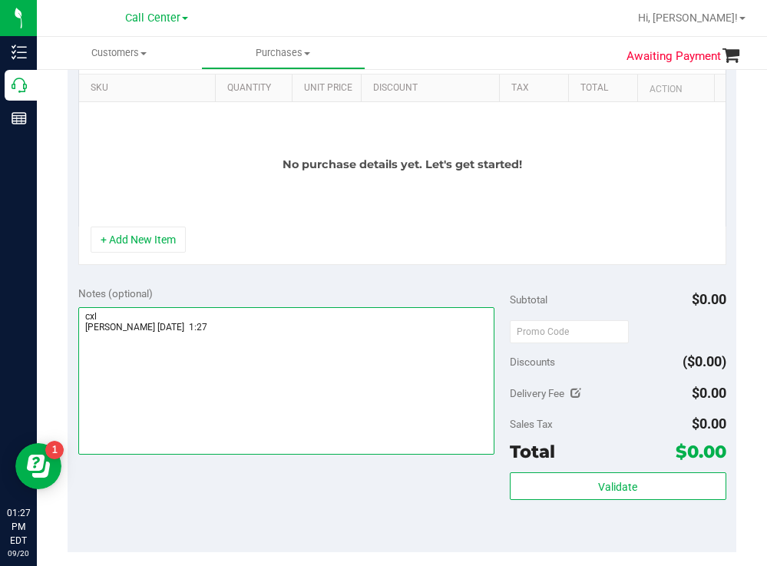
scroll to position [0, 0]
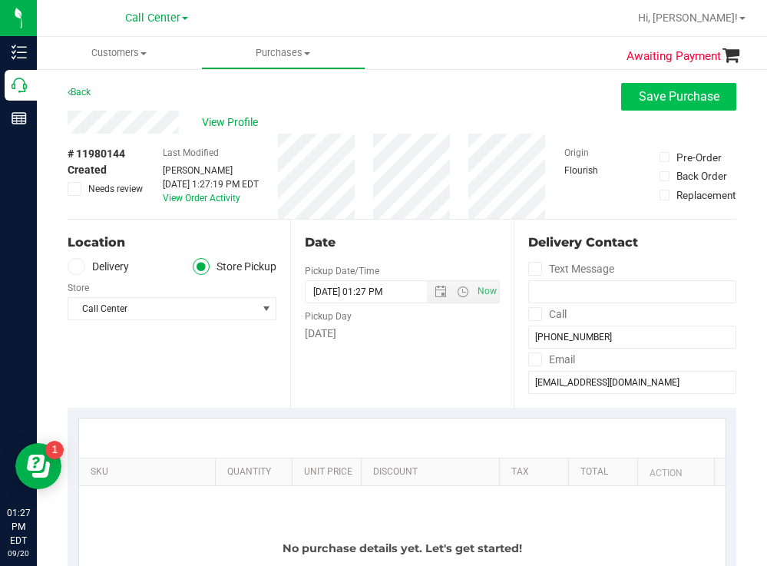
type textarea "cxl [PERSON_NAME] [DATE] 1:27"
click at [629, 88] on button "Save Purchase" at bounding box center [678, 97] width 115 height 28
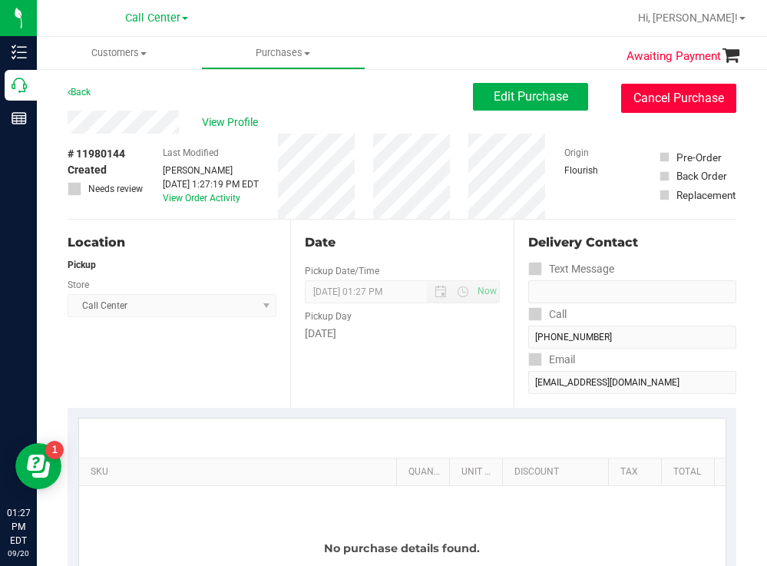
click at [659, 101] on button "Cancel Purchase" at bounding box center [678, 98] width 115 height 29
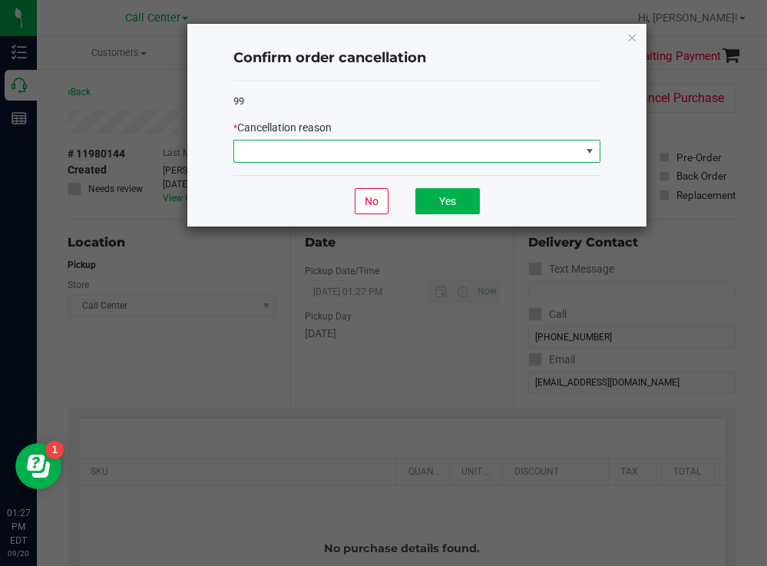
click at [366, 156] on span at bounding box center [407, 152] width 346 height 22
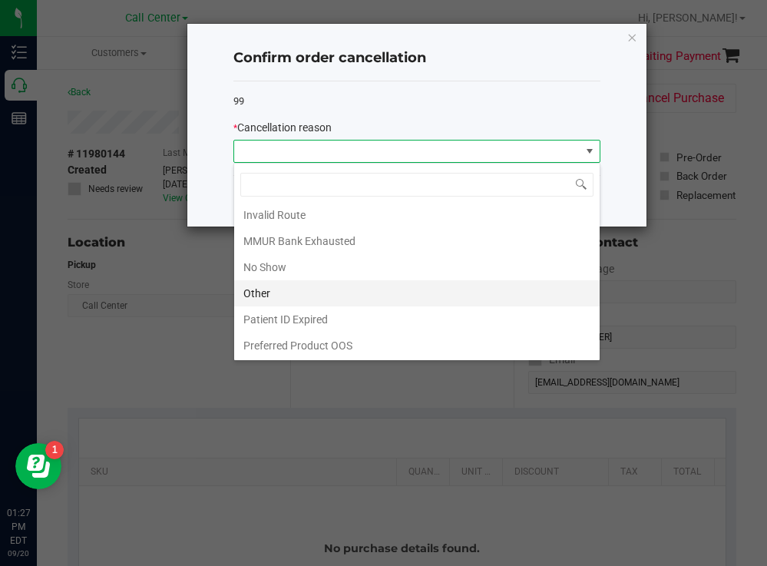
scroll to position [81, 0]
click at [279, 285] on li "Other" at bounding box center [417, 293] width 366 height 26
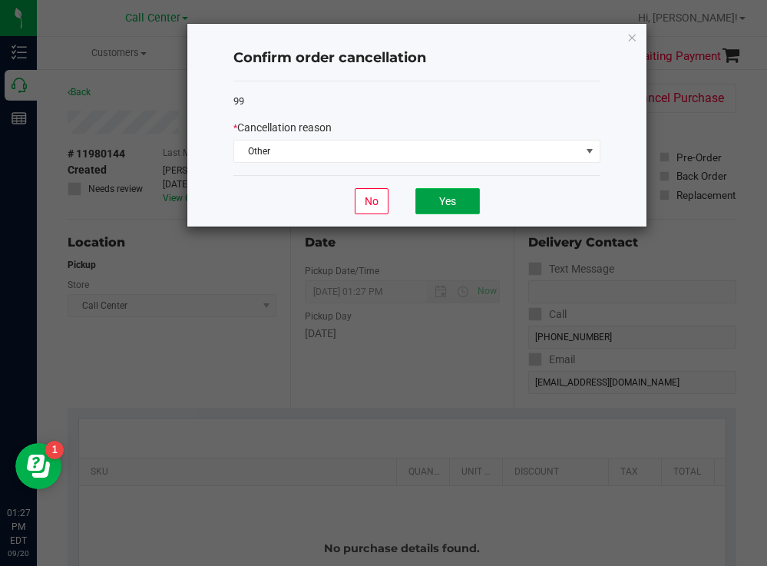
click at [438, 204] on button "Yes" at bounding box center [447, 201] width 65 height 26
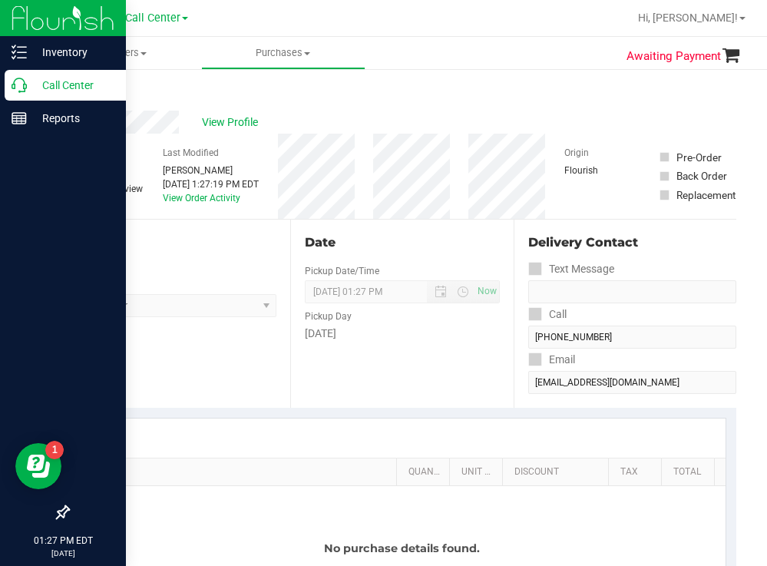
click at [55, 84] on p "Call Center" at bounding box center [73, 85] width 92 height 18
